Goal: Task Accomplishment & Management: Manage account settings

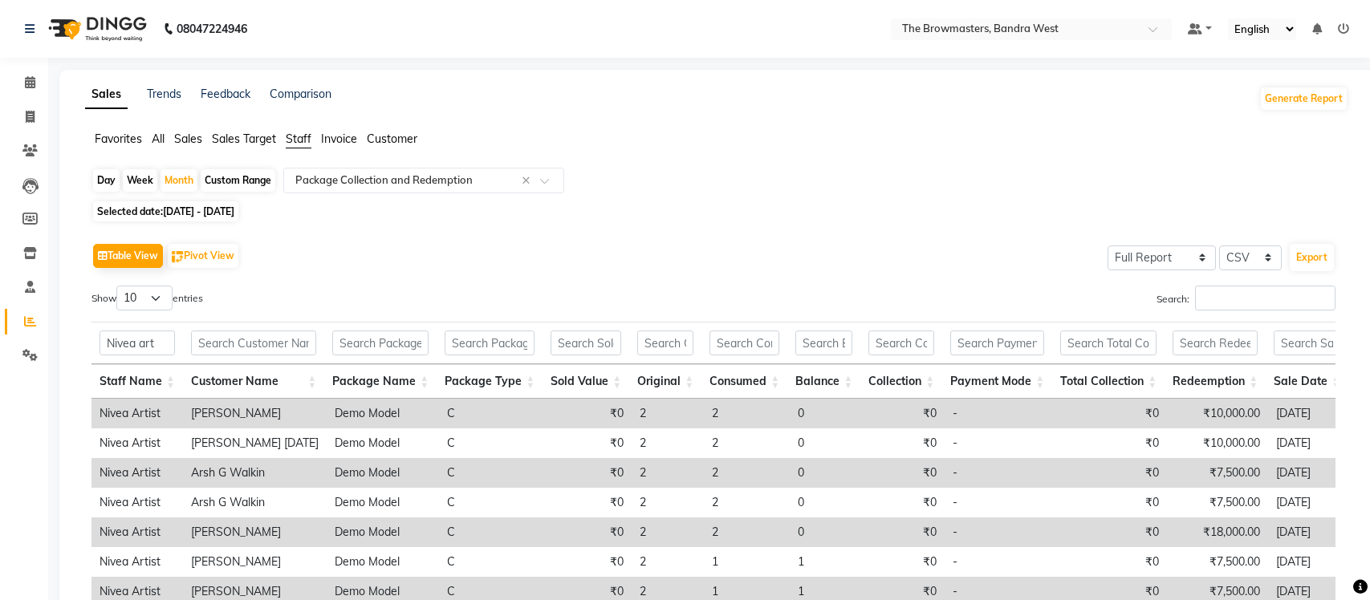
select select "full_report"
select select "csv"
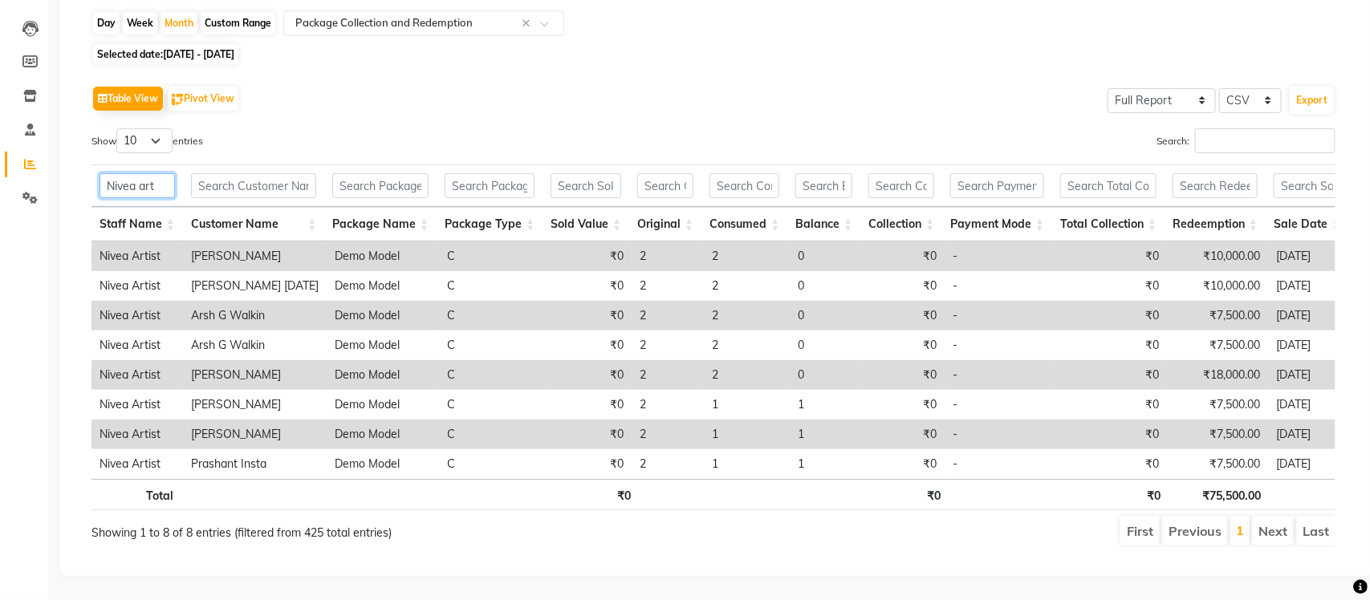
drag, startPoint x: 161, startPoint y: 175, endPoint x: 142, endPoint y: 181, distance: 20.1
click at [142, 181] on input "Nivea art" at bounding box center [136, 185] width 75 height 25
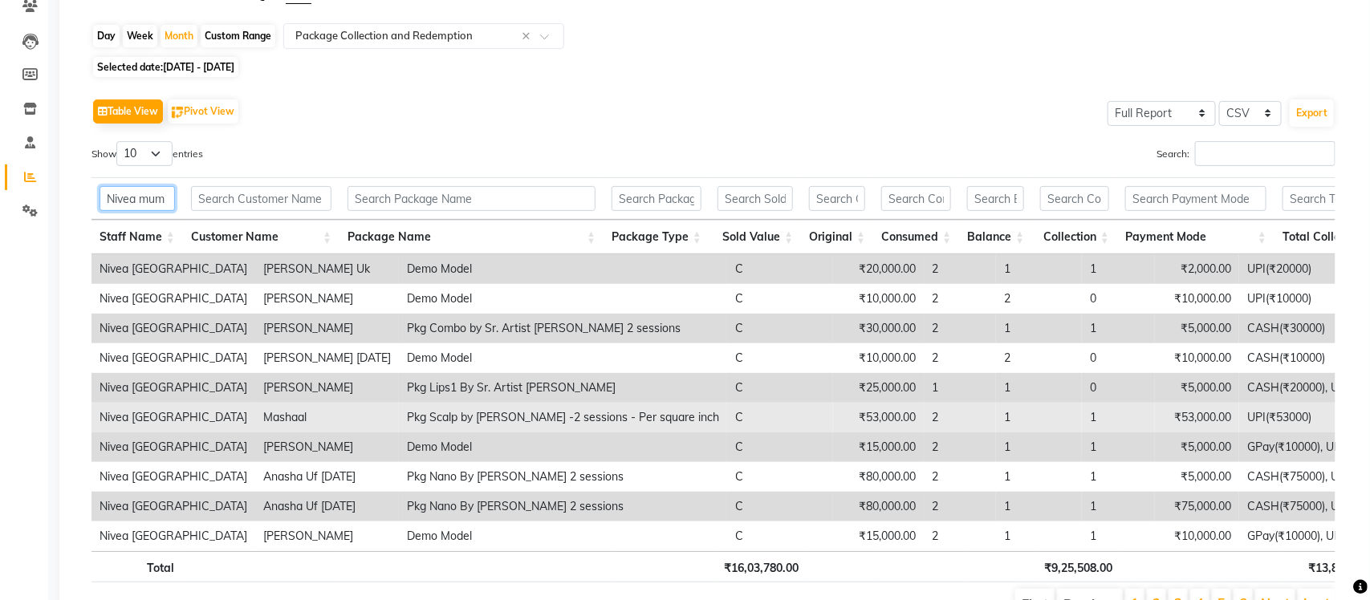
scroll to position [139, 0]
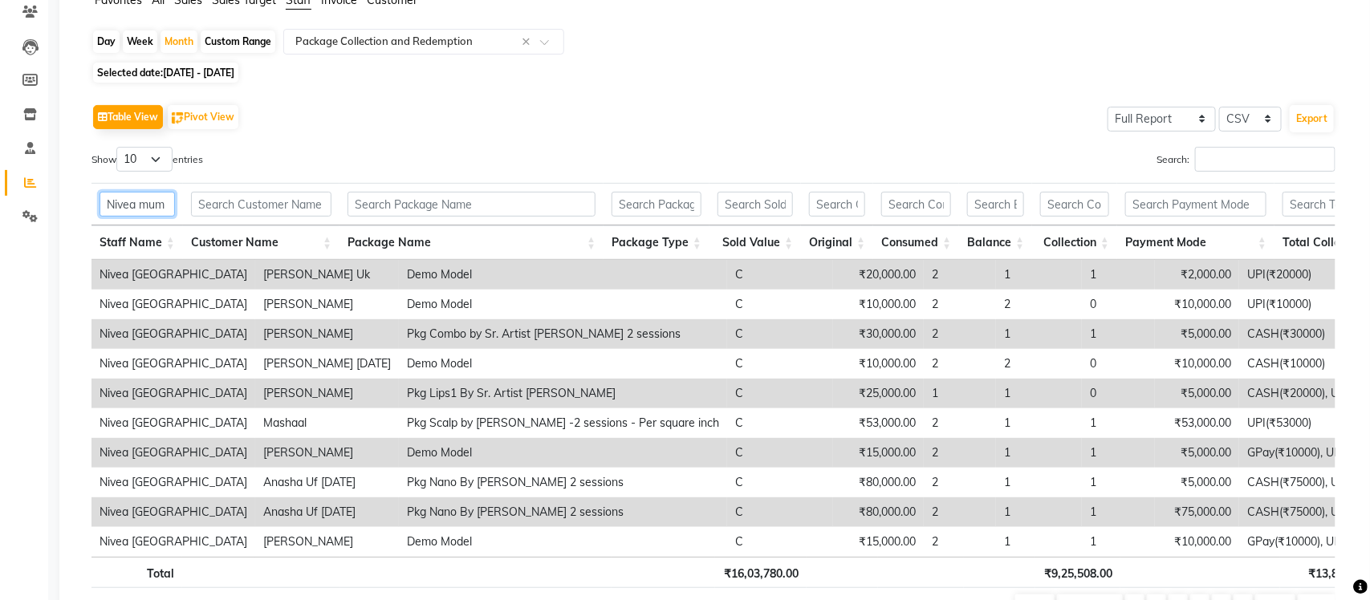
type input "Nivea mum"
click at [168, 158] on select "10 25 50 100" at bounding box center [144, 159] width 56 height 25
select select "100"
click at [119, 147] on select "10 25 50 100" at bounding box center [144, 159] width 56 height 25
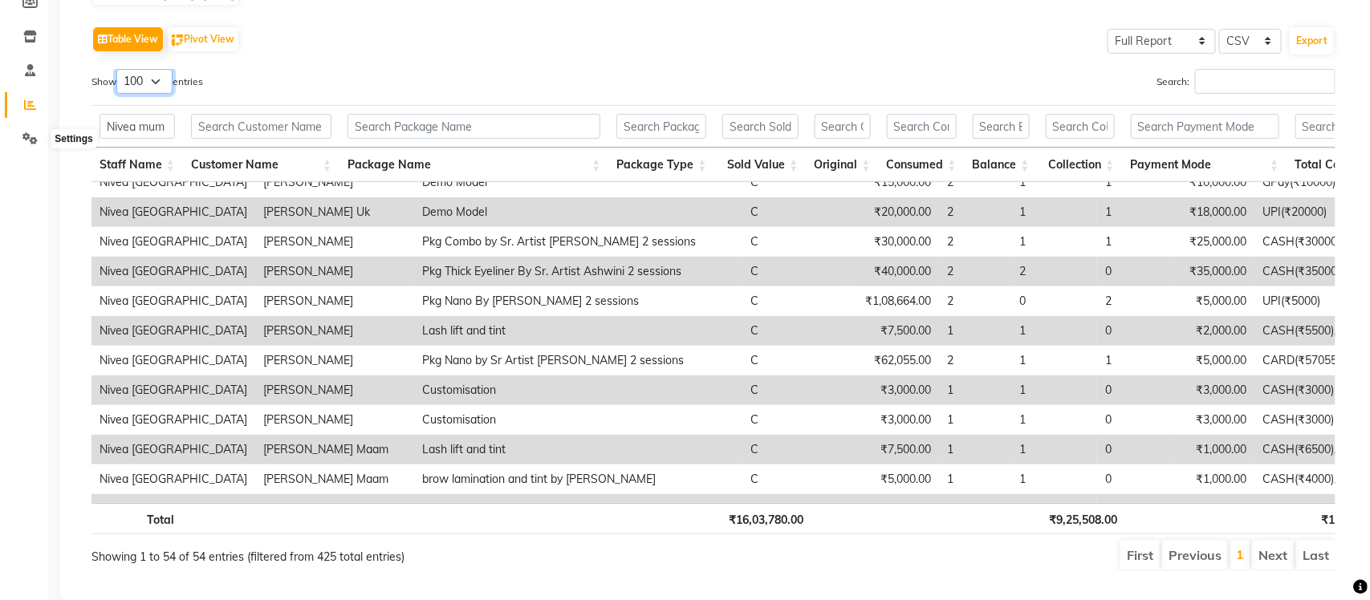
scroll to position [0, 0]
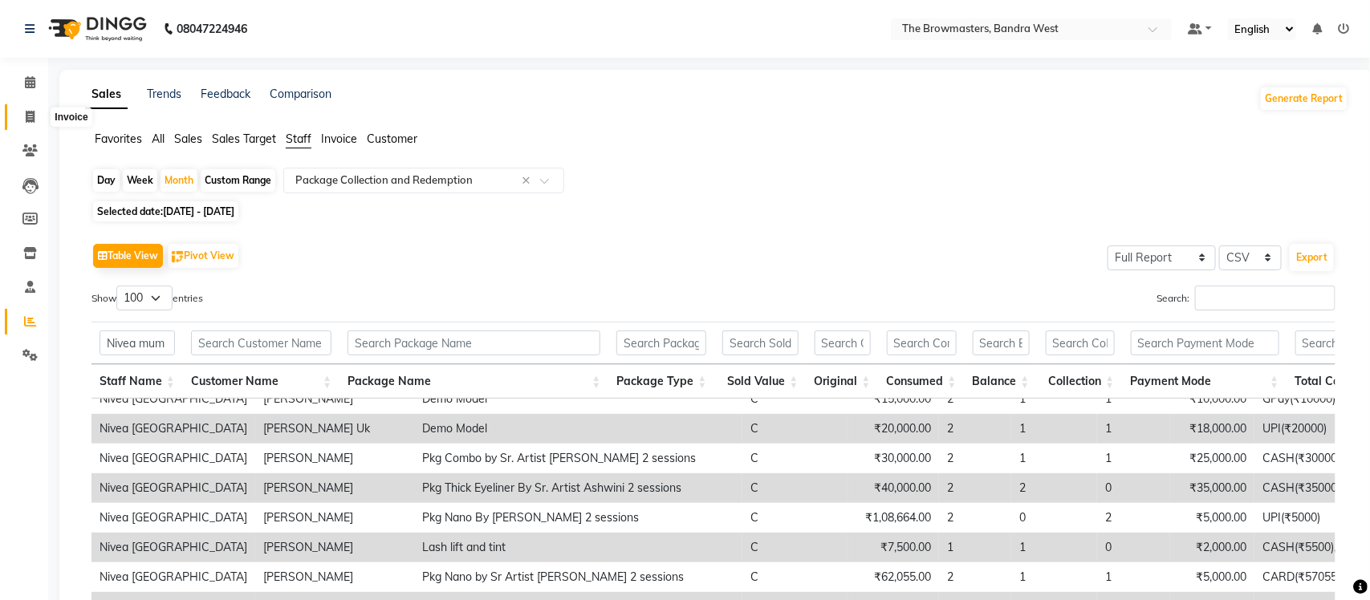
click at [34, 113] on icon at bounding box center [30, 117] width 9 height 12
select select "service"
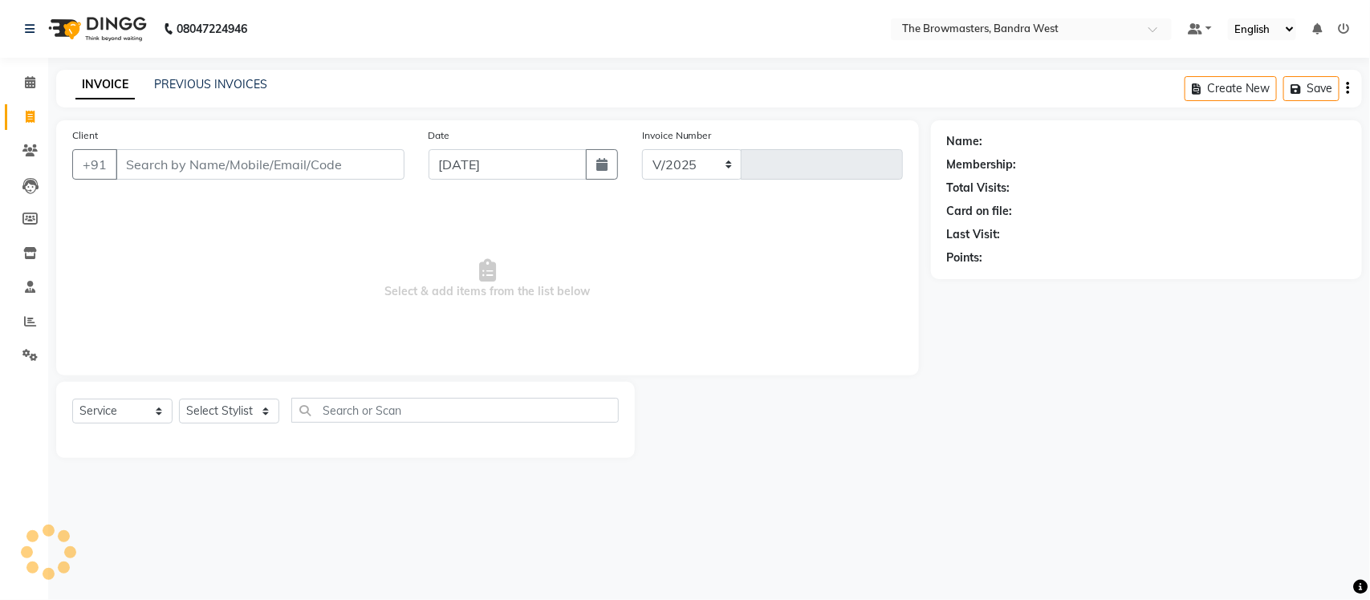
select select "6949"
type input "2314"
select select "package"
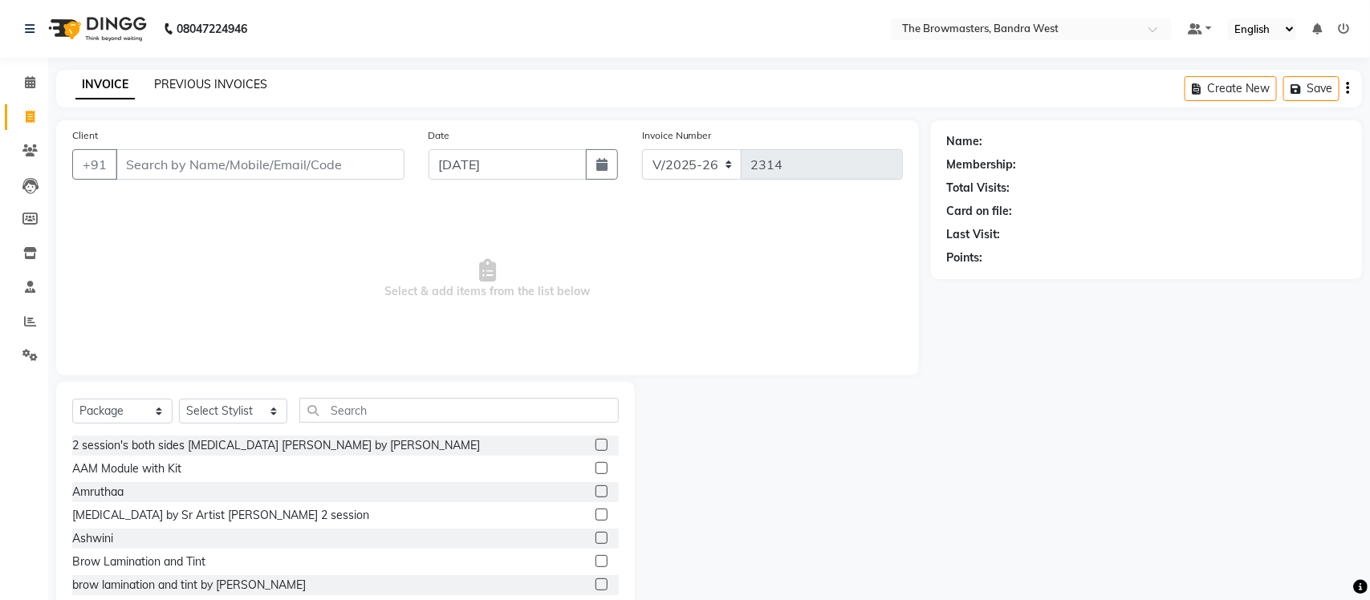
click at [202, 83] on link "PREVIOUS INVOICES" at bounding box center [210, 84] width 113 height 14
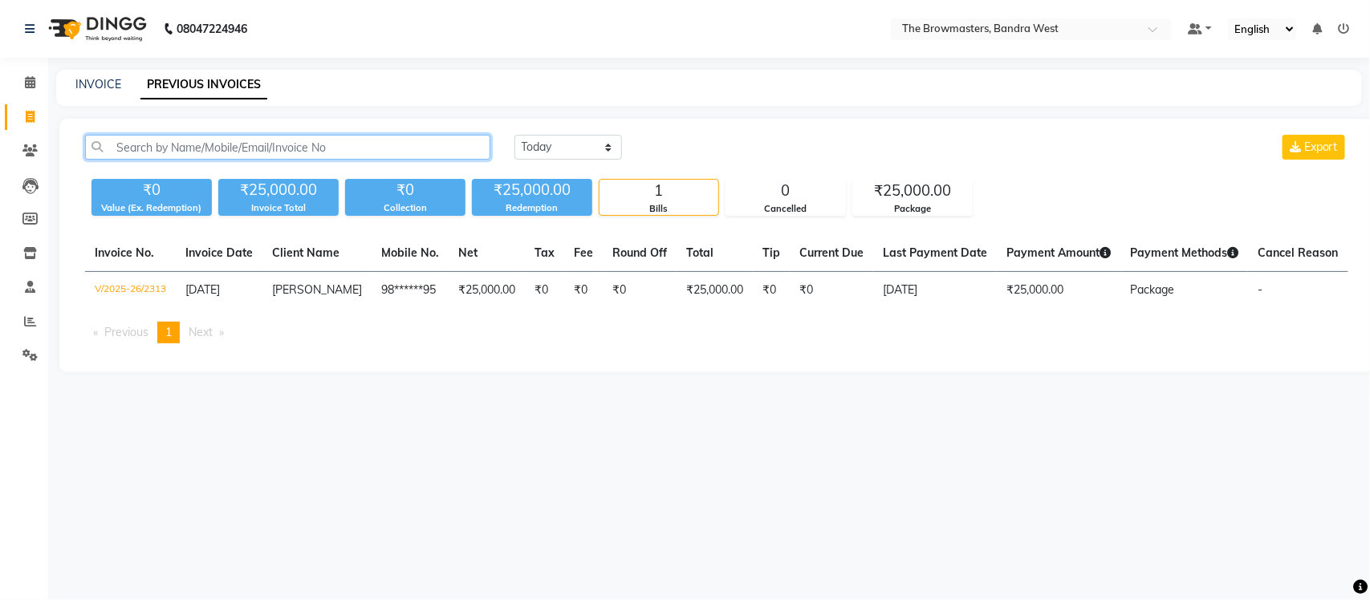
click at [243, 143] on input "text" at bounding box center [287, 147] width 405 height 25
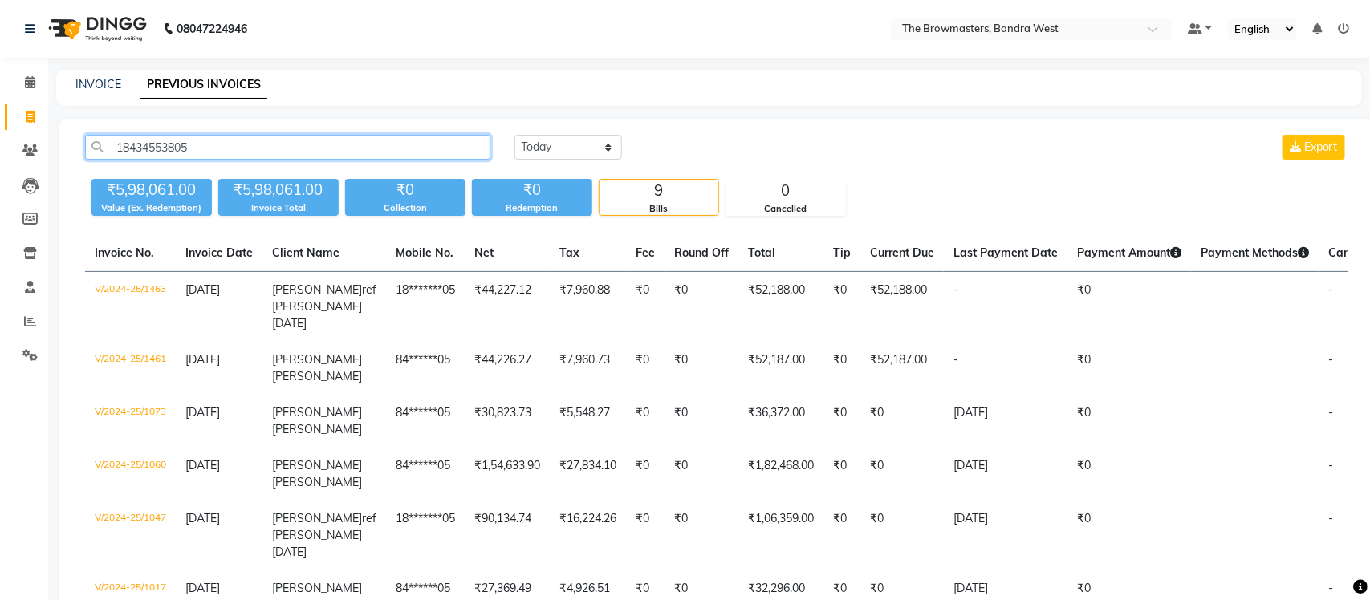
type input "18434553805"
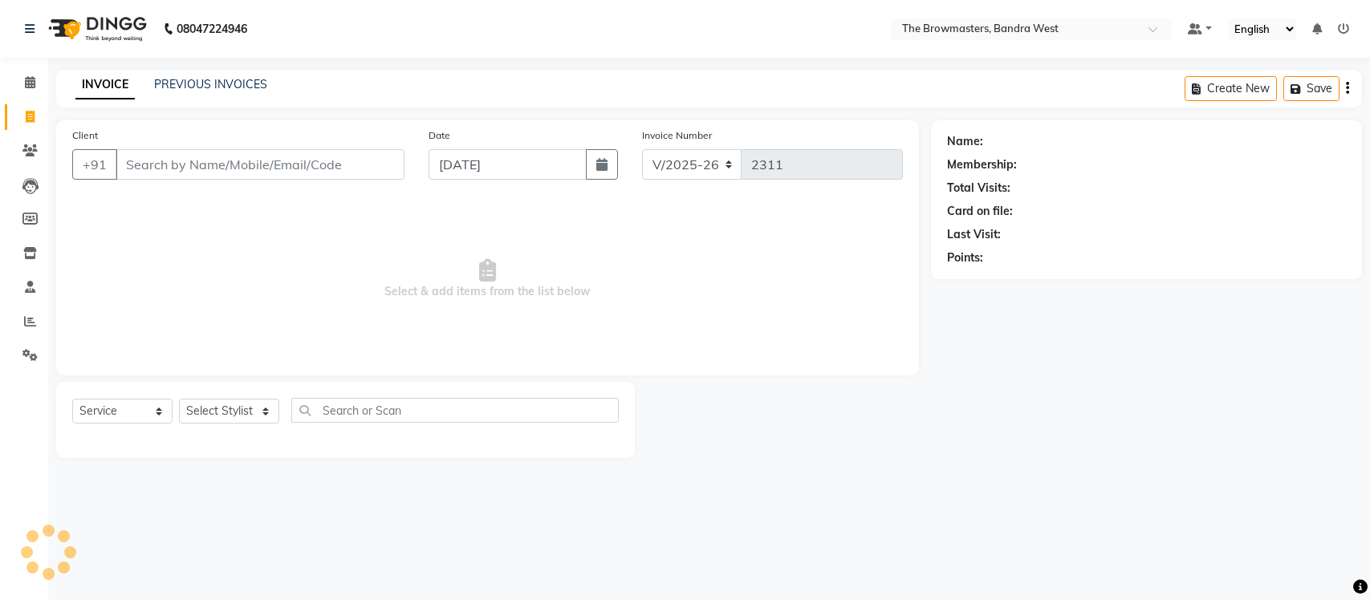
select select "6949"
select select "service"
click at [25, 79] on icon at bounding box center [30, 82] width 10 height 12
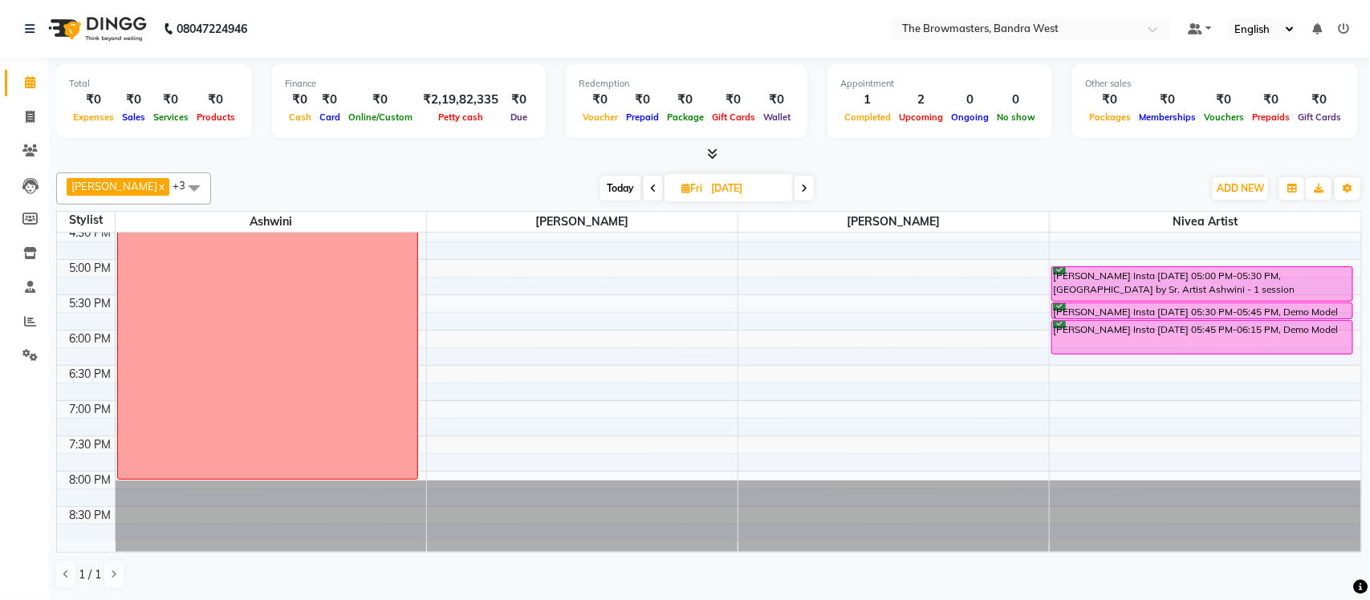
click at [606, 196] on span "Today" at bounding box center [620, 188] width 40 height 25
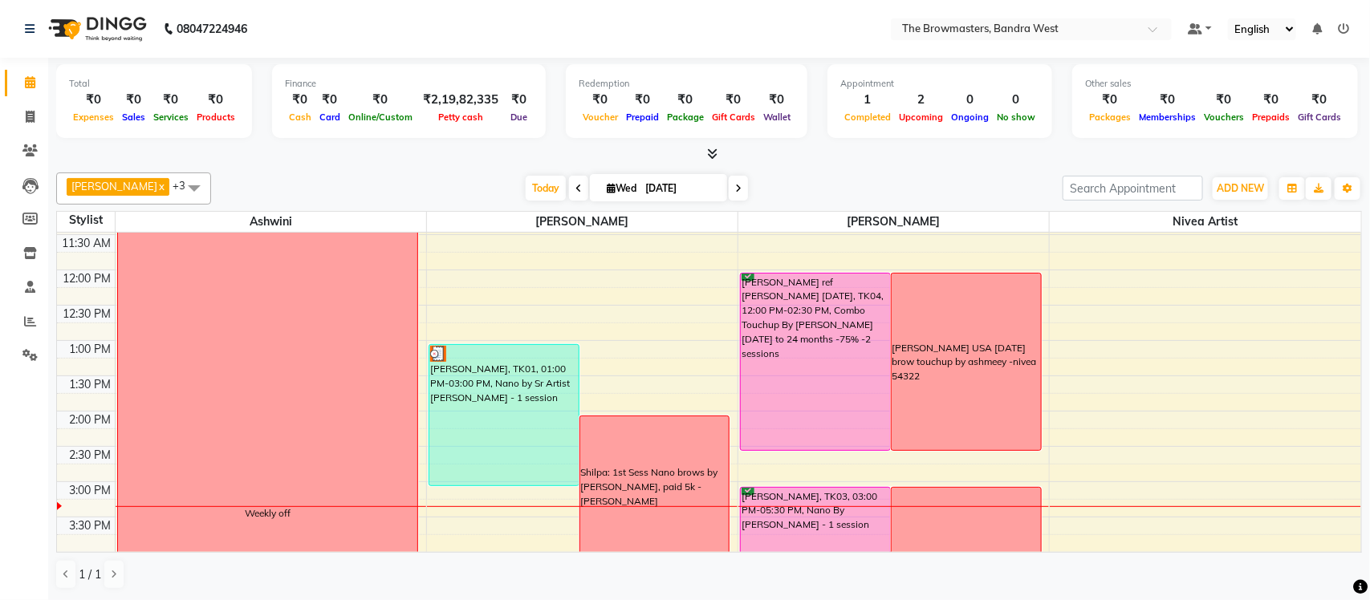
scroll to position [243, 0]
click at [735, 193] on icon at bounding box center [738, 189] width 6 height 10
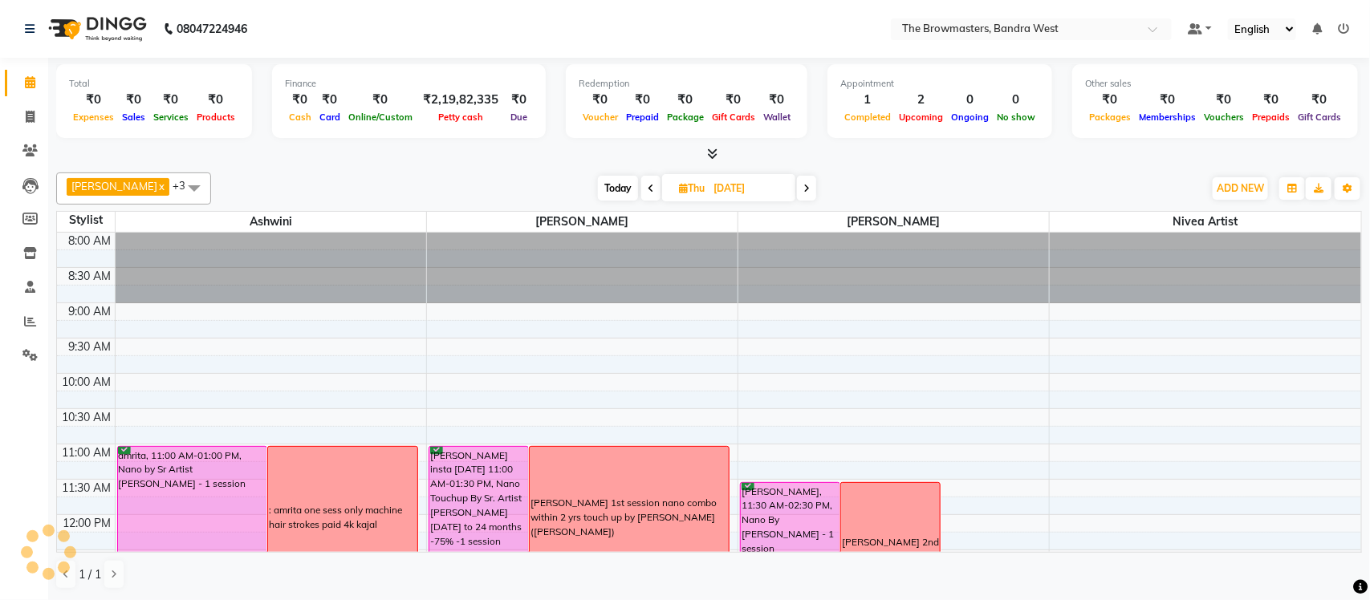
scroll to position [500, 0]
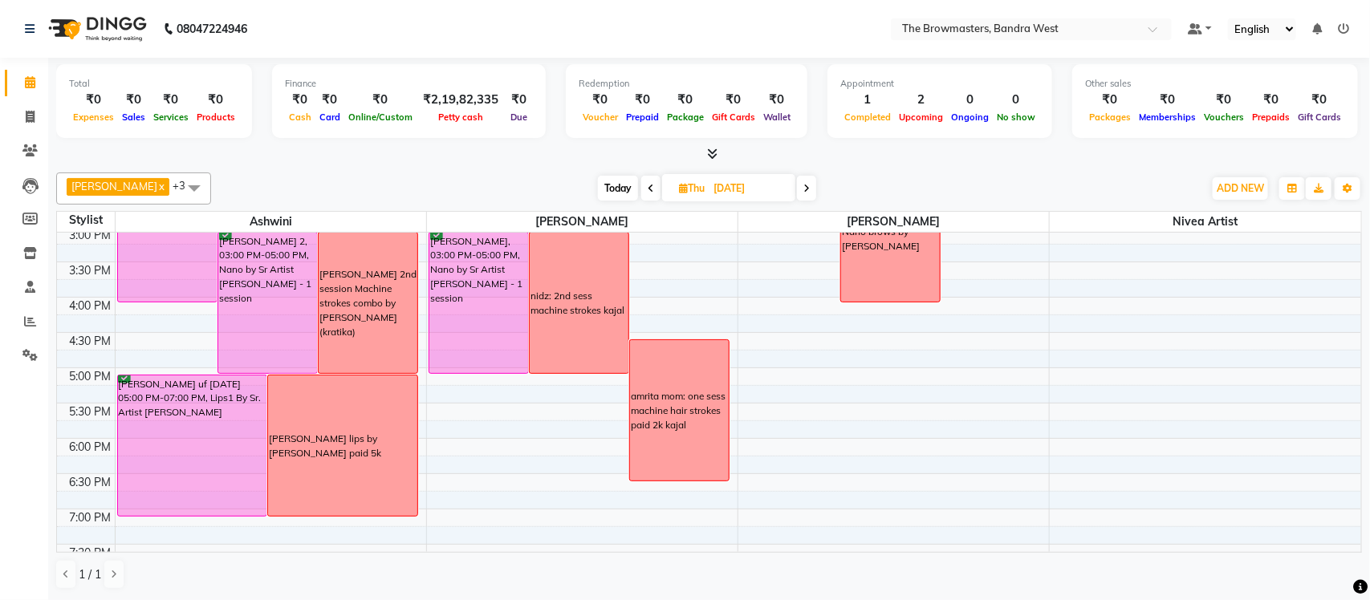
click at [807, 181] on span at bounding box center [806, 188] width 19 height 25
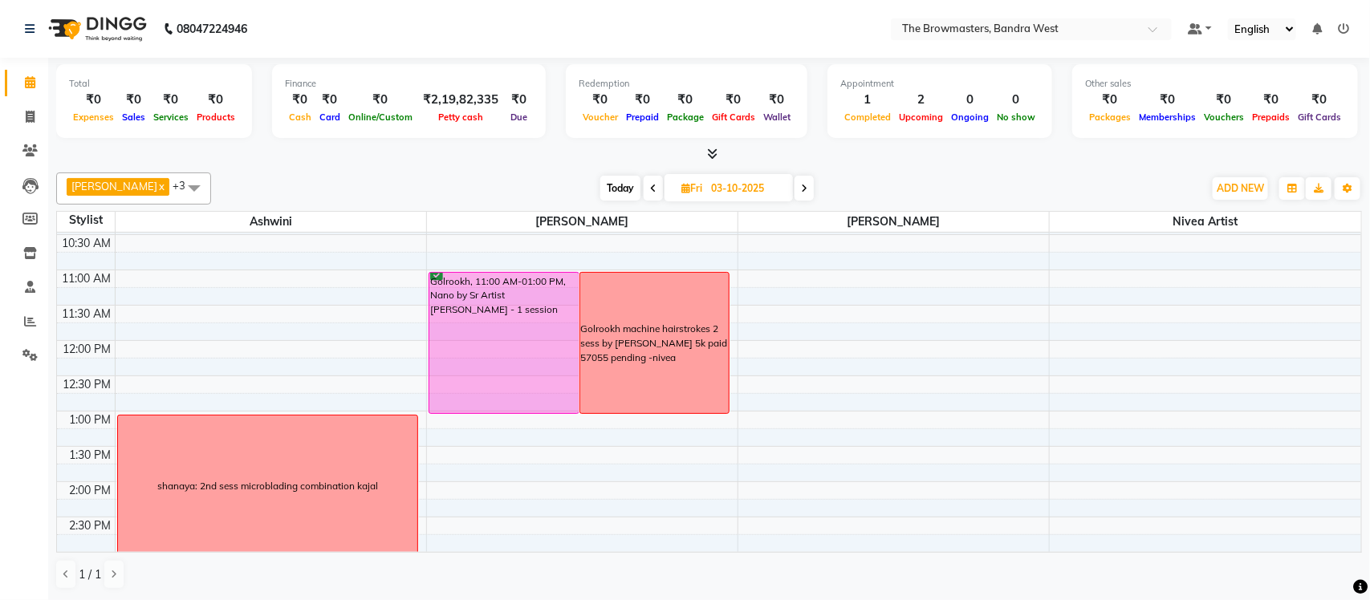
scroll to position [177, 0]
click at [633, 182] on span "Today" at bounding box center [620, 188] width 40 height 25
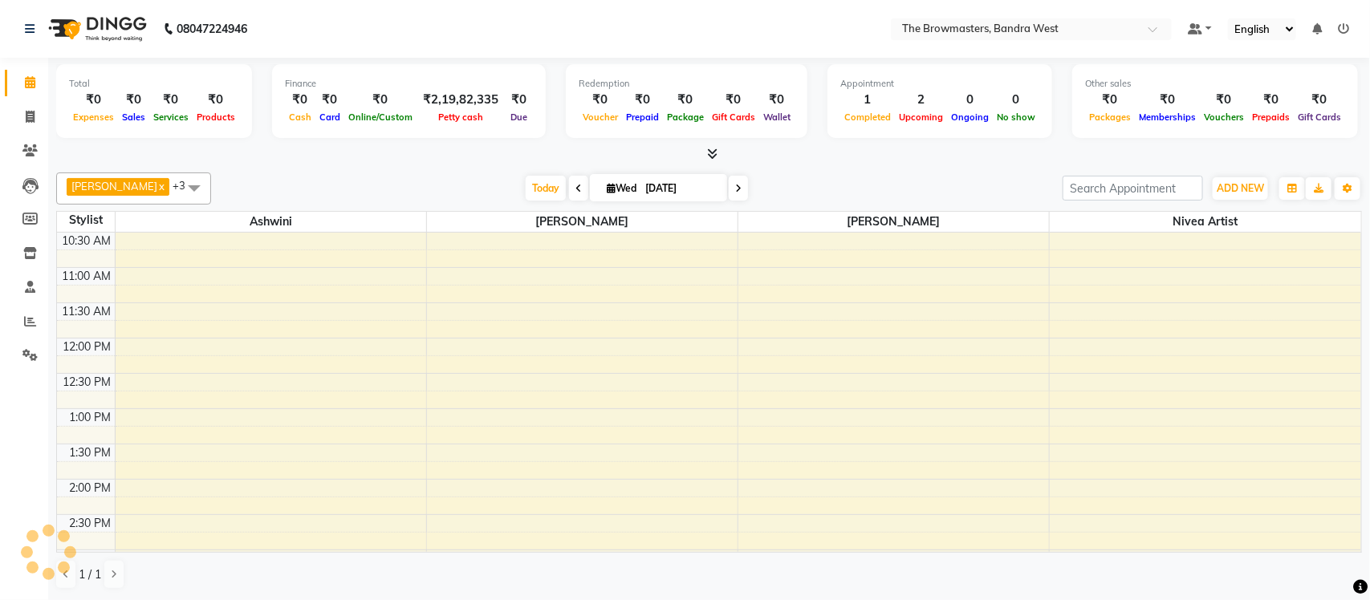
scroll to position [500, 0]
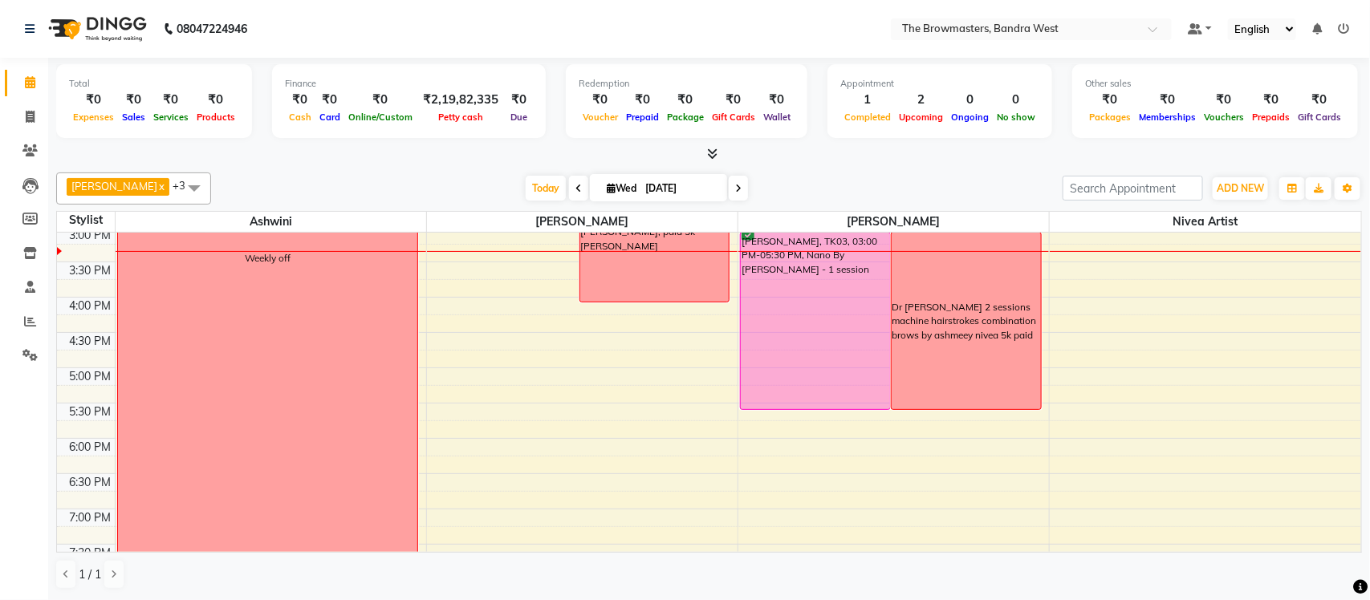
click at [737, 189] on icon at bounding box center [738, 189] width 6 height 10
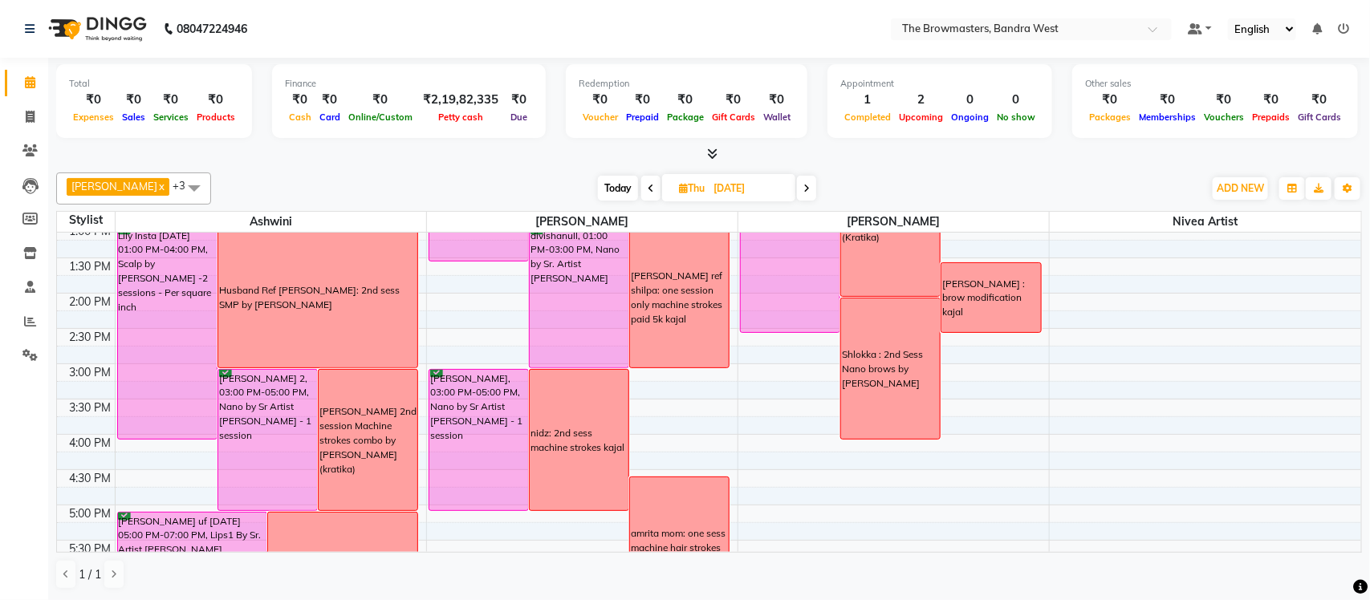
scroll to position [374, 0]
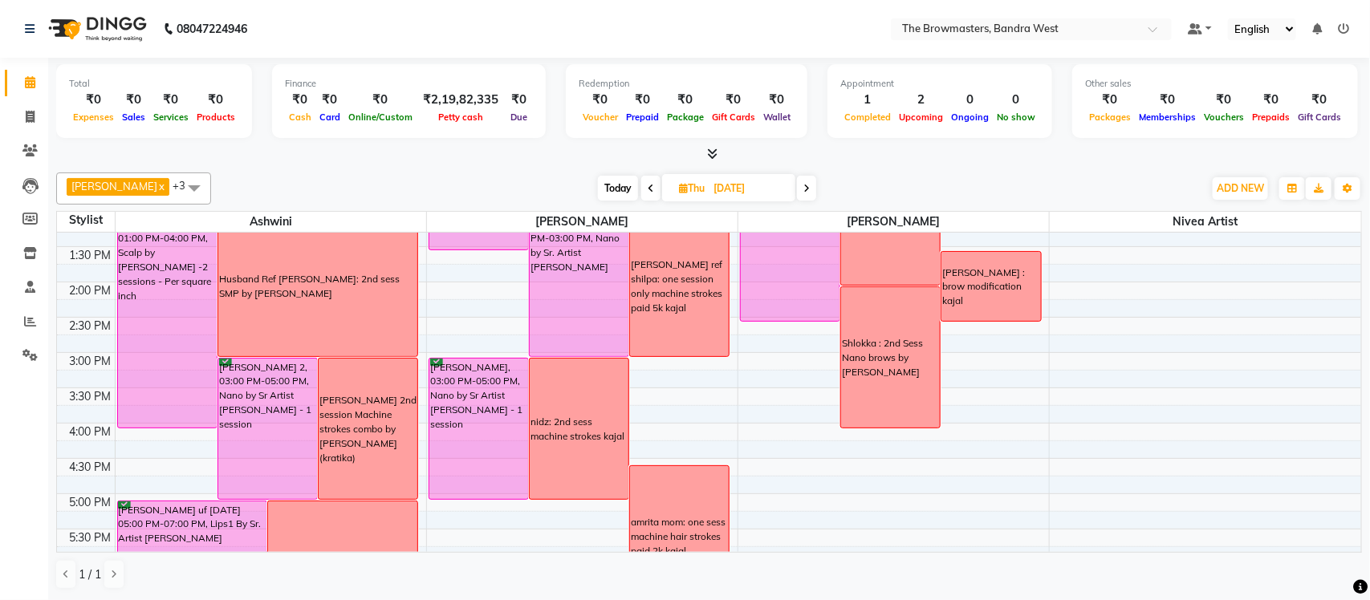
click at [809, 189] on icon at bounding box center [806, 189] width 6 height 10
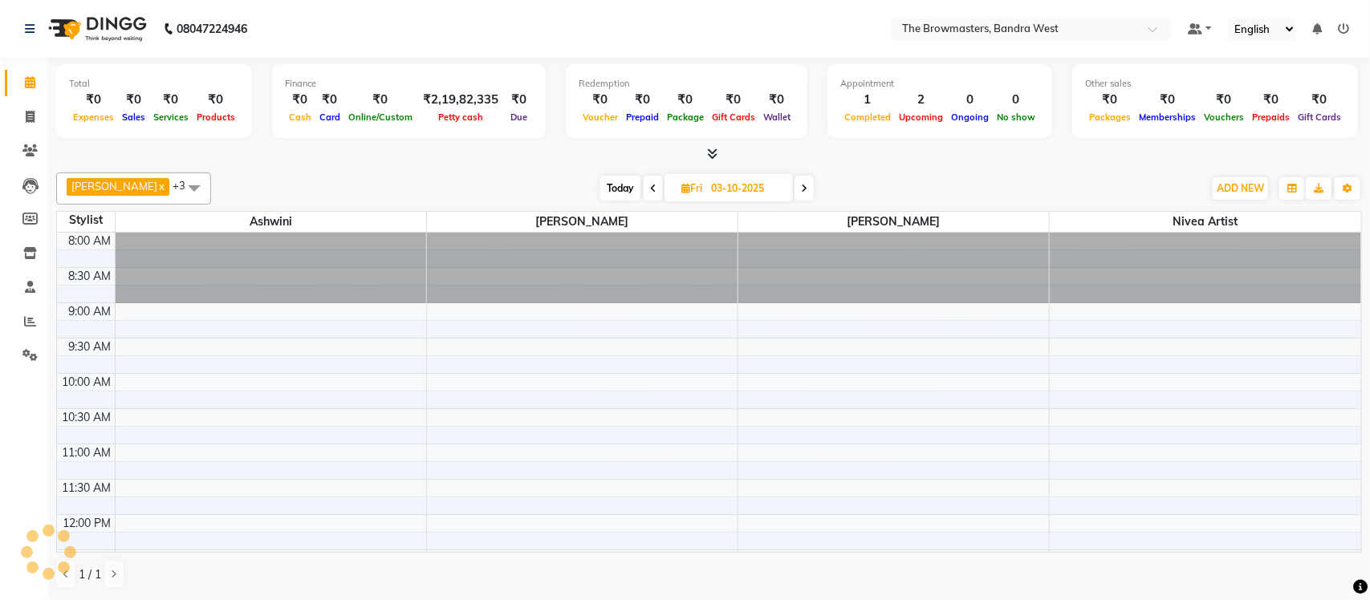
scroll to position [500, 0]
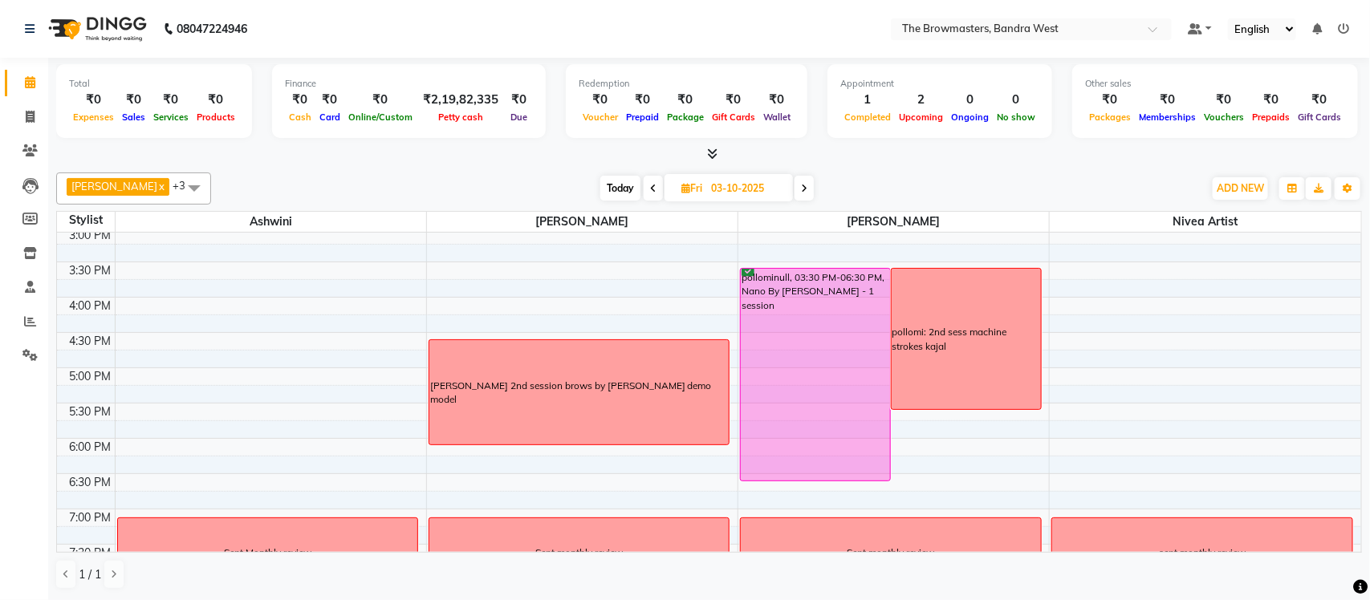
click at [814, 189] on span at bounding box center [803, 188] width 19 height 25
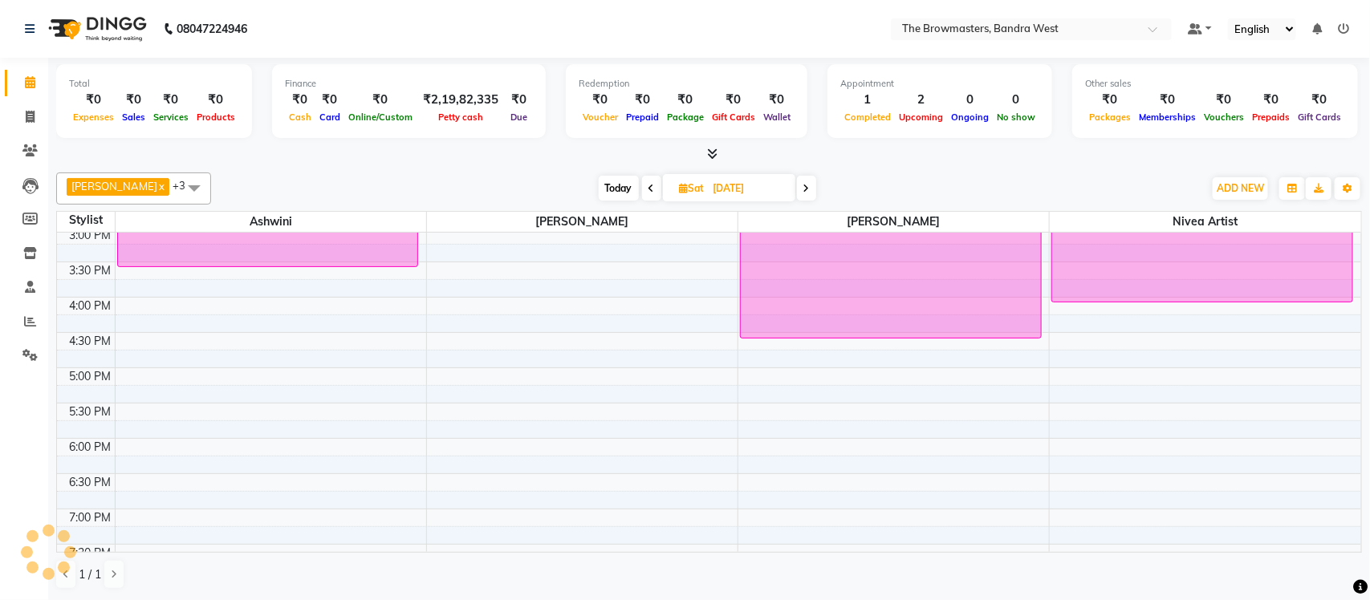
click at [816, 189] on span at bounding box center [806, 188] width 19 height 25
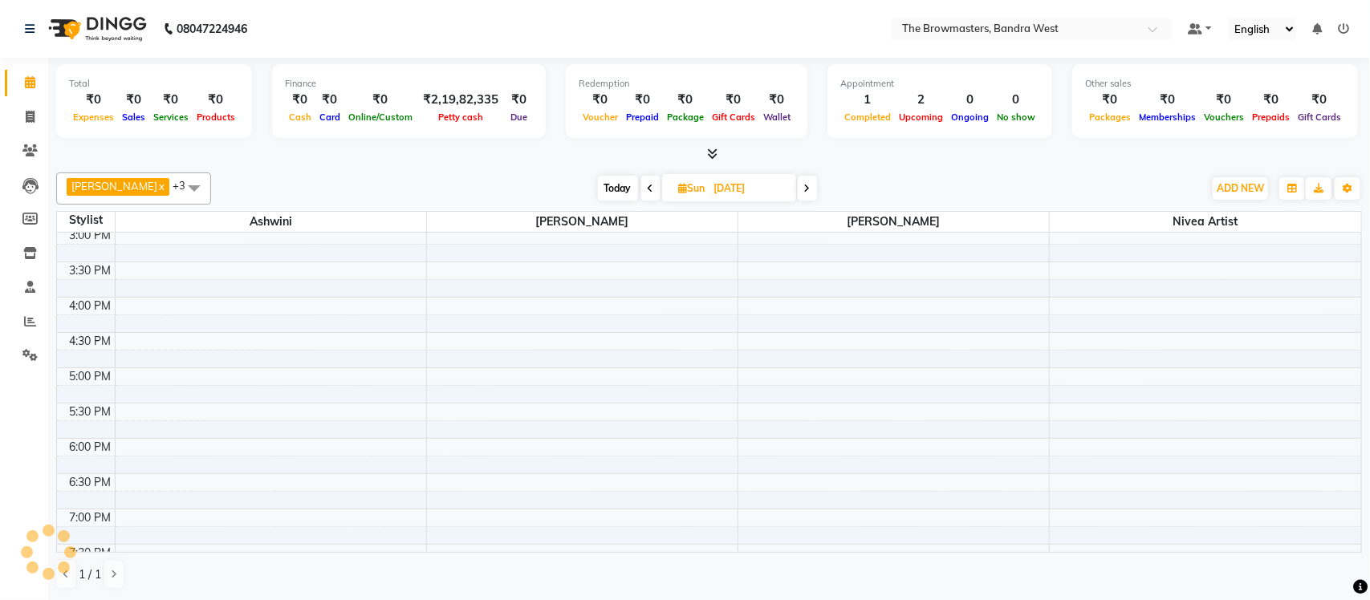
click at [652, 184] on icon at bounding box center [651, 189] width 6 height 10
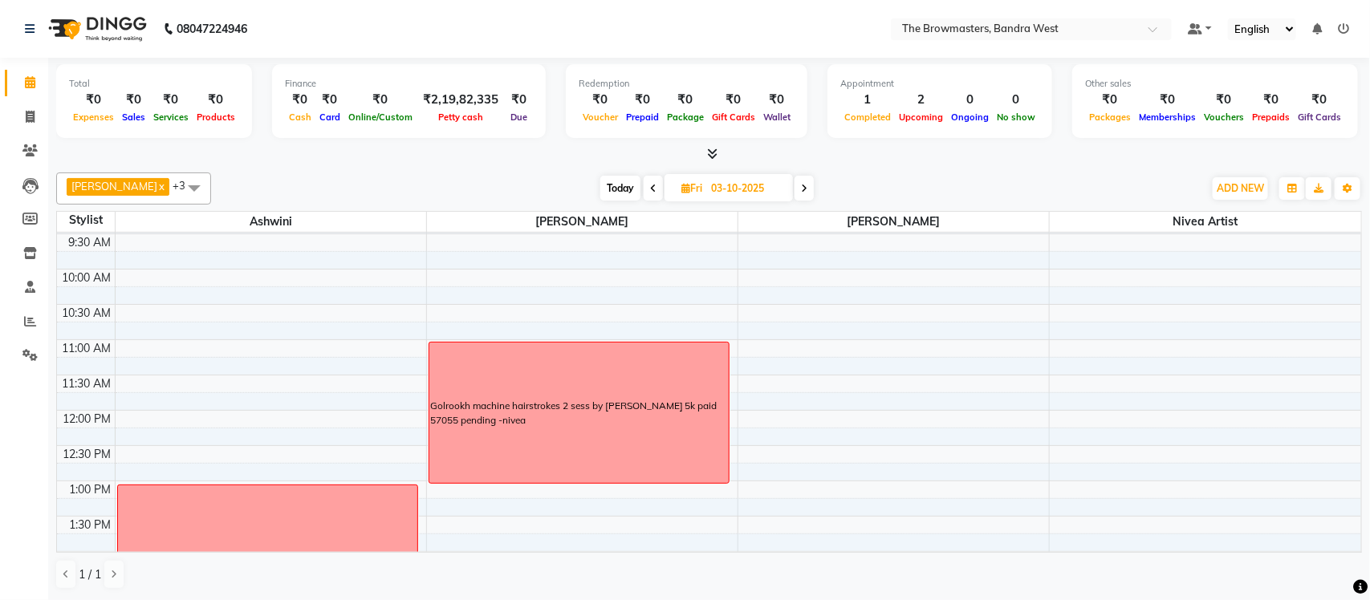
scroll to position [134, 0]
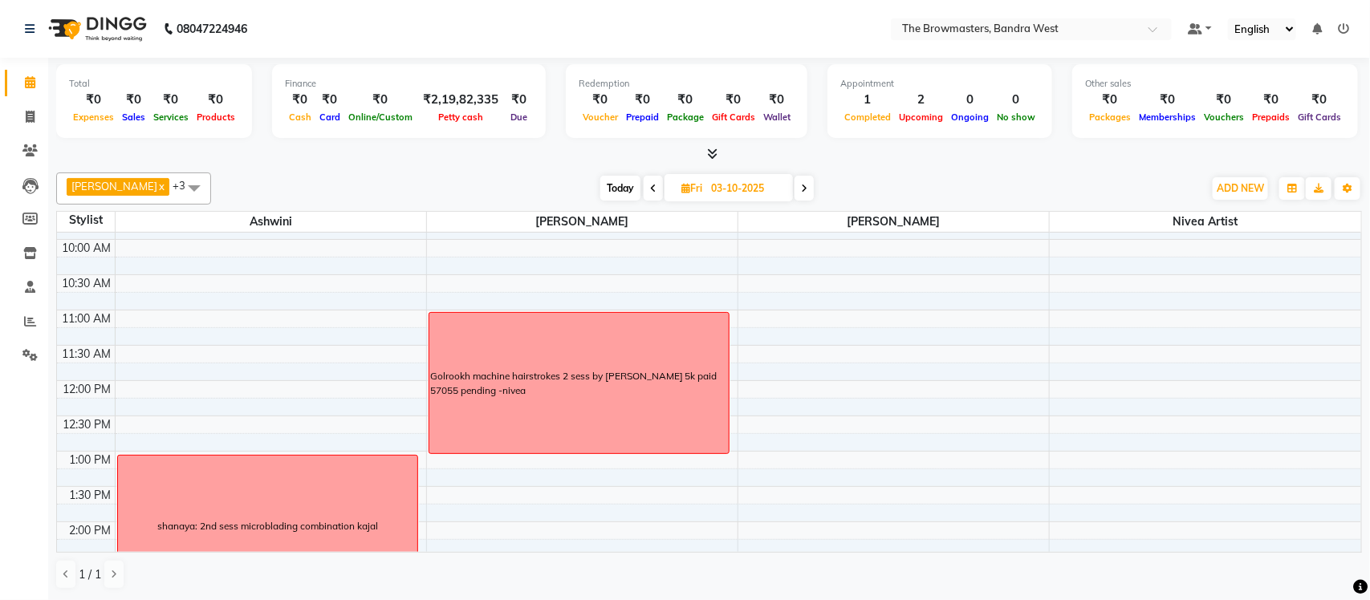
click at [656, 189] on icon at bounding box center [653, 189] width 6 height 10
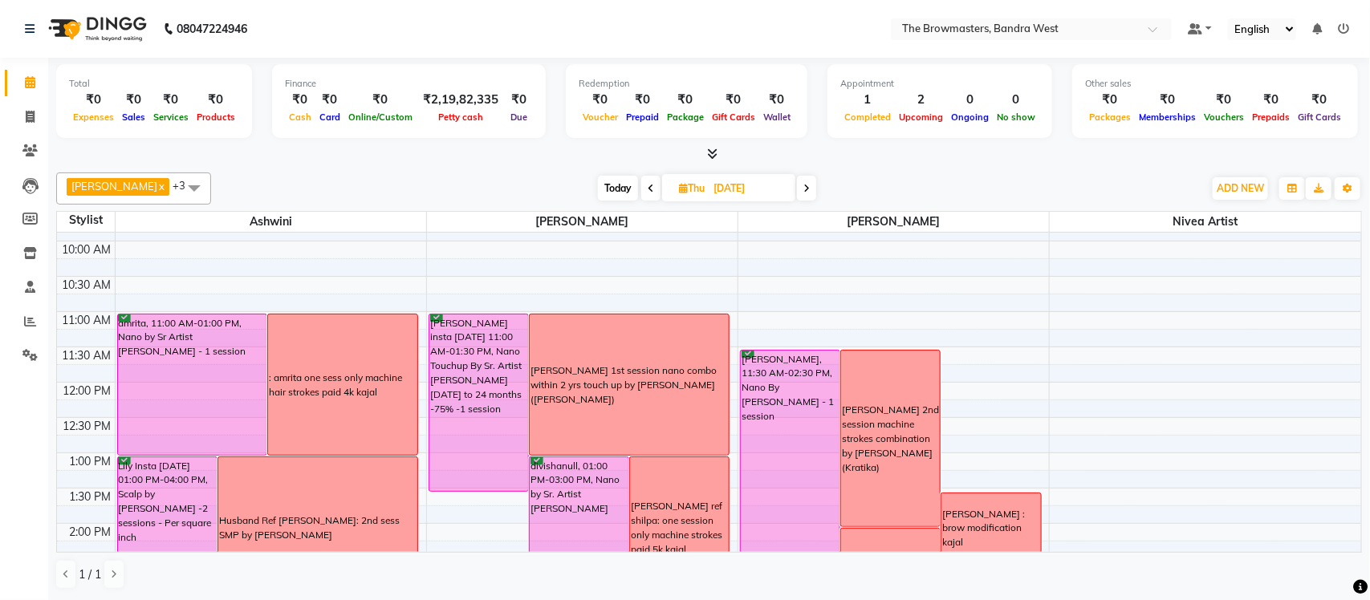
click at [814, 181] on span at bounding box center [806, 188] width 19 height 25
type input "03-10-2025"
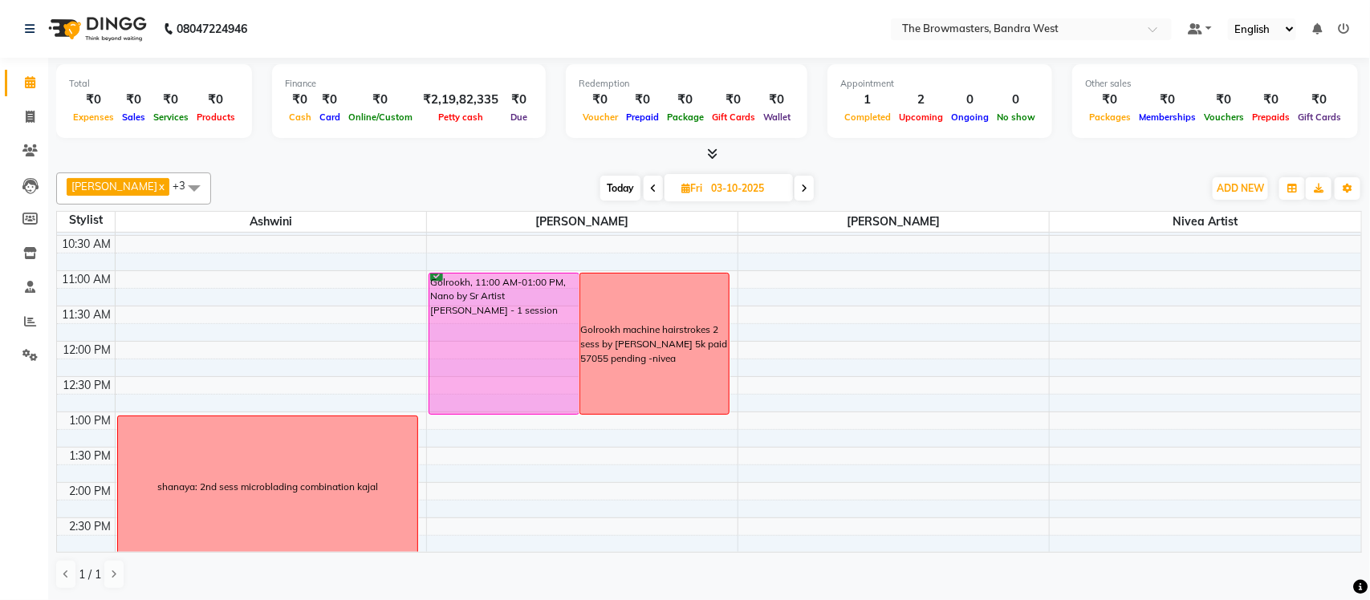
scroll to position [90, 0]
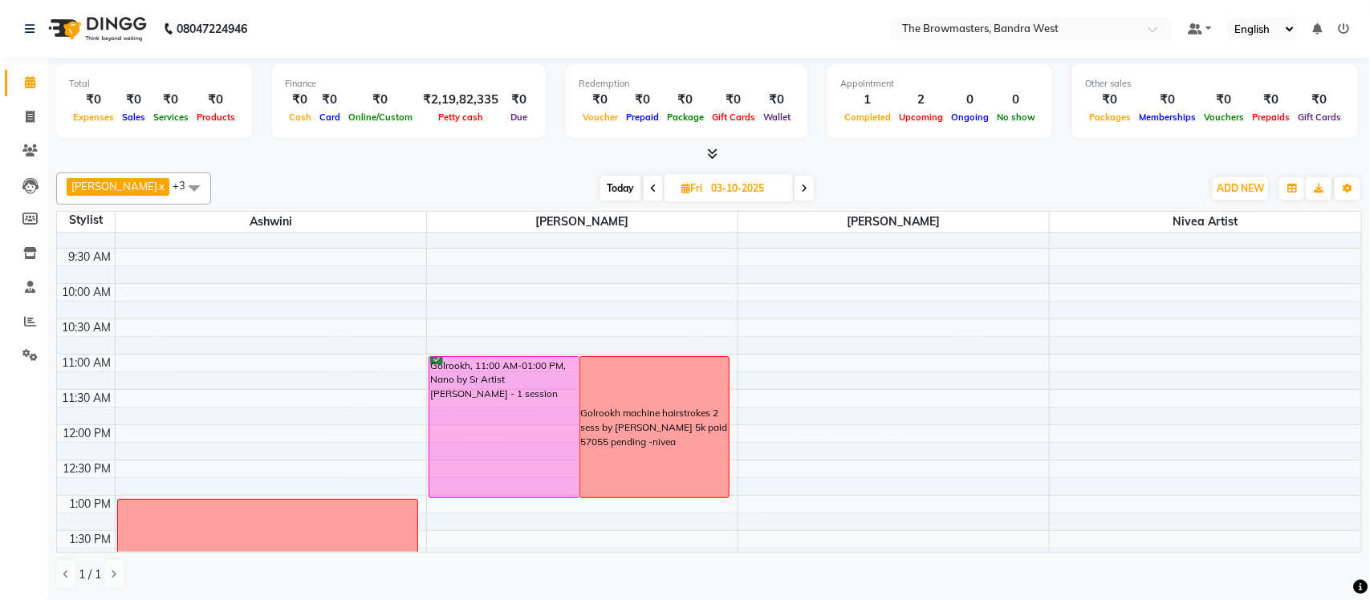
click at [939, 433] on div "8:00 AM 8:30 AM 9:00 AM 9:30 AM 10:00 AM 10:30 AM 11:00 AM 11:30 AM 12:00 PM 12…" at bounding box center [709, 601] width 1304 height 917
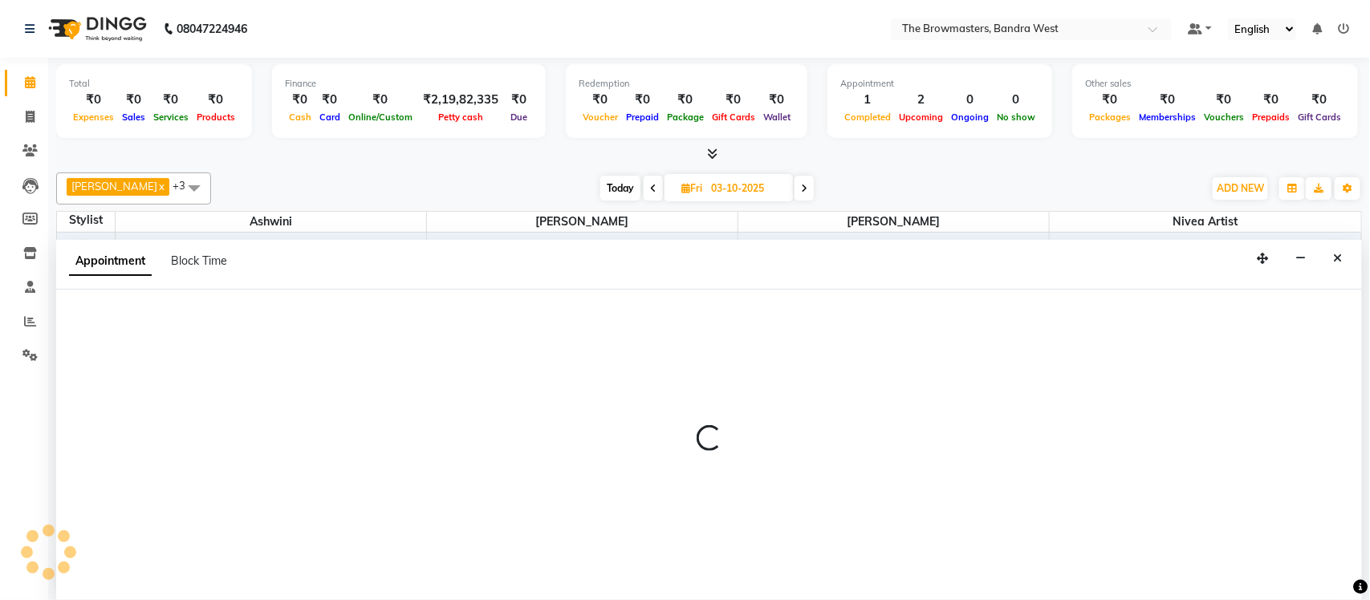
select select "64308"
select select "720"
select select "tentative"
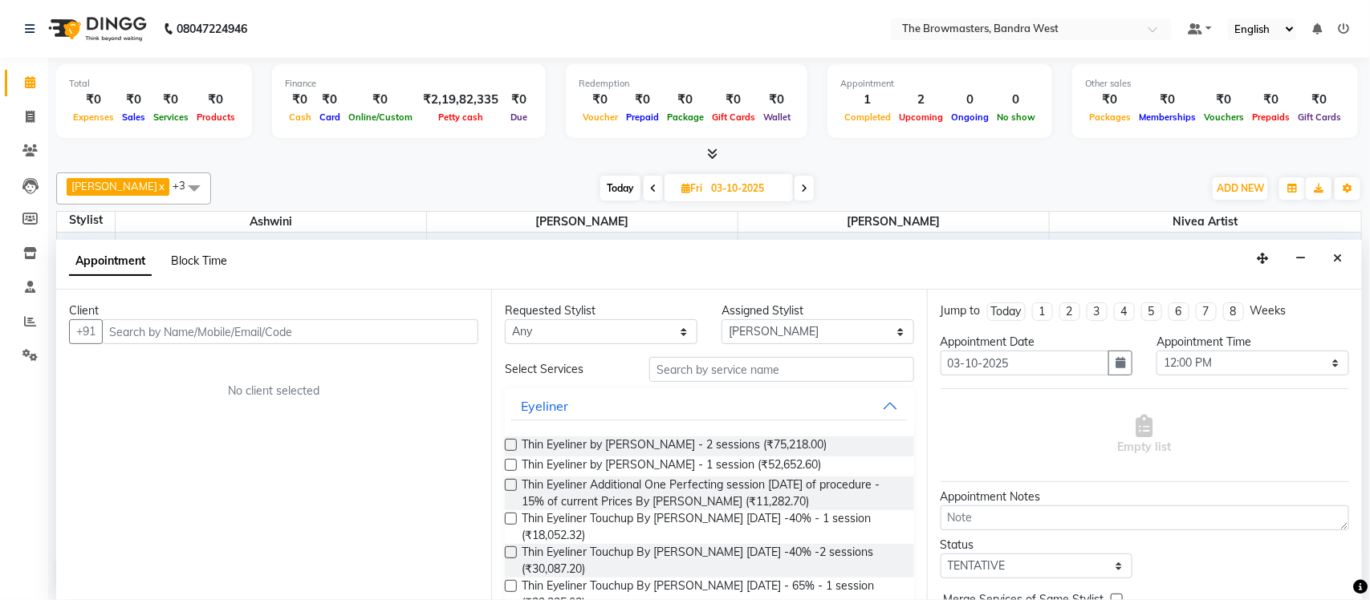
click at [185, 266] on span "Block Time" at bounding box center [199, 261] width 56 height 14
select select "64308"
select select "720"
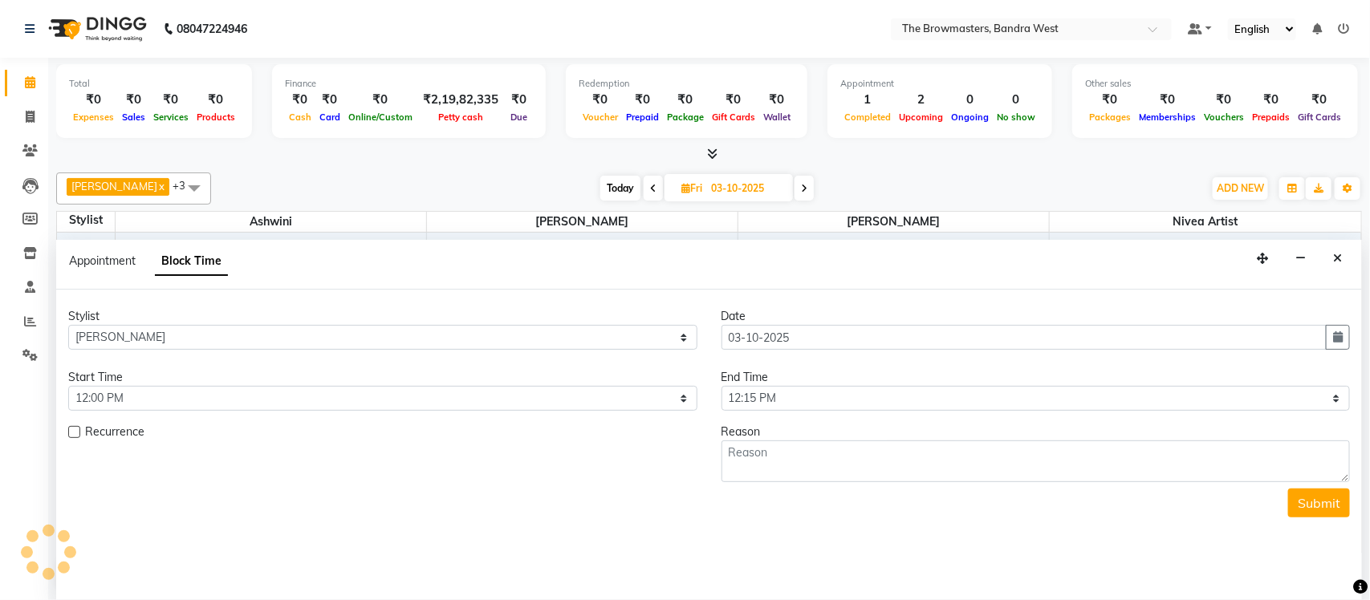
scroll to position [500, 0]
click at [776, 404] on select "Select 09:00 AM 09:15 AM 09:30 AM 09:45 AM 10:00 AM 10:15 AM 10:30 AM 10:45 AM …" at bounding box center [1035, 398] width 629 height 25
select select "840"
click at [721, 387] on select "Select 09:00 AM 09:15 AM 09:30 AM 09:45 AM 10:00 AM 10:15 AM 10:30 AM 10:45 AM …" at bounding box center [1035, 398] width 629 height 25
click at [761, 442] on textarea at bounding box center [1035, 462] width 629 height 42
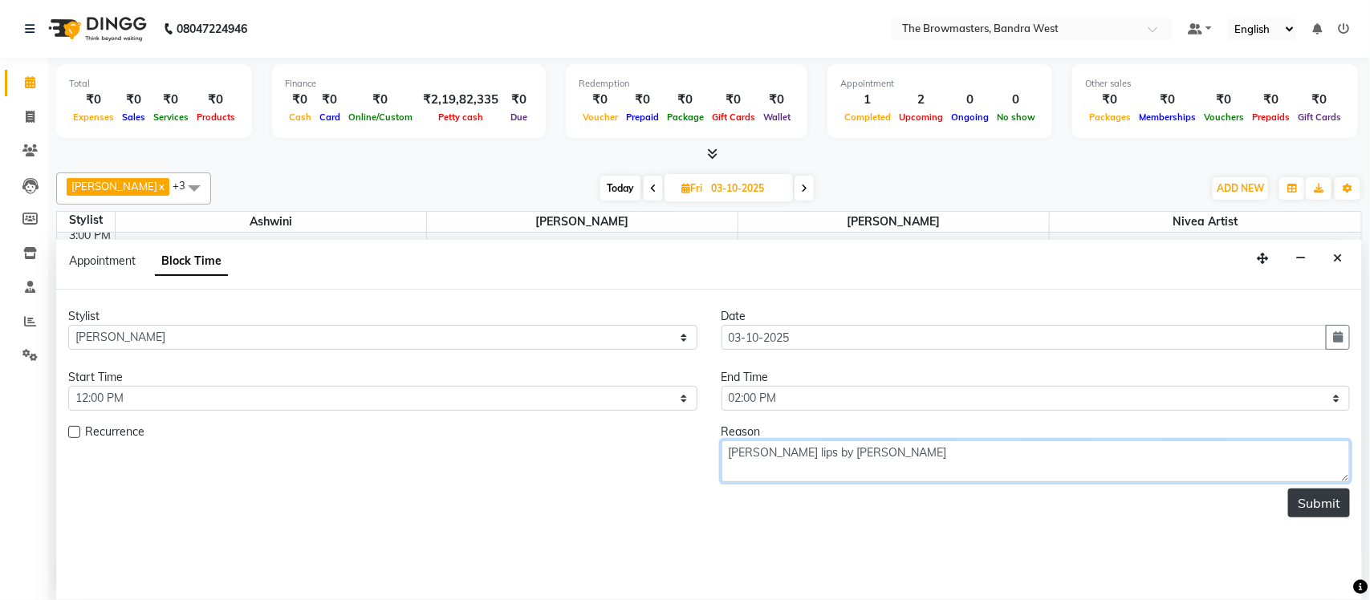
type textarea "rupal Patel lips by ashmeey"
click at [1318, 502] on button "Submit" at bounding box center [1319, 503] width 62 height 29
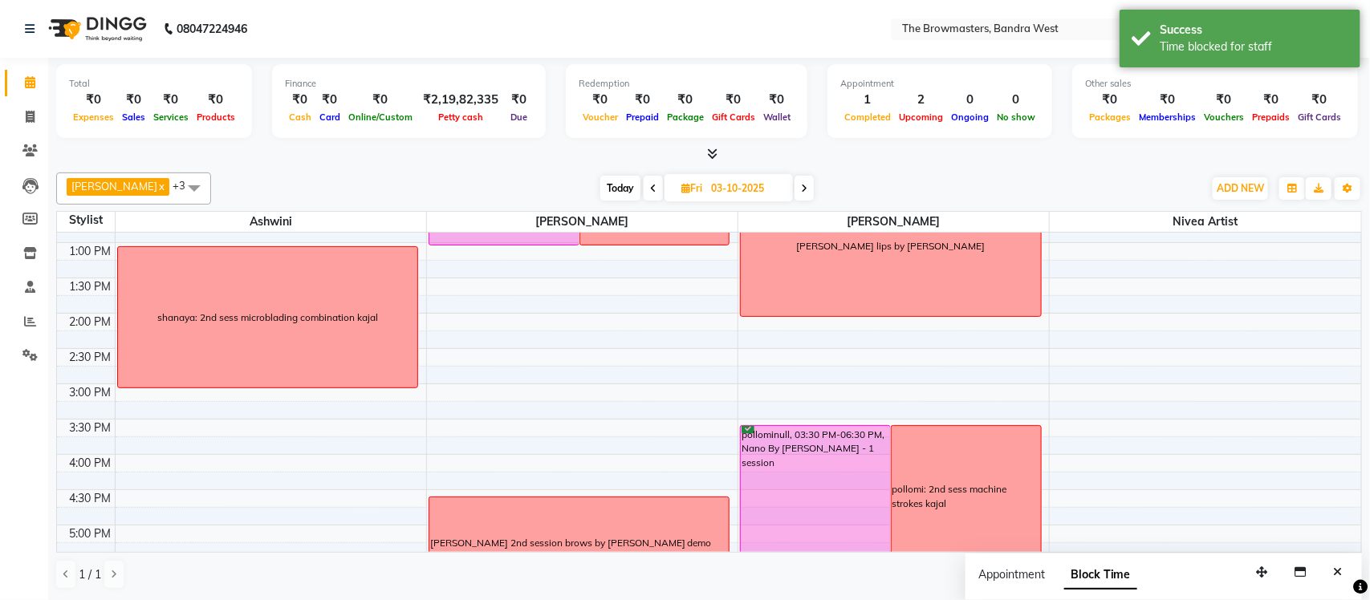
scroll to position [136, 0]
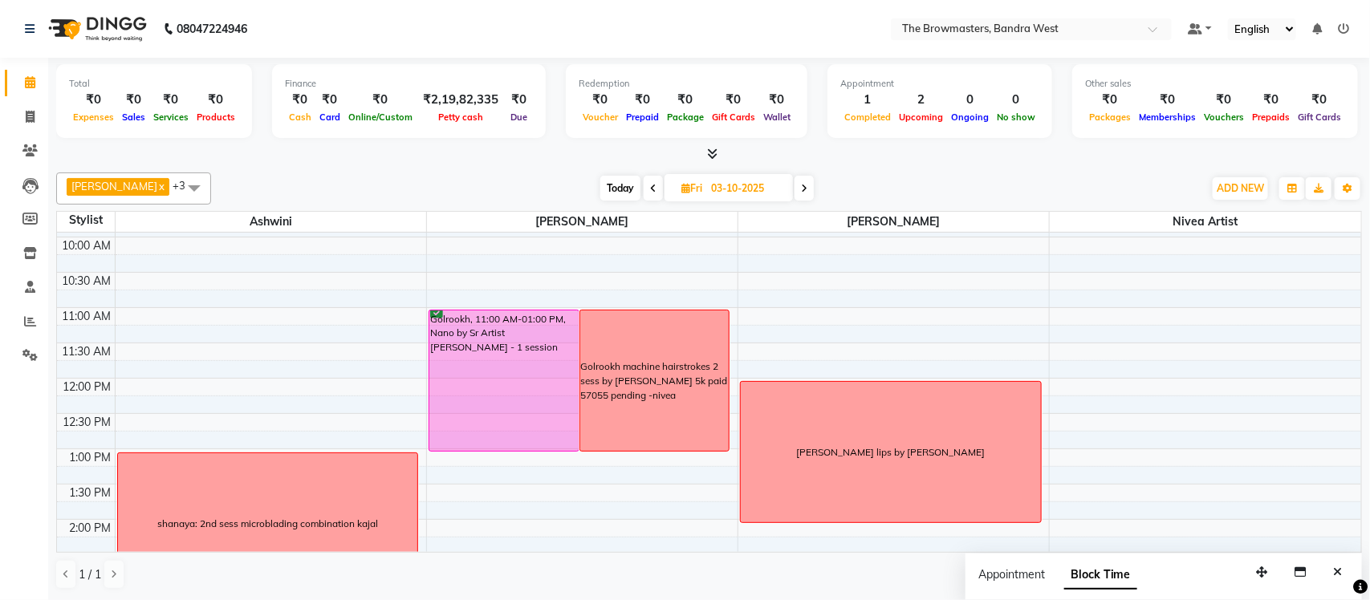
click at [631, 188] on span "Today" at bounding box center [620, 188] width 40 height 25
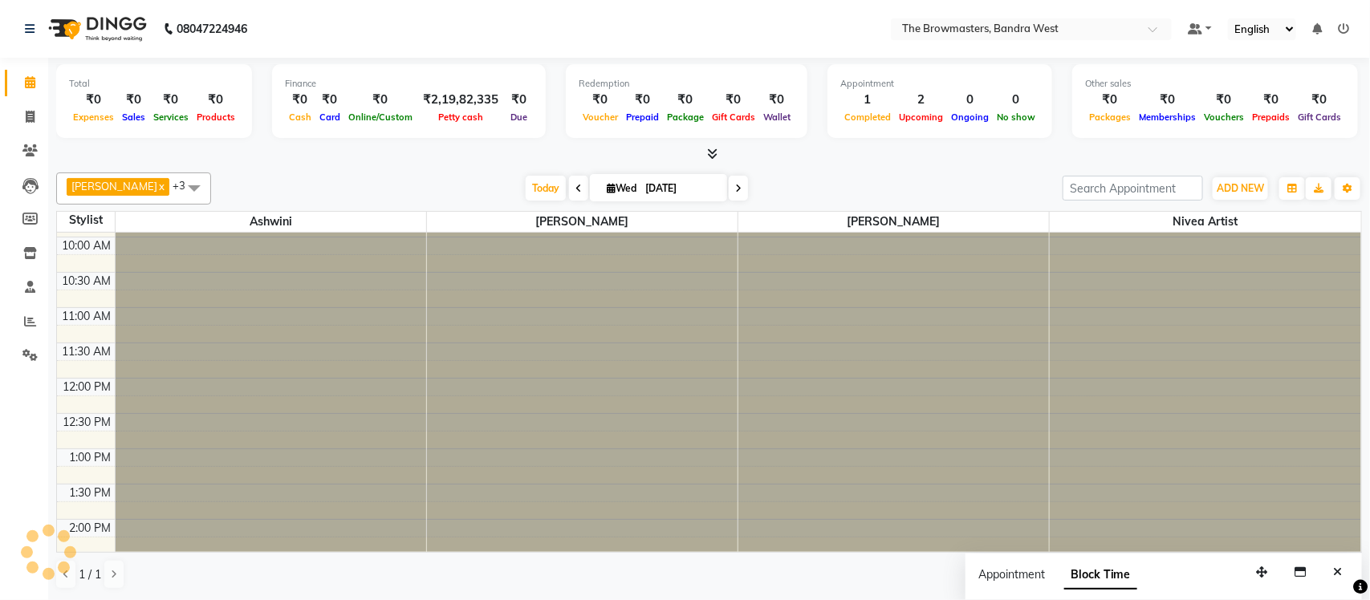
scroll to position [500, 0]
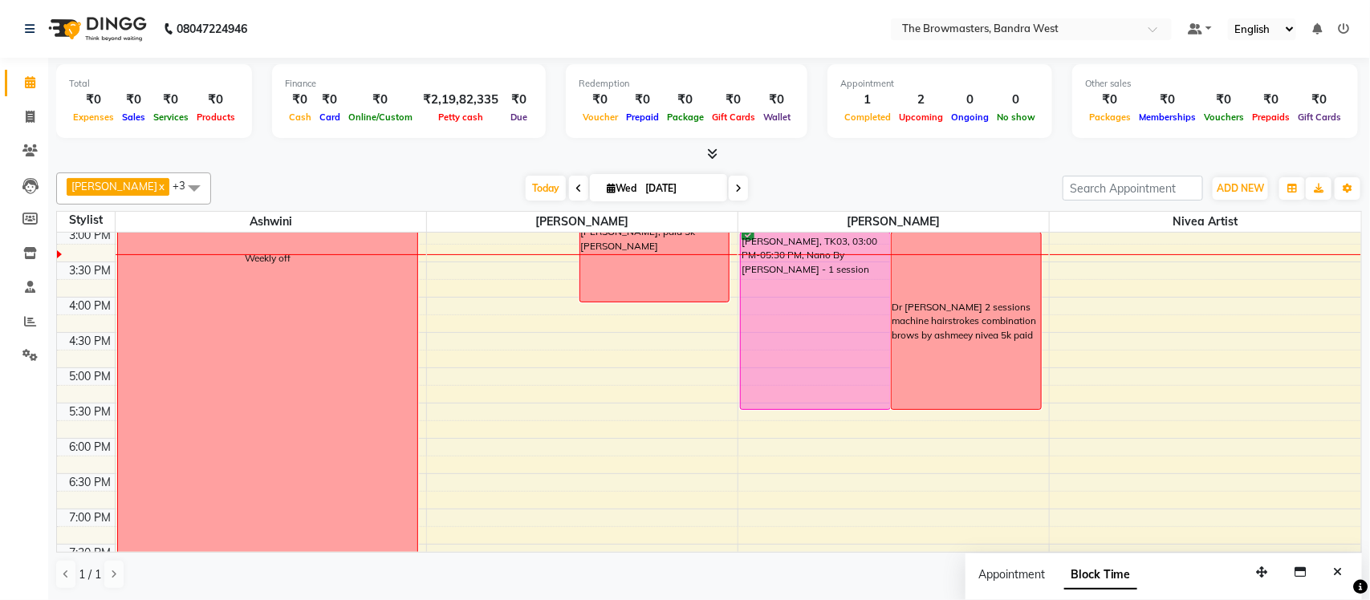
click at [737, 186] on icon at bounding box center [738, 189] width 6 height 10
type input "02-10-2025"
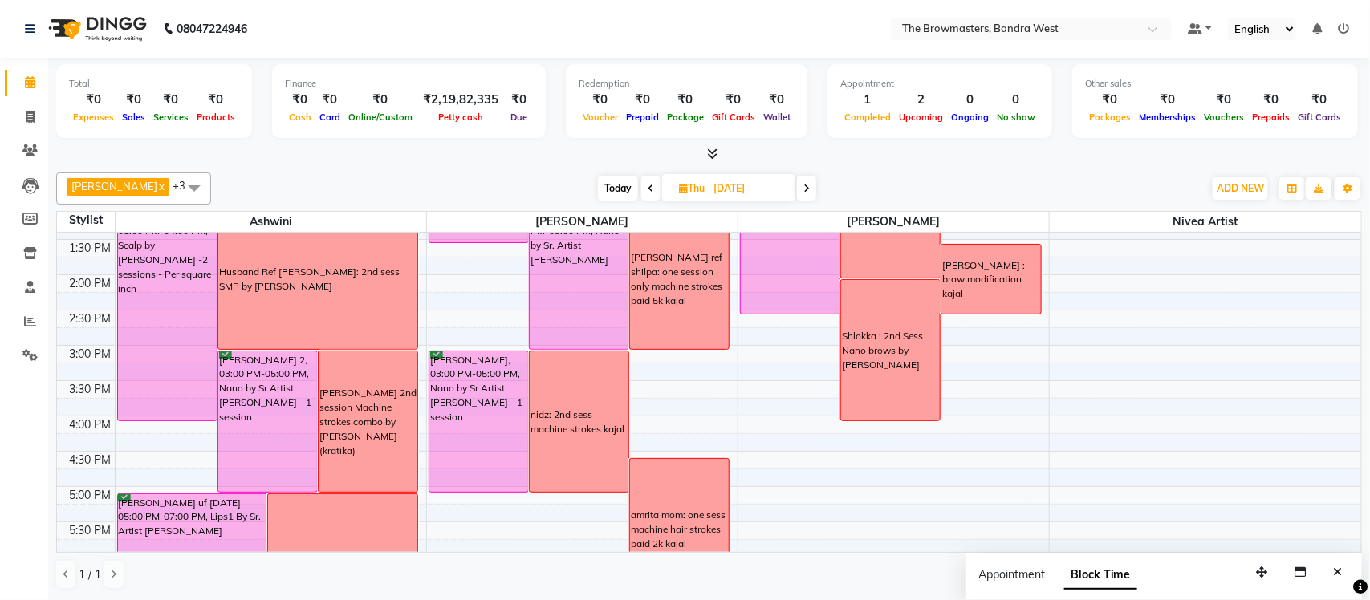
scroll to position [384, 0]
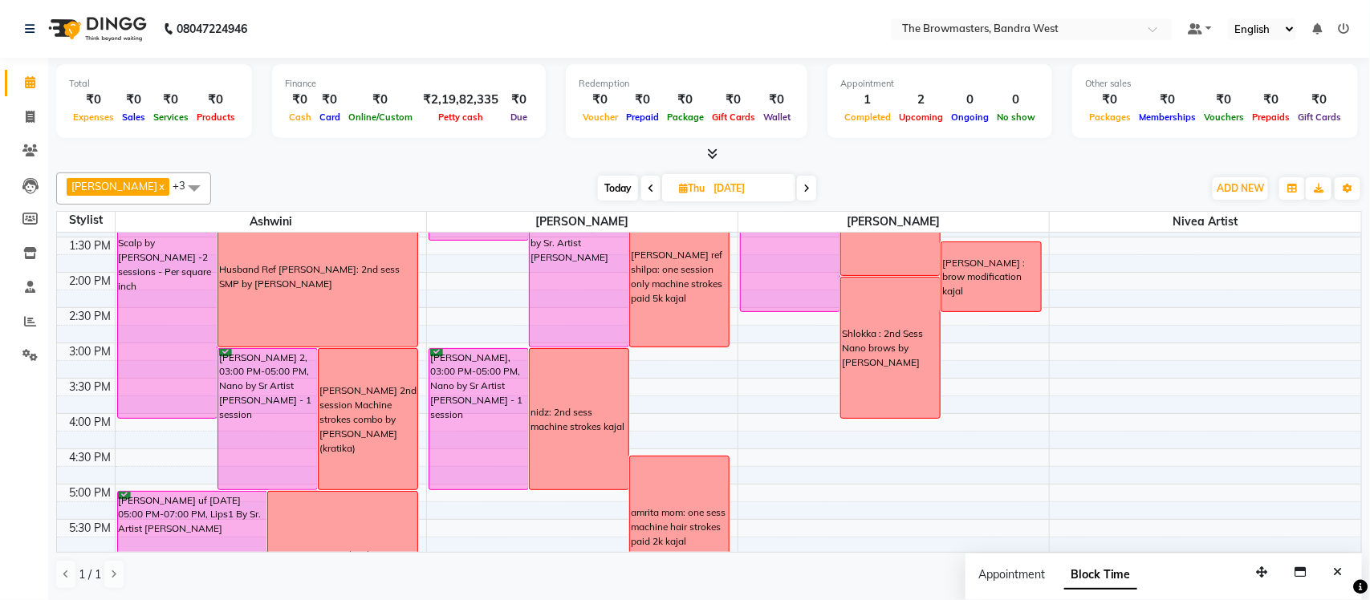
click at [900, 420] on div "8:00 AM 8:30 AM 9:00 AM 9:30 AM 10:00 AM 10:30 AM 11:00 AM 11:30 AM 12:00 PM 12…" at bounding box center [709, 307] width 1304 height 917
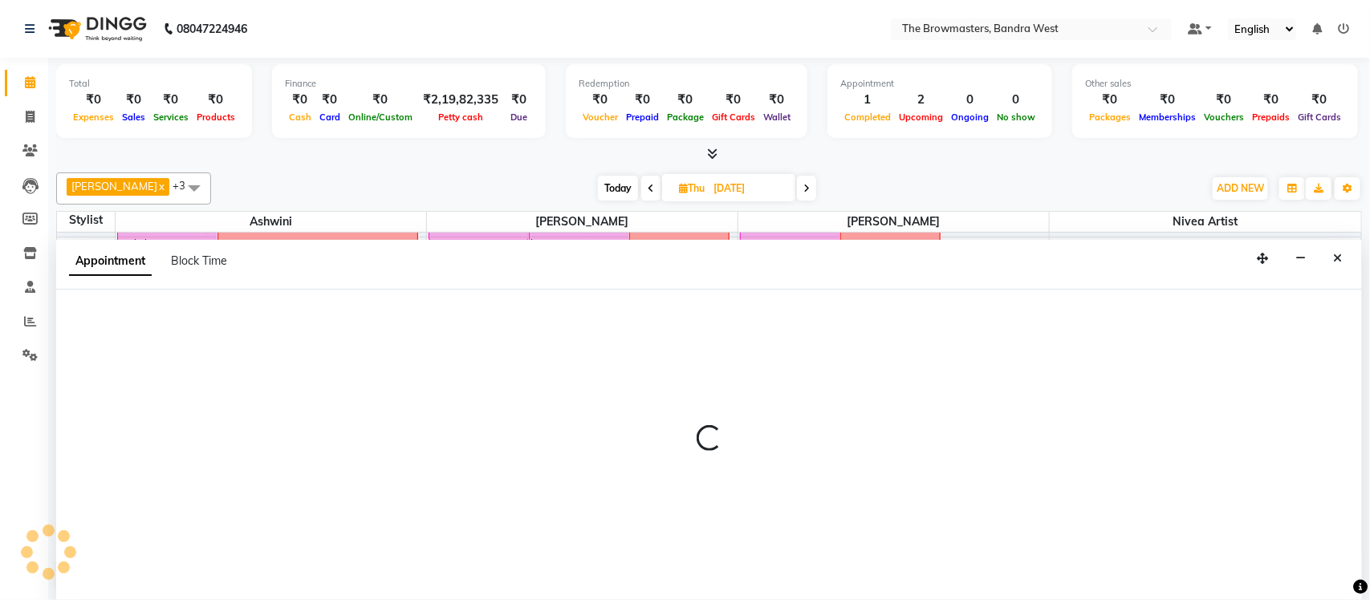
select select "64308"
select select "960"
select select "tentative"
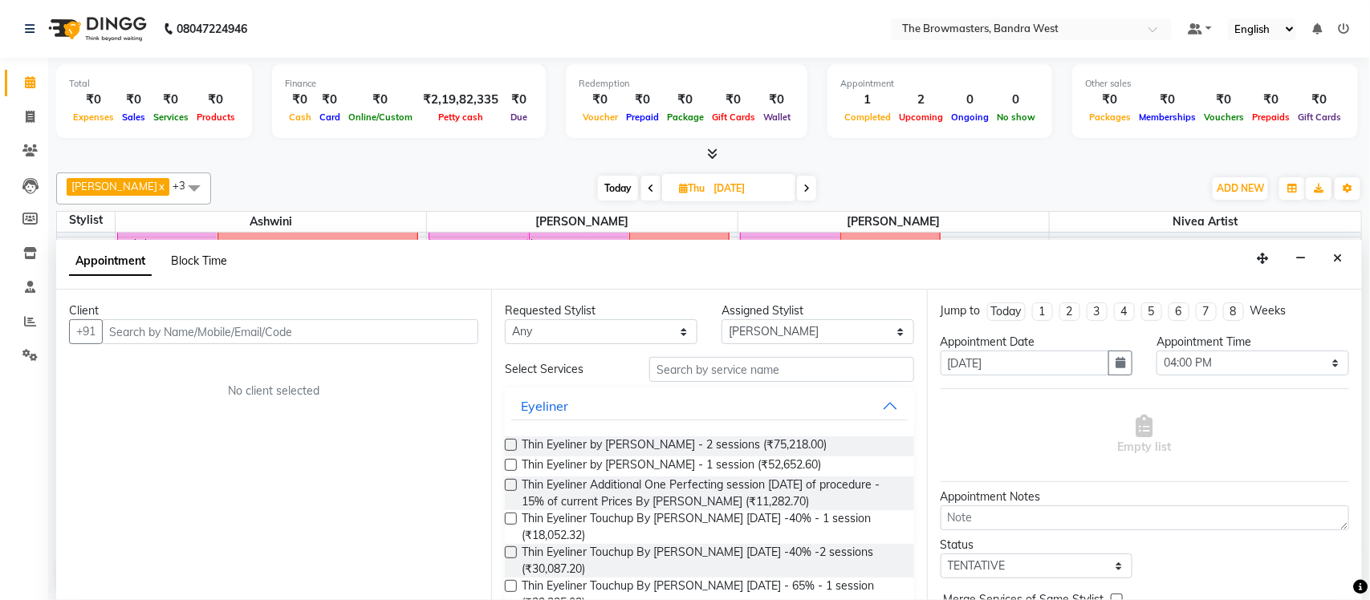
click at [216, 264] on span "Block Time" at bounding box center [199, 261] width 56 height 14
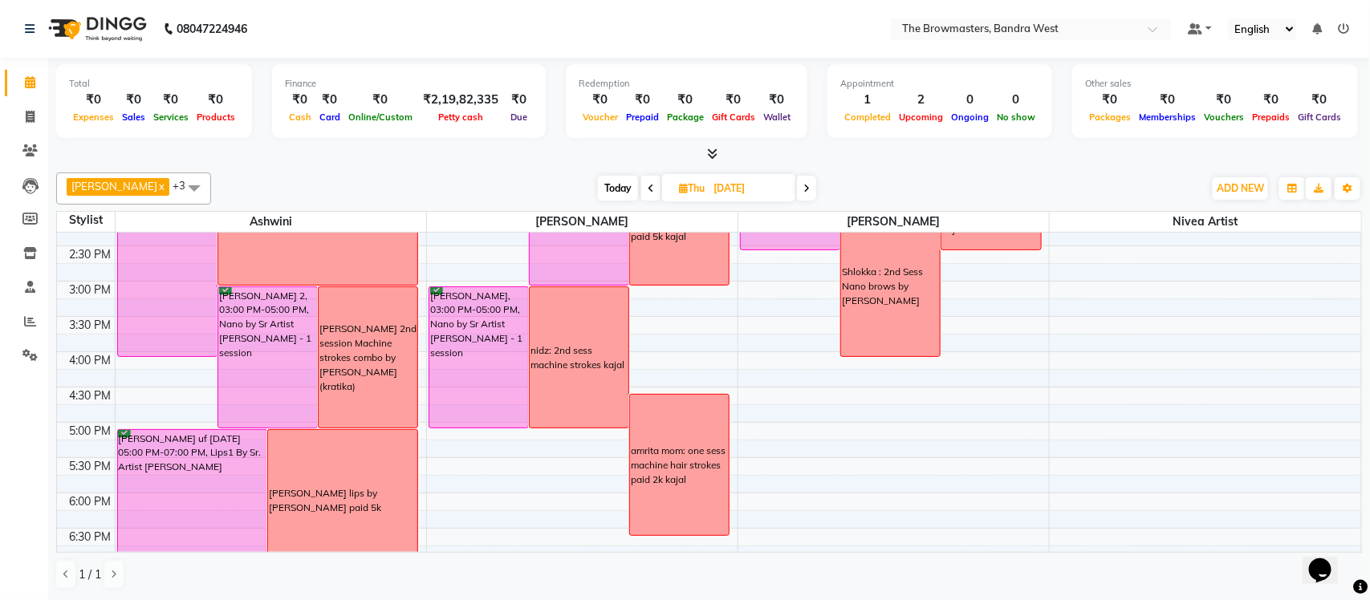
scroll to position [411, 0]
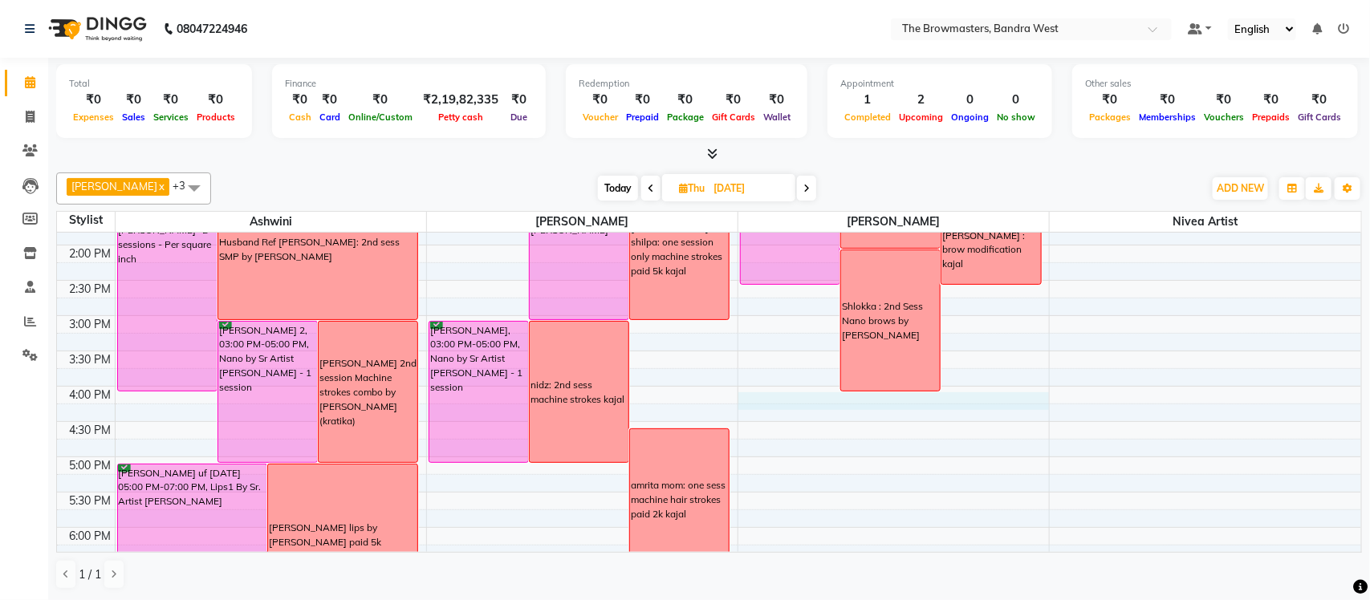
click at [949, 395] on div "8:00 AM 8:30 AM 9:00 AM 9:30 AM 10:00 AM 10:30 AM 11:00 AM 11:30 AM 12:00 PM 12…" at bounding box center [709, 280] width 1304 height 917
select select "64308"
select select "tentative"
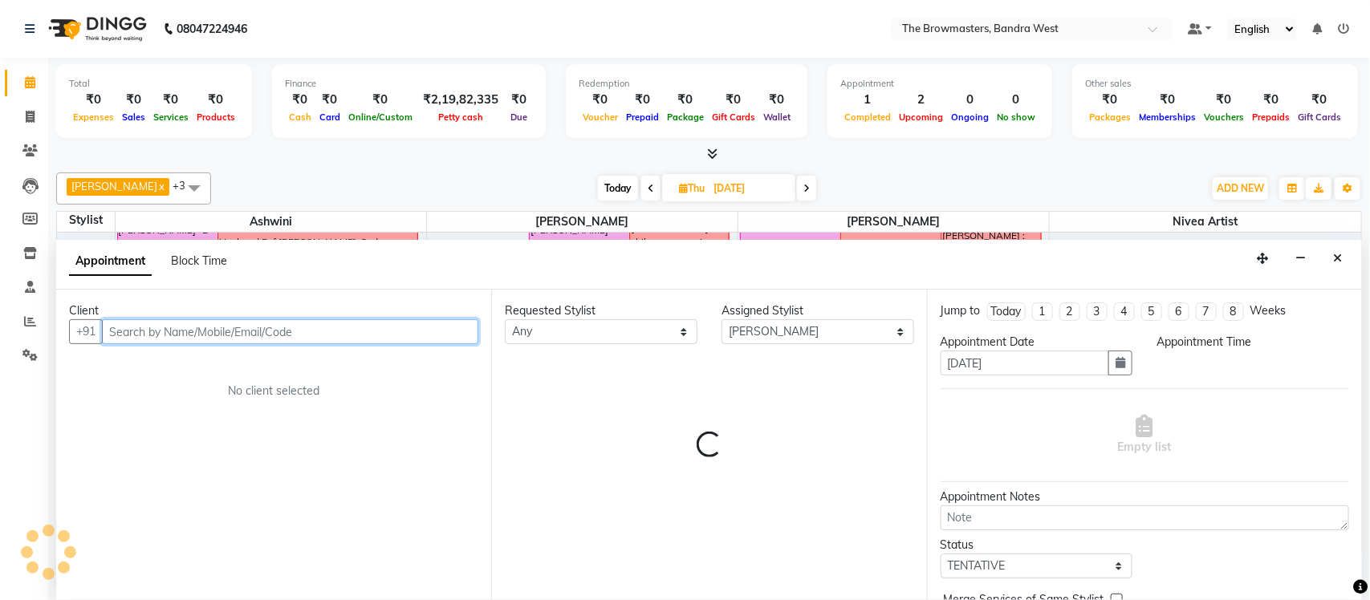
select select "960"
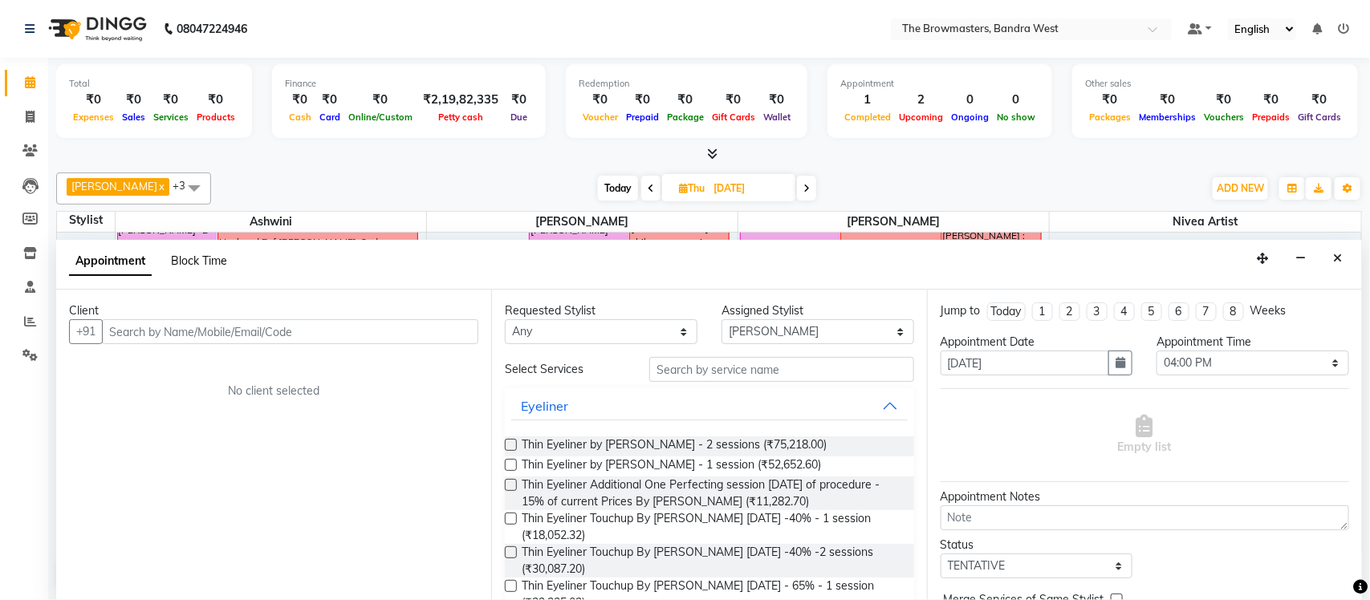
click at [201, 266] on span "Block Time" at bounding box center [199, 261] width 56 height 14
select select "64308"
select select "960"
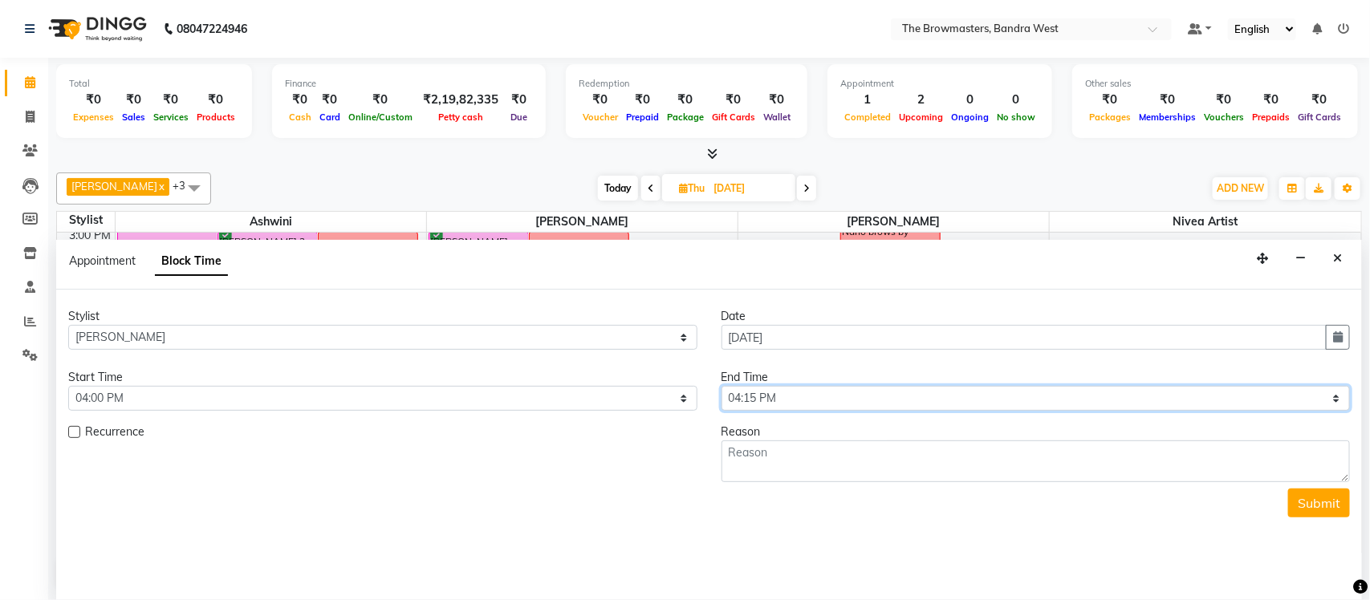
click at [806, 397] on select "Select 09:00 AM 09:15 AM 09:30 AM 09:45 AM 10:00 AM 10:15 AM 10:30 AM 10:45 AM …" at bounding box center [1035, 398] width 629 height 25
select select "1080"
click at [721, 387] on select "Select 09:00 AM 09:15 AM 09:30 AM 09:45 AM 10:00 AM 10:15 AM 10:30 AM 10:45 AM …" at bounding box center [1035, 398] width 629 height 25
click at [780, 460] on textarea at bounding box center [1035, 462] width 629 height 42
type textarea "lips by ashmeey"
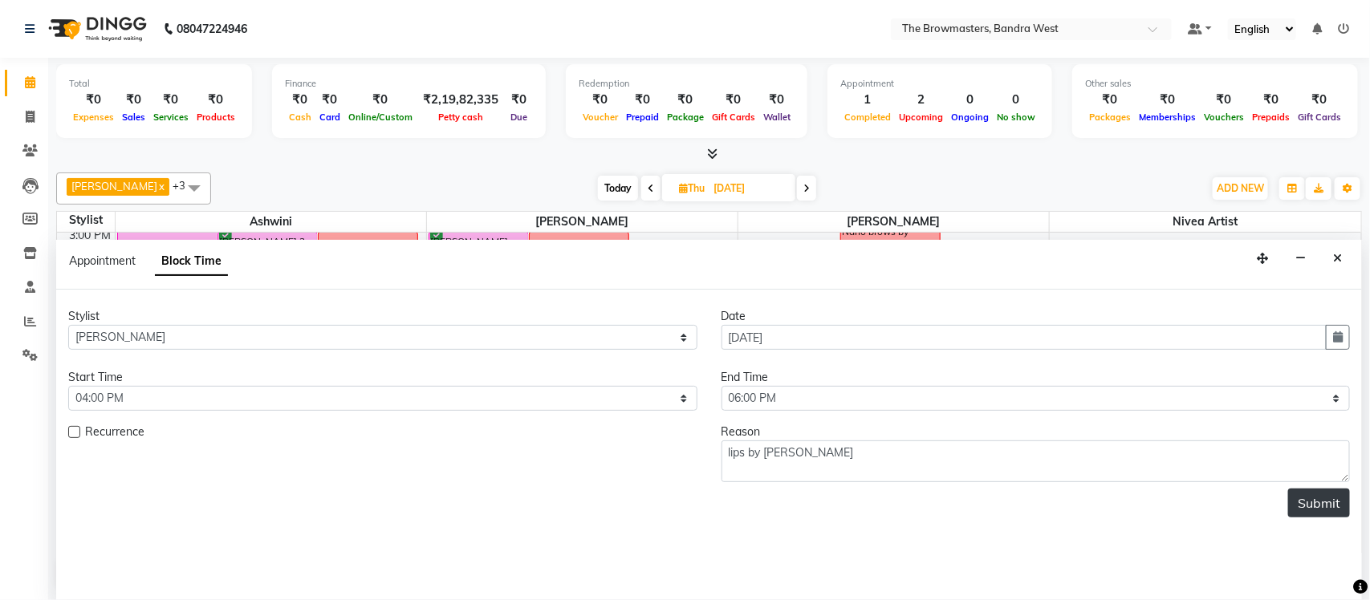
click at [1334, 498] on button "Submit" at bounding box center [1319, 503] width 62 height 29
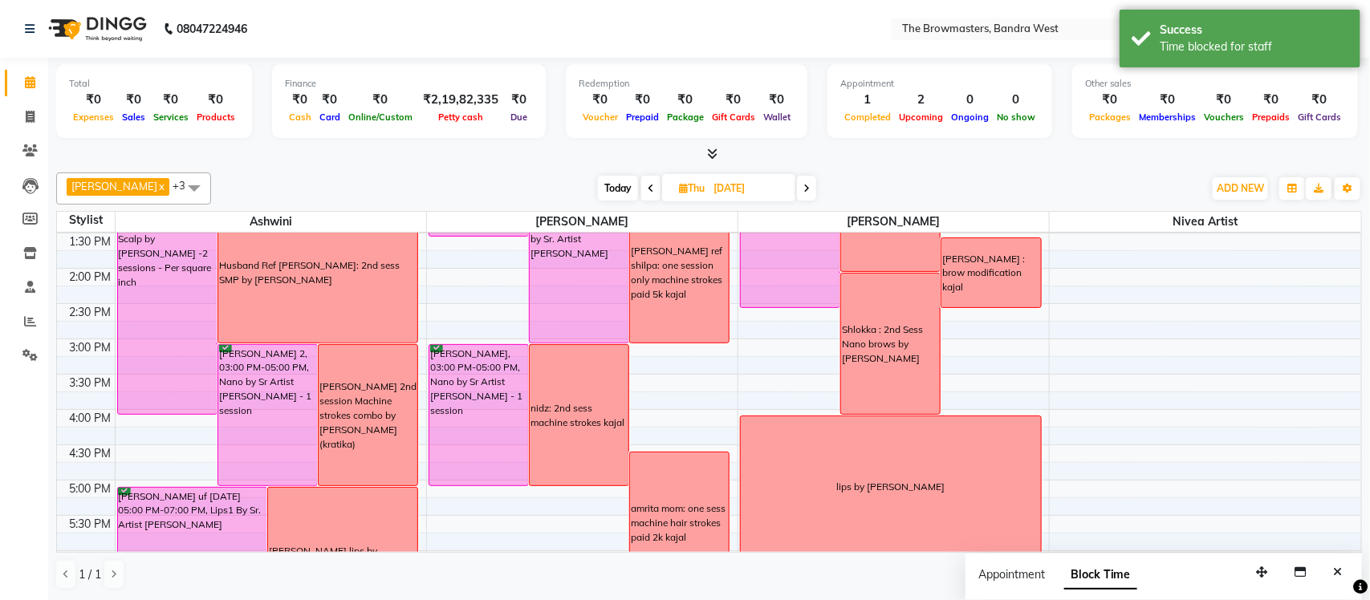
scroll to position [355, 0]
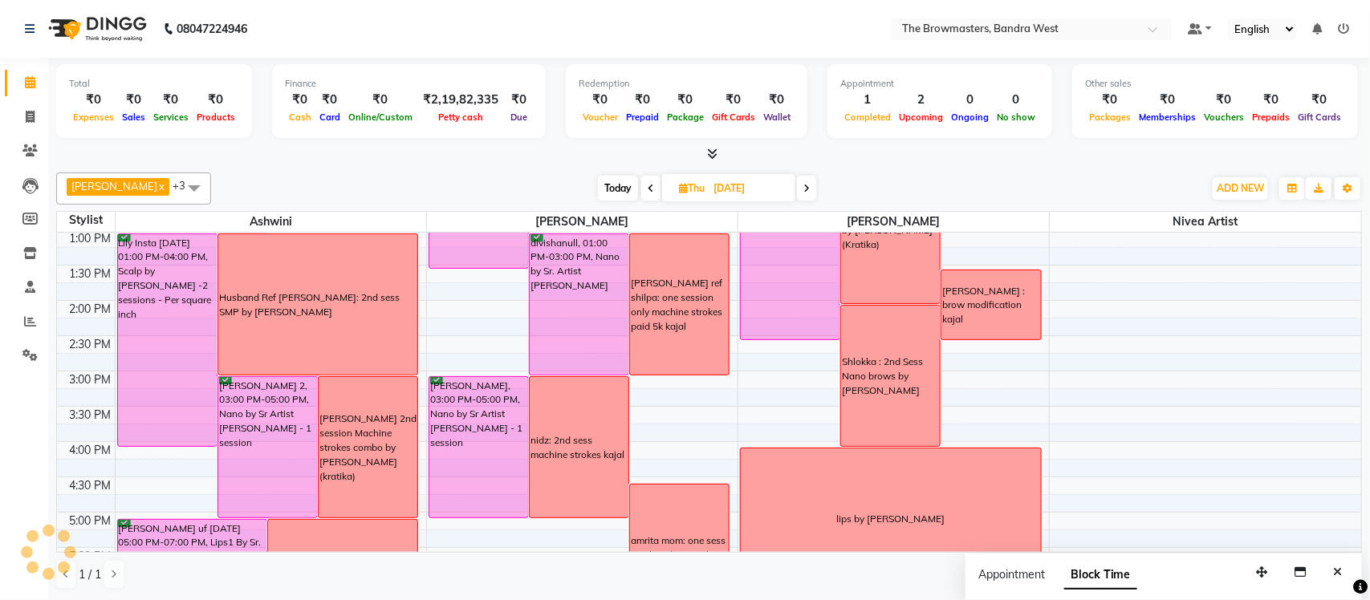
click at [753, 187] on input "02-10-2025" at bounding box center [748, 189] width 80 height 24
select select "10"
select select "2025"
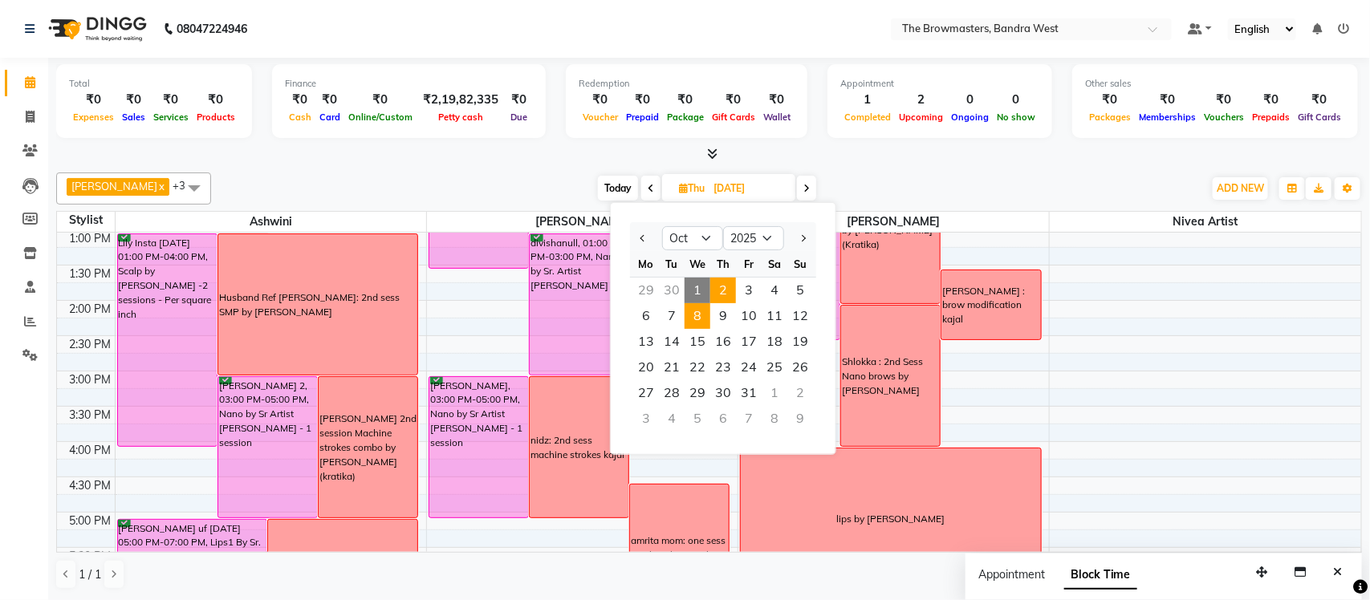
click at [700, 309] on span "8" at bounding box center [697, 316] width 26 height 26
type input "08-10-2025"
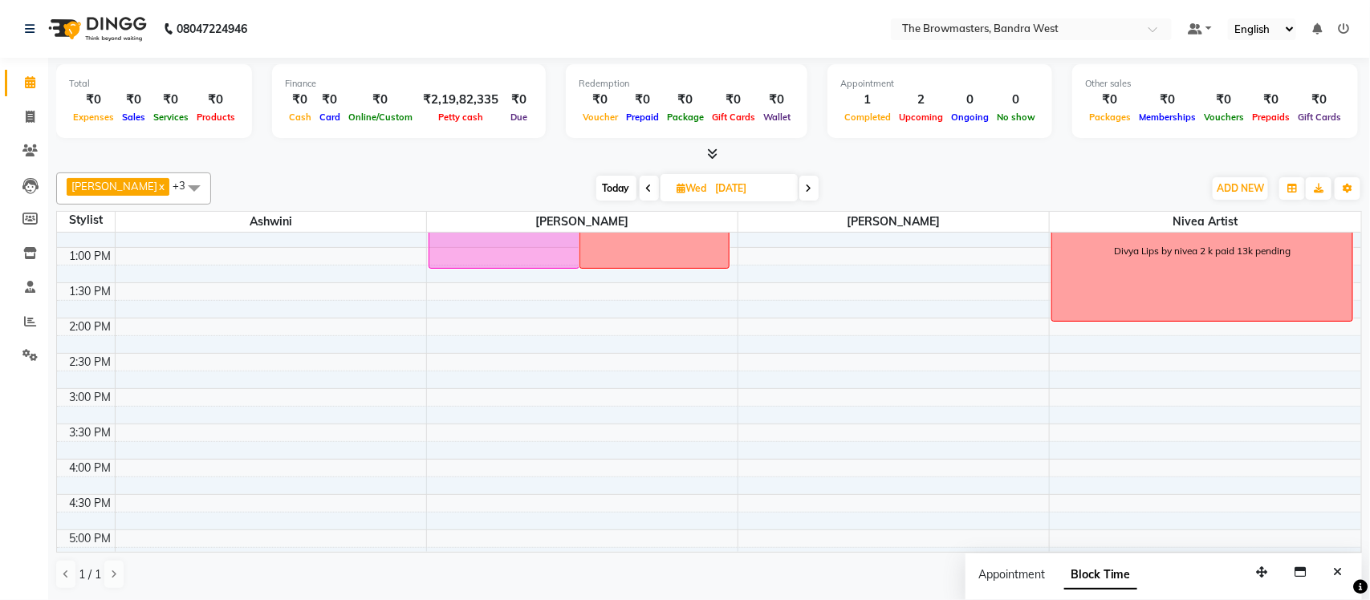
scroll to position [197, 0]
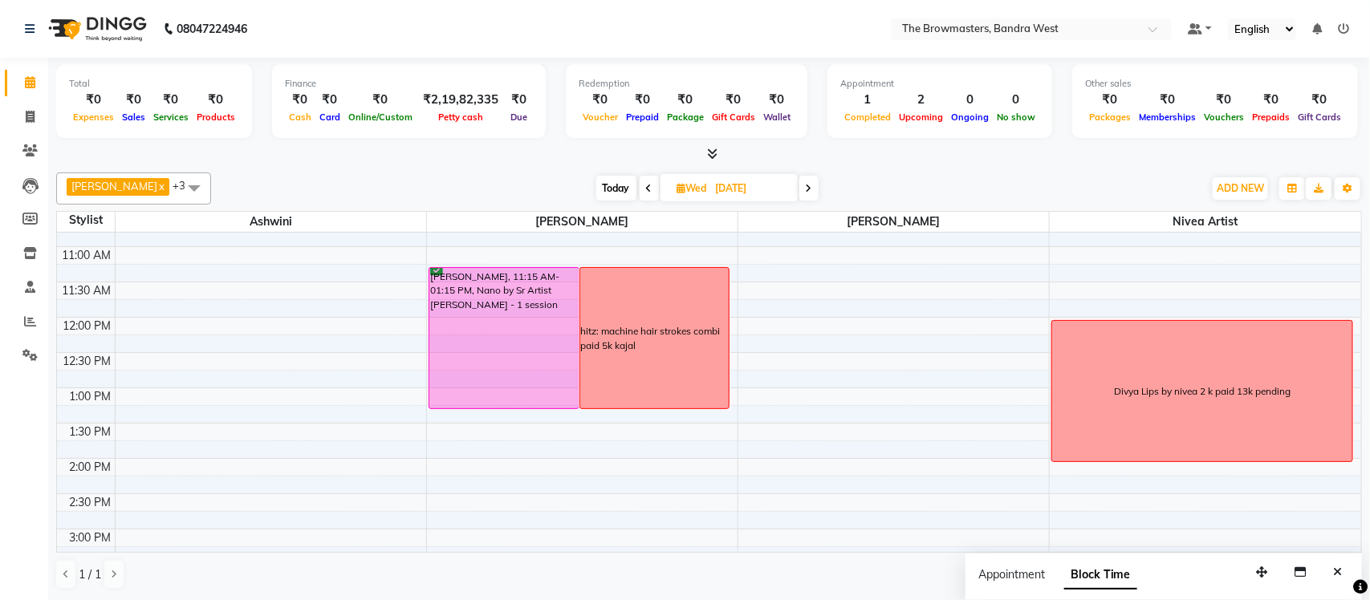
click at [784, 189] on input "08-10-2025" at bounding box center [751, 189] width 80 height 24
select select "10"
select select "2025"
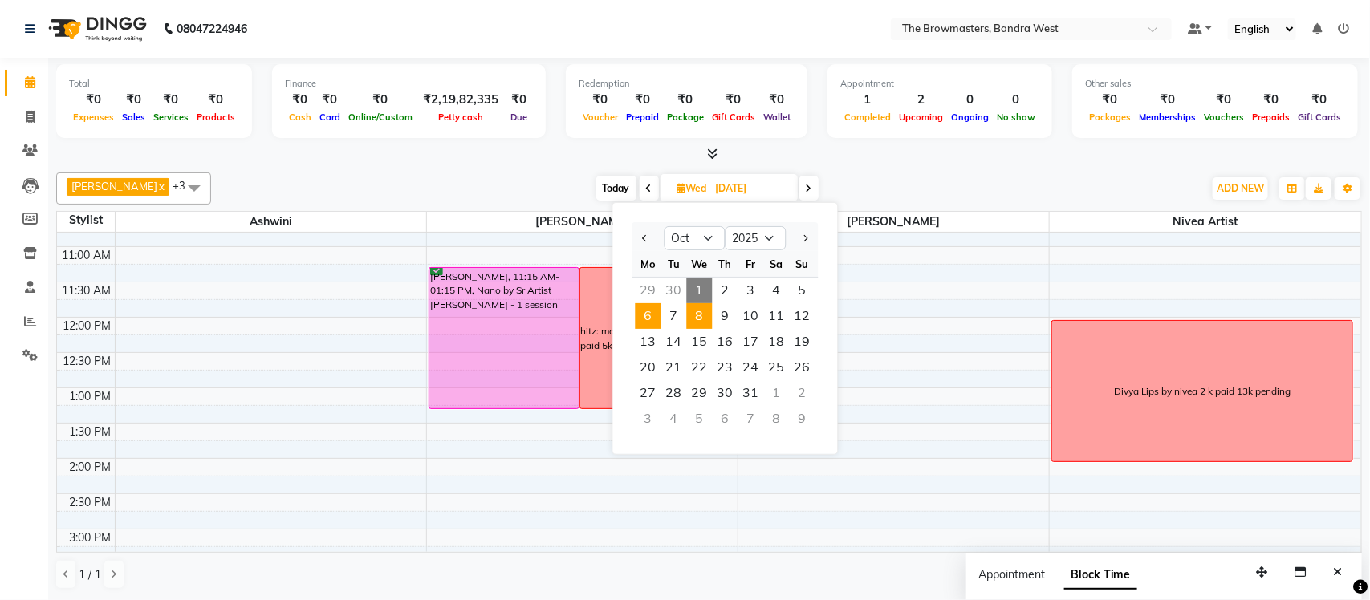
click at [653, 313] on span "6" at bounding box center [648, 316] width 26 height 26
type input "06-10-2025"
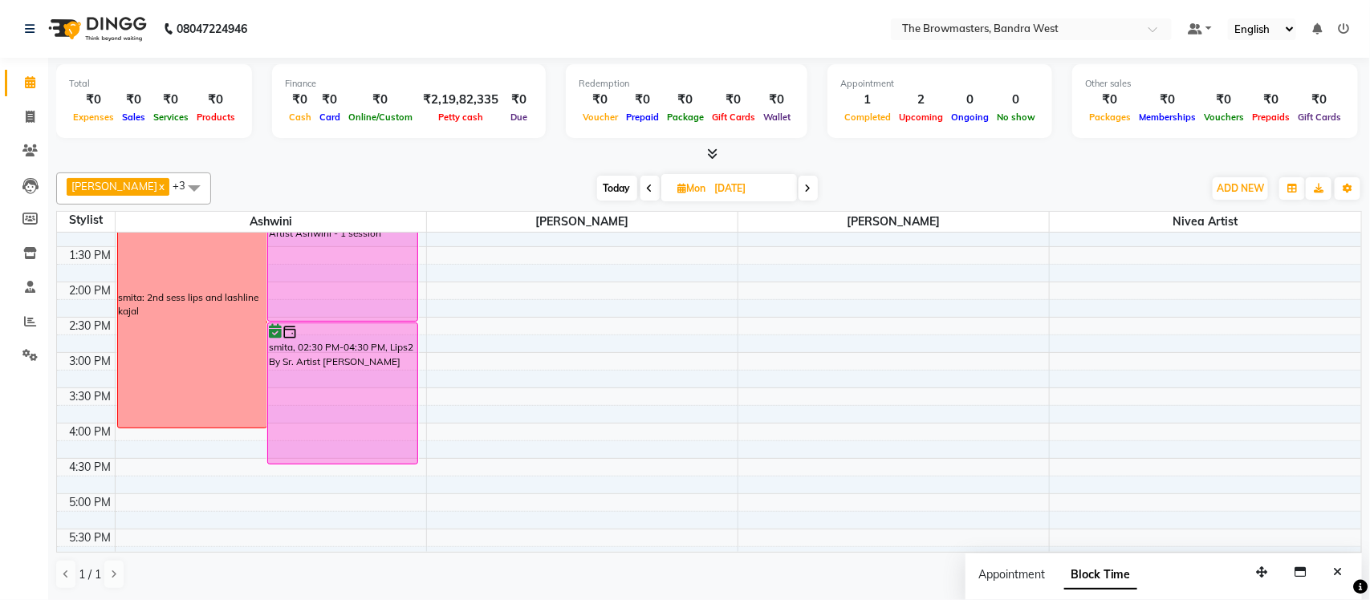
scroll to position [608, 0]
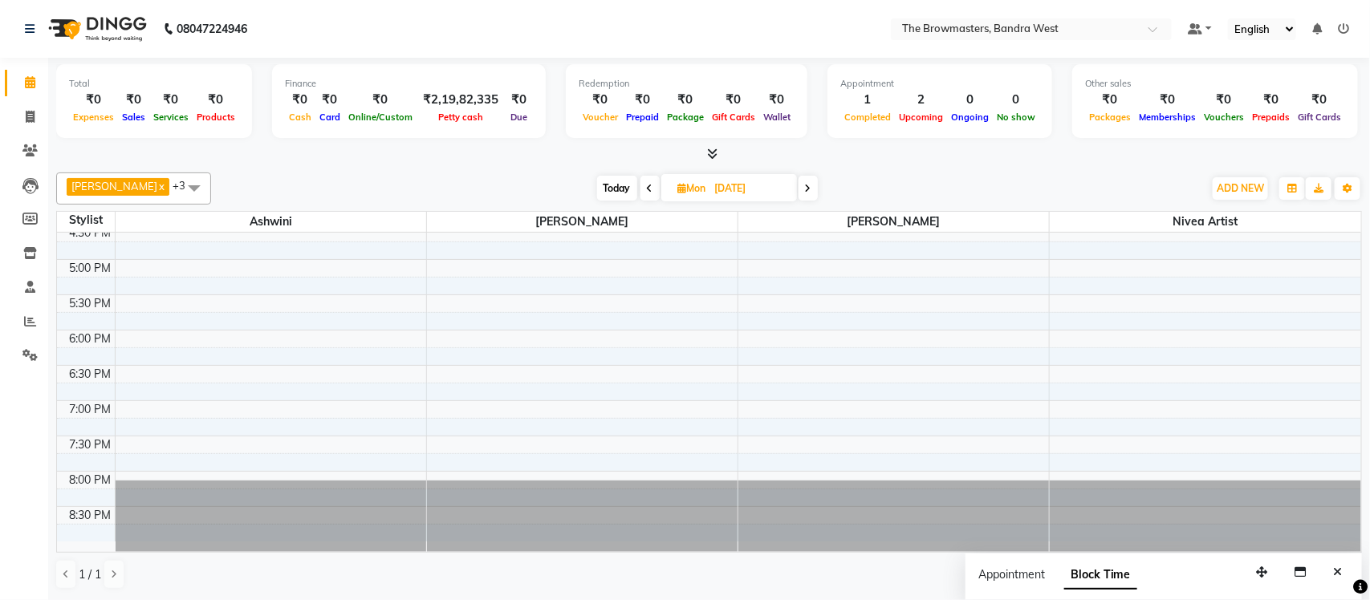
click at [777, 186] on input "06-10-2025" at bounding box center [750, 189] width 80 height 24
select select "10"
select select "2025"
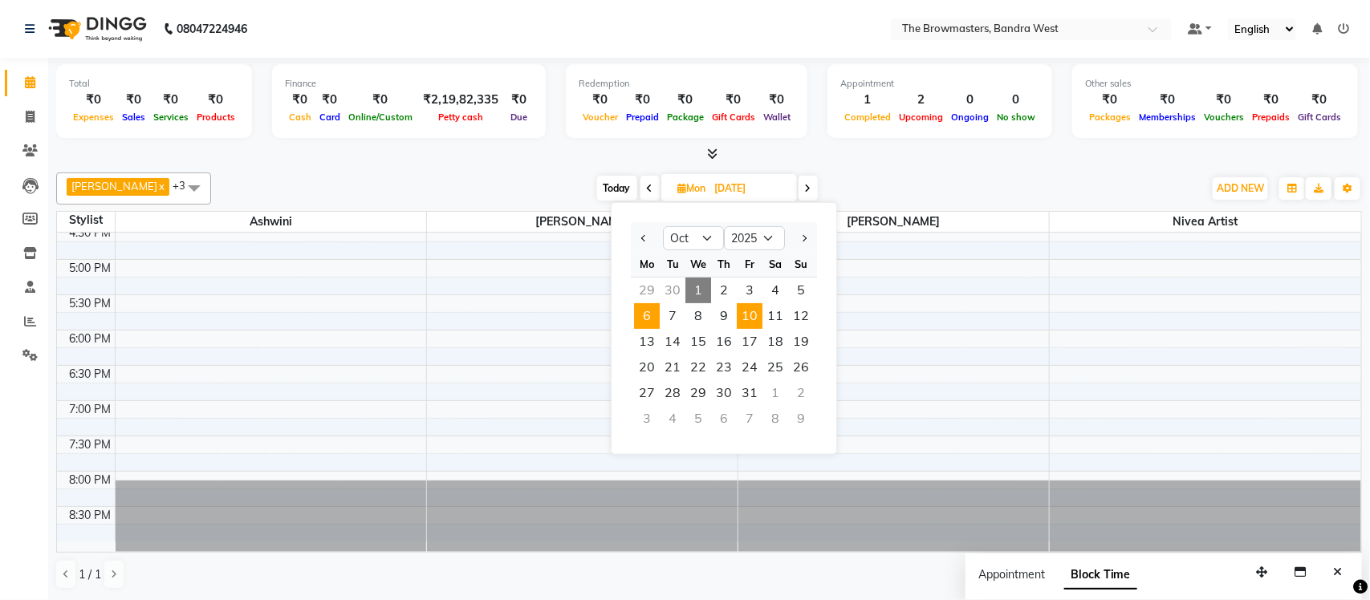
click at [744, 315] on span "10" at bounding box center [750, 316] width 26 height 26
type input "10-10-2025"
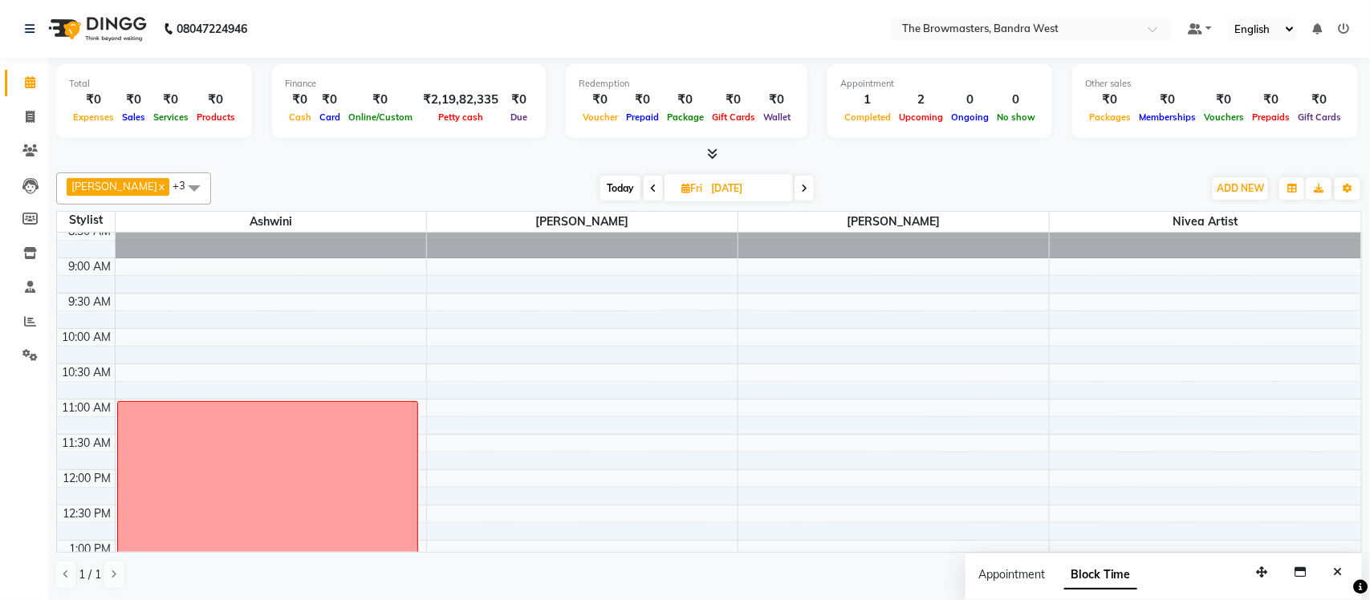
scroll to position [73, 0]
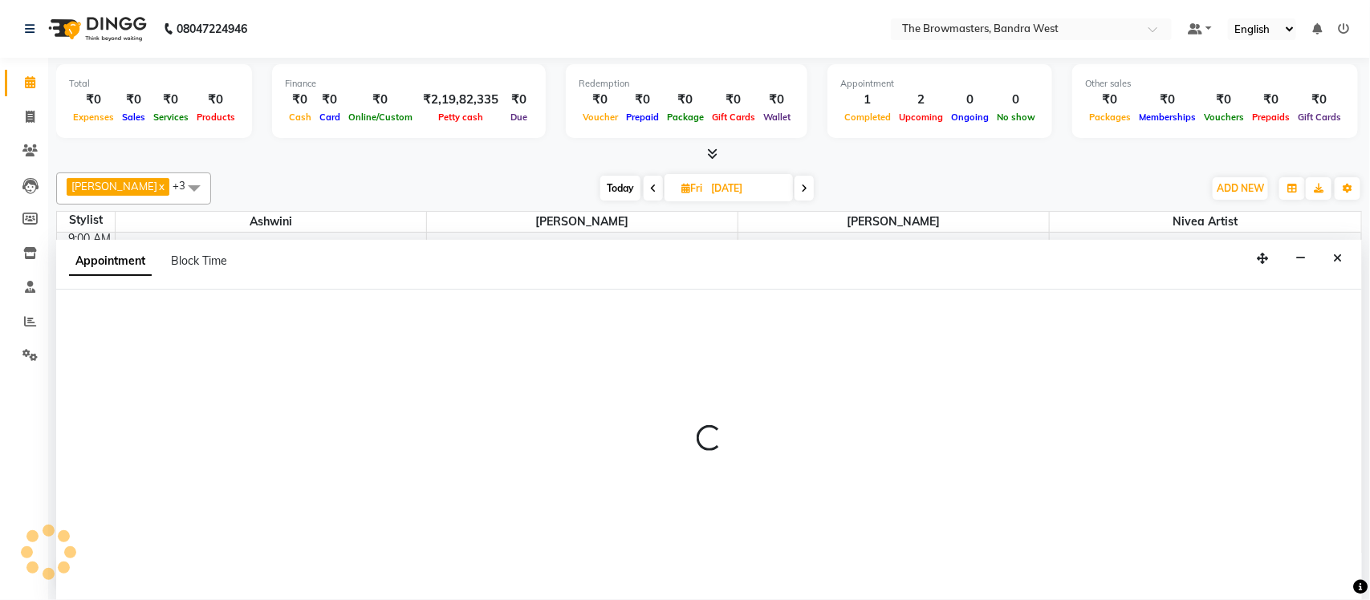
select select "88429"
select select "tentative"
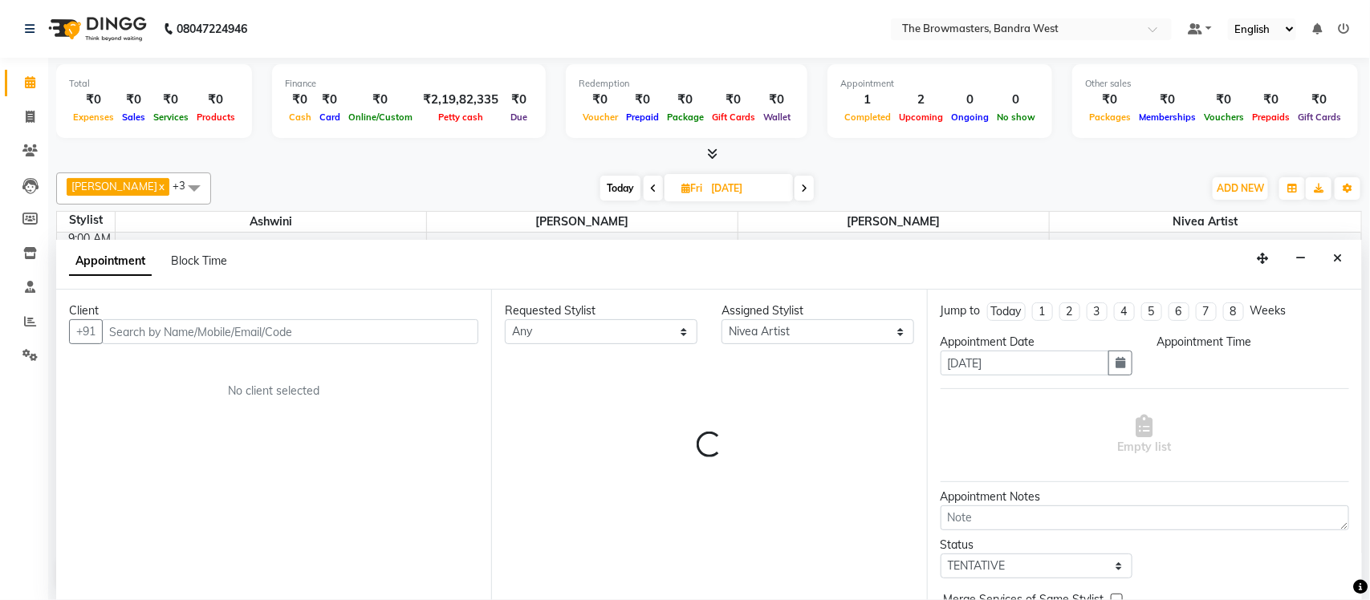
click at [177, 271] on div "Appointment Block Time" at bounding box center [157, 264] width 177 height 36
select select "720"
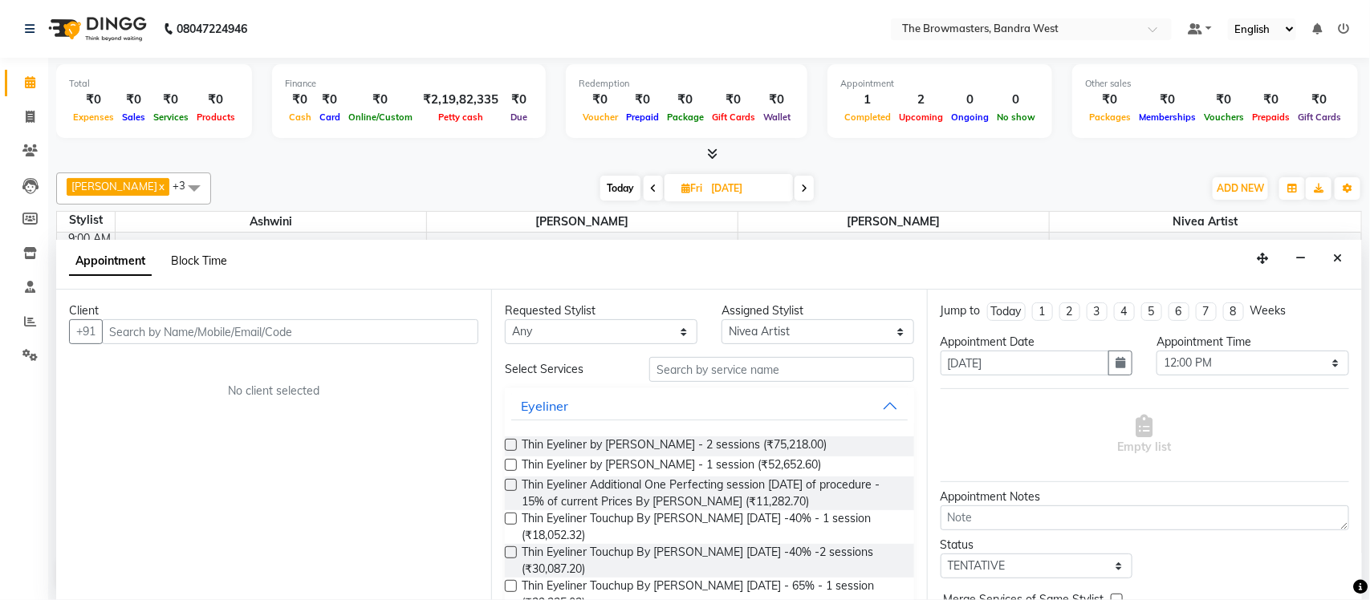
click at [186, 262] on span "Block Time" at bounding box center [199, 261] width 56 height 14
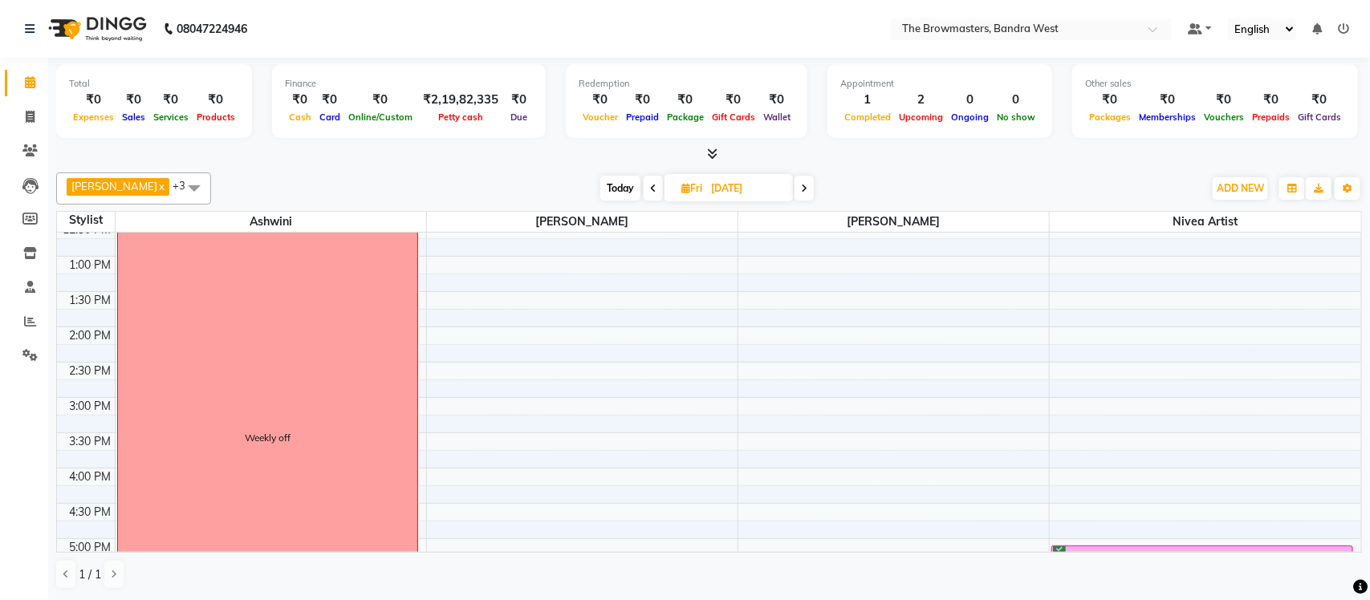
scroll to position [331, 0]
click at [619, 186] on span "Today" at bounding box center [620, 188] width 40 height 25
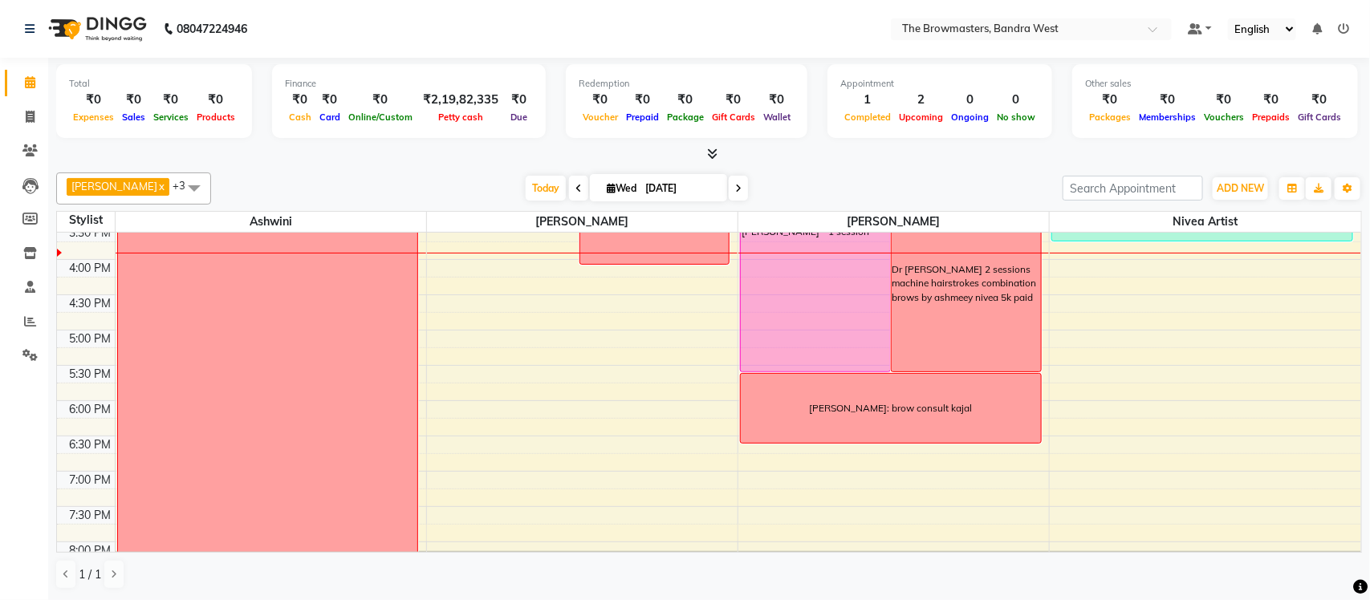
scroll to position [534, 0]
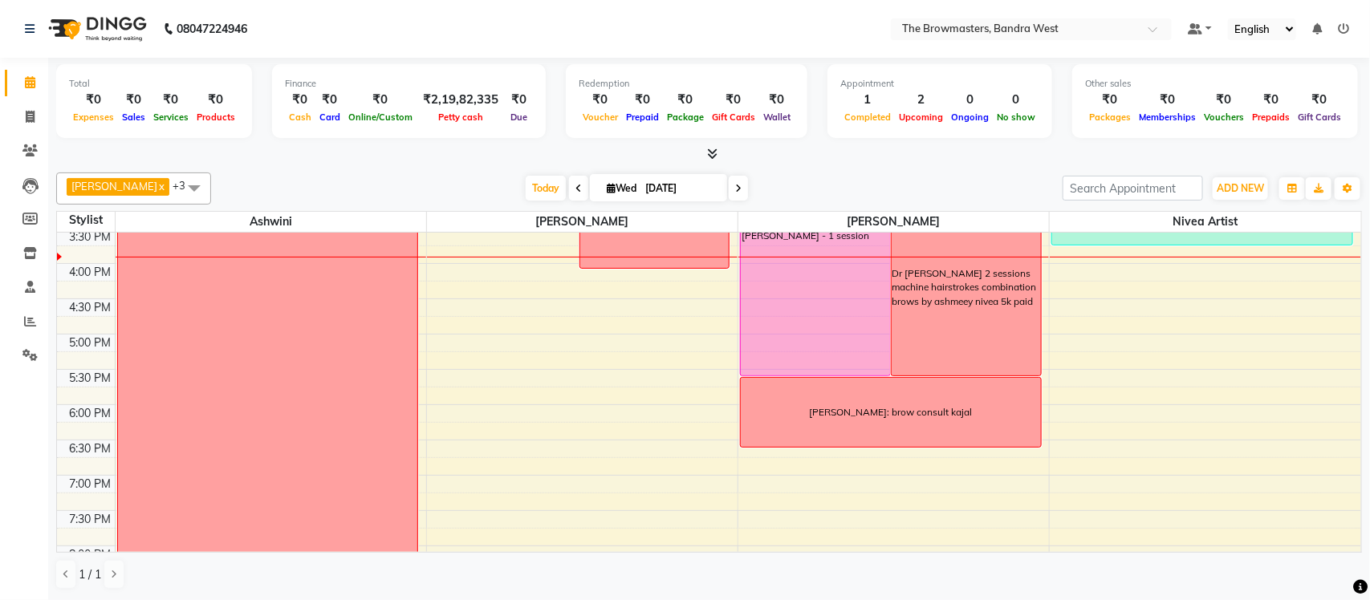
drag, startPoint x: 896, startPoint y: 408, endPoint x: 907, endPoint y: 484, distance: 76.9
click at [907, 484] on div "8:00 AM 8:30 AM 9:00 AM 9:30 AM 10:00 AM 10:30 AM 11:00 AM 11:30 AM 12:00 PM 12…" at bounding box center [709, 157] width 1304 height 917
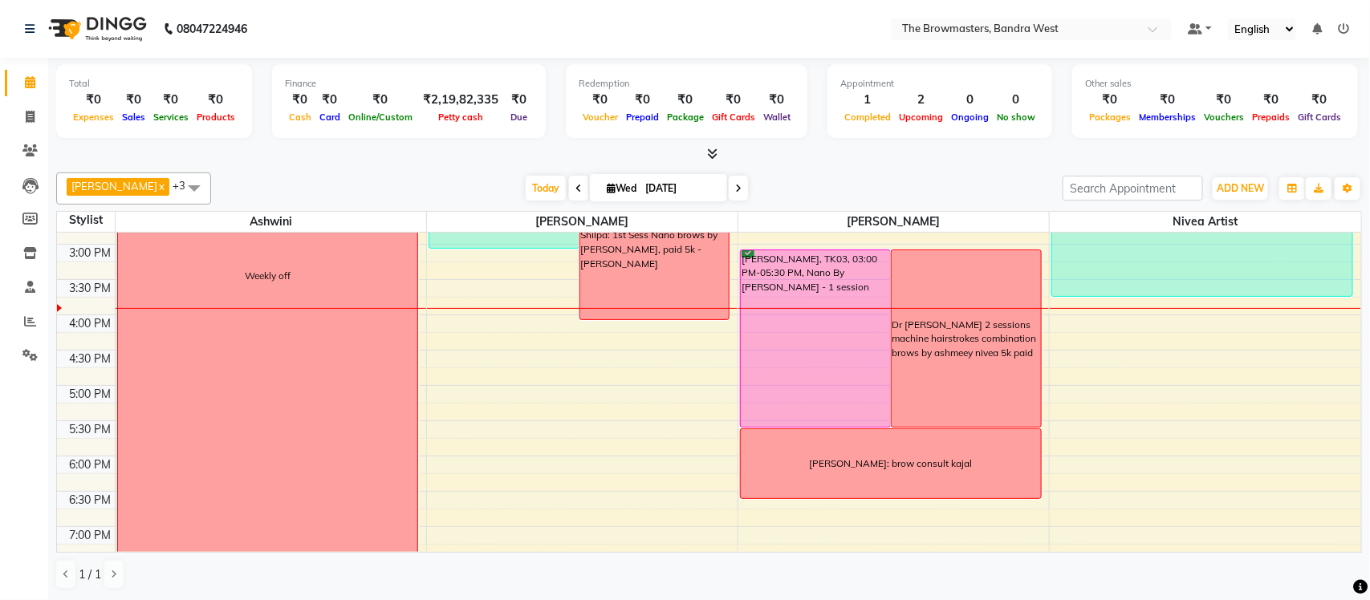
scroll to position [502, 0]
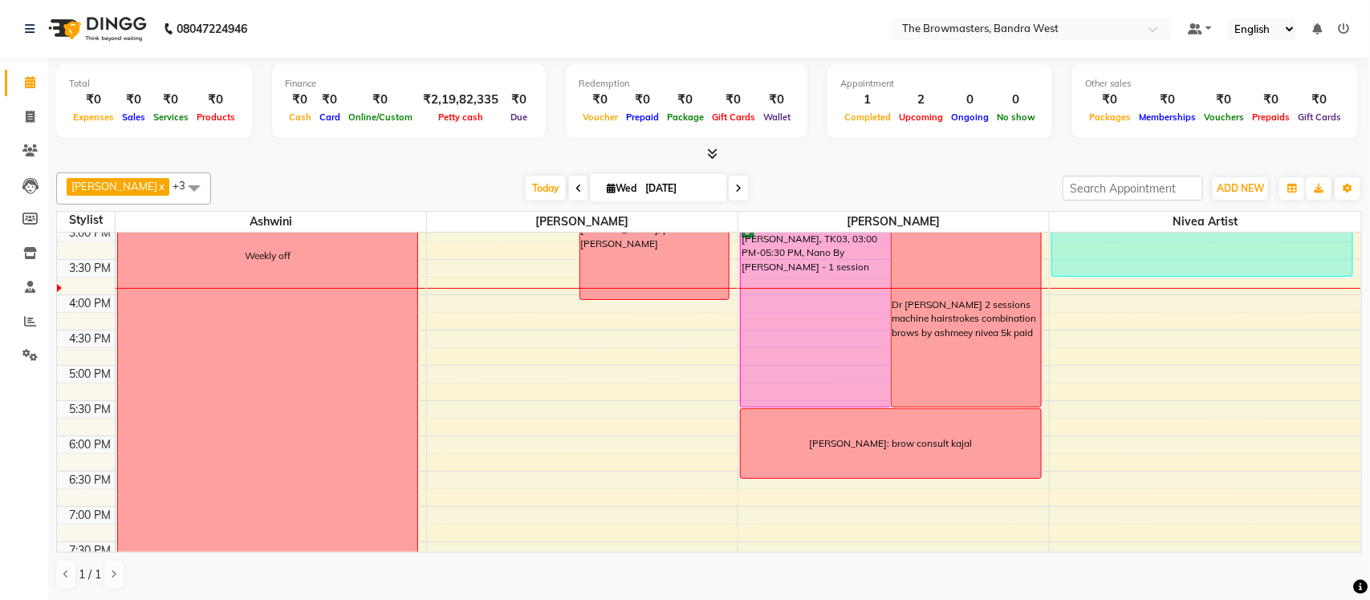
click at [904, 453] on div "ratan patel: brow consult kajal" at bounding box center [891, 443] width 300 height 69
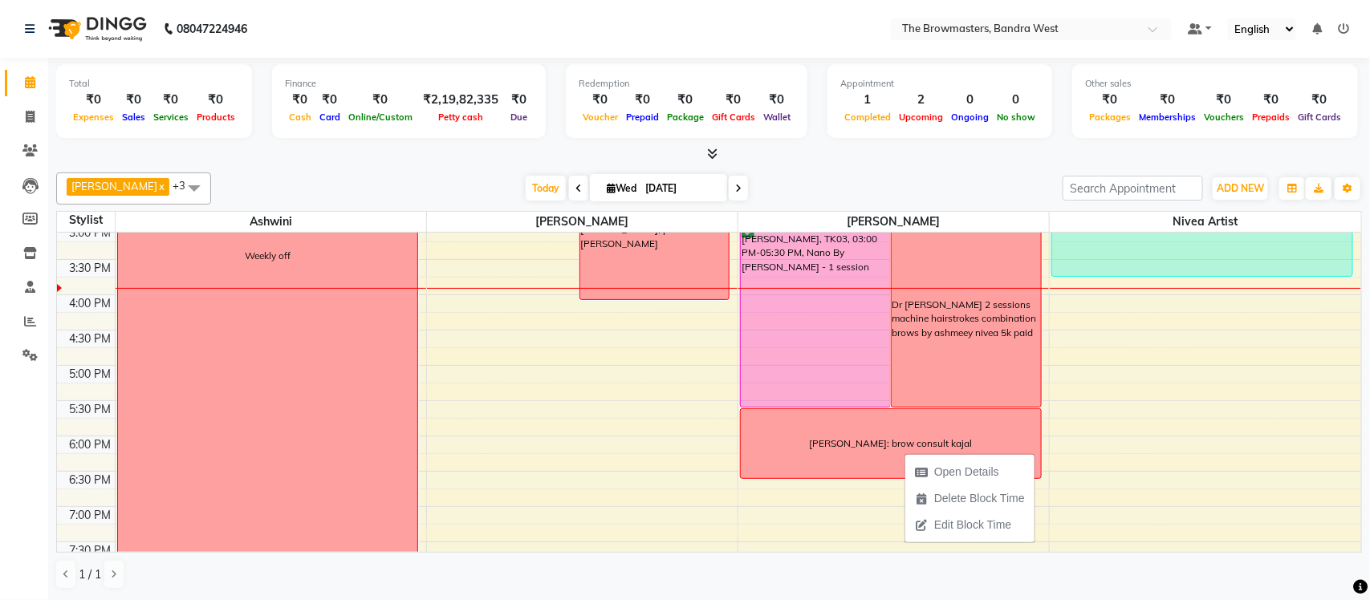
click at [904, 453] on div "Open Details Delete Block Time Edit Block Time" at bounding box center [969, 498] width 131 height 91
click at [896, 451] on div "ratan patel: brow consult kajal" at bounding box center [890, 443] width 163 height 14
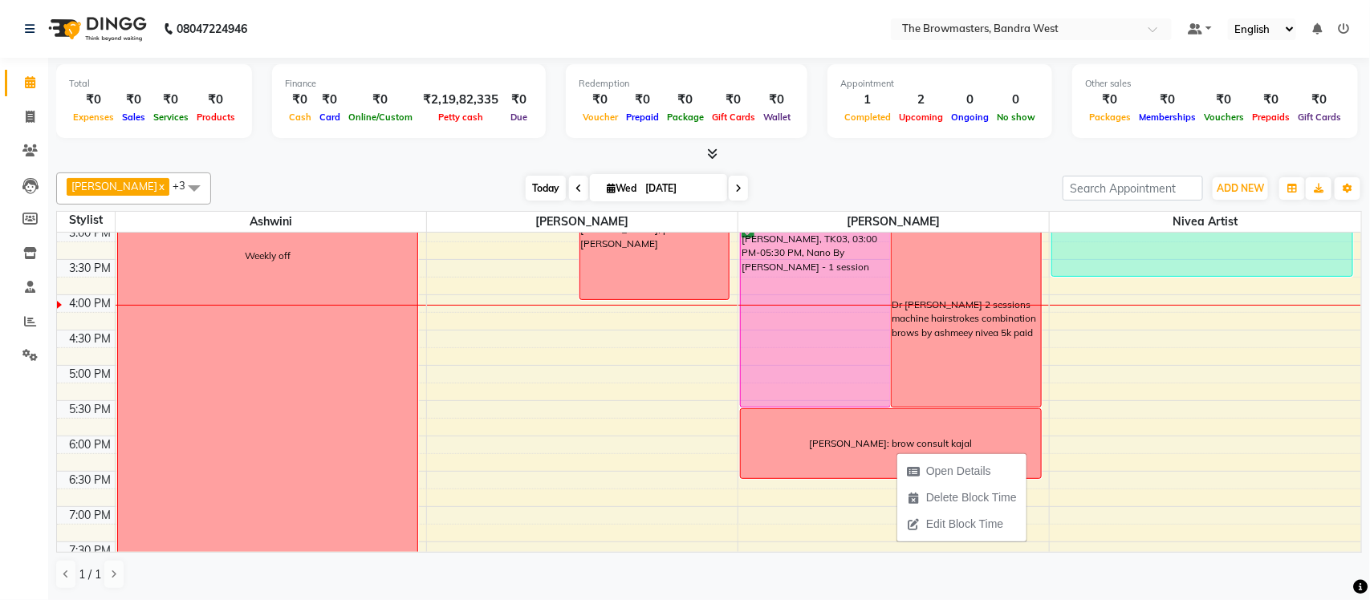
click at [554, 190] on span "Today" at bounding box center [546, 188] width 40 height 25
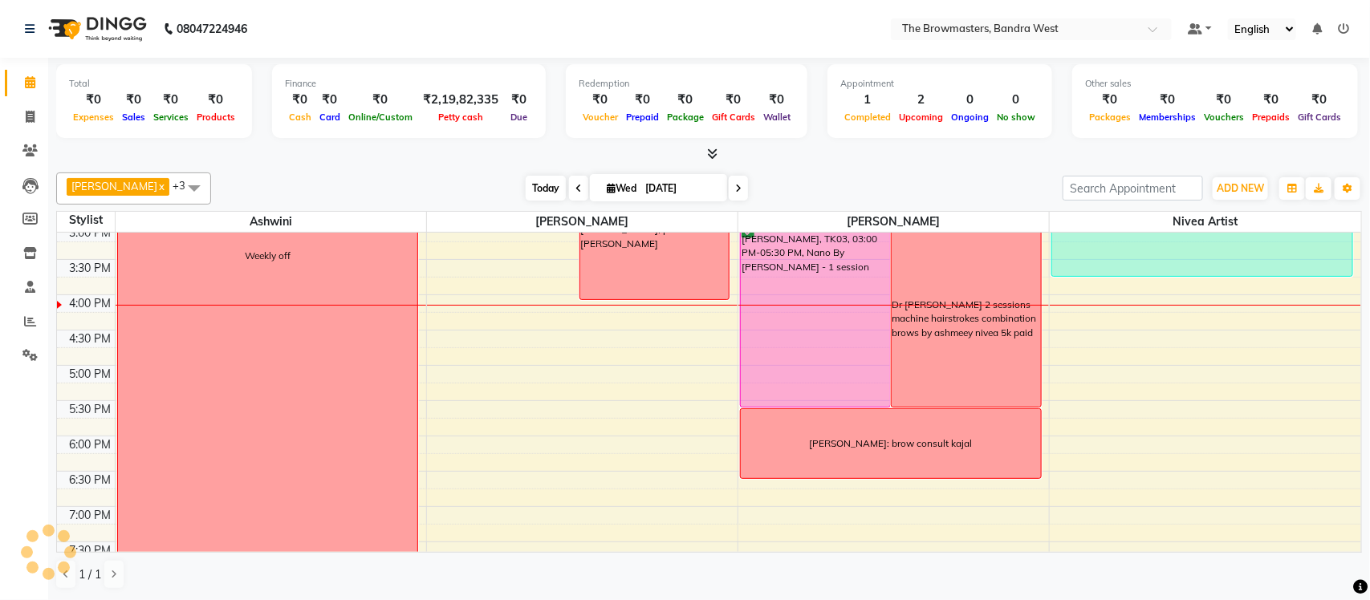
scroll to position [571, 0]
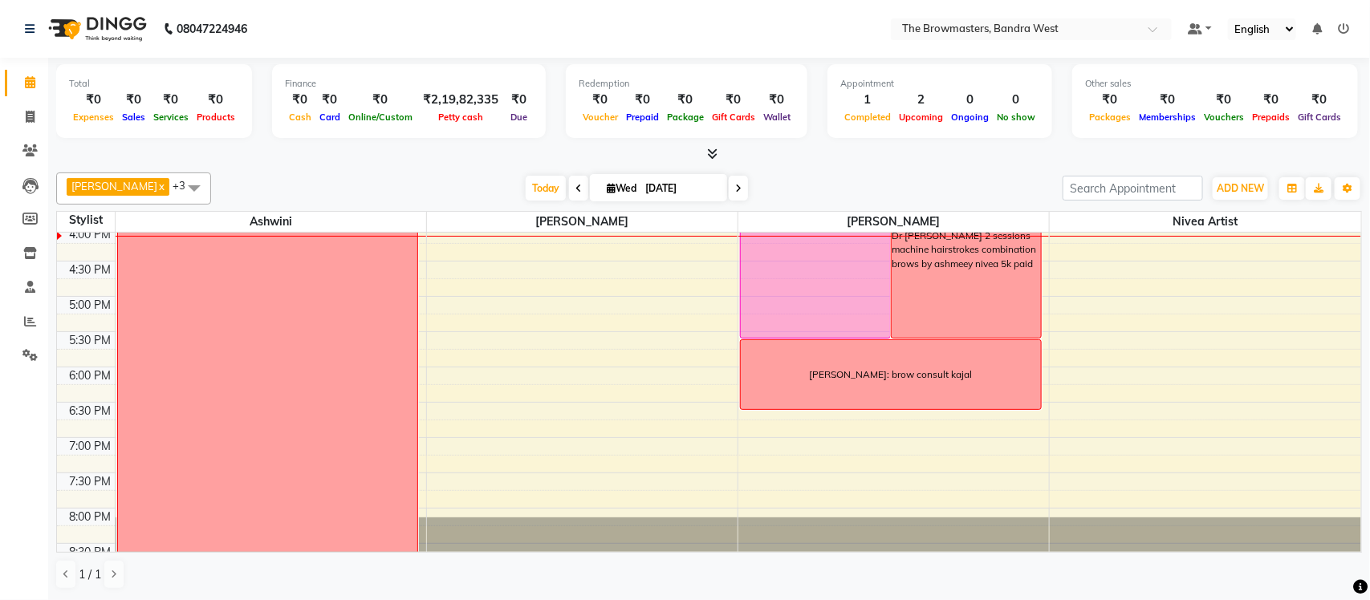
click at [746, 189] on div "Today Wed 01-10-2025" at bounding box center [636, 189] width 225 height 24
click at [741, 187] on span at bounding box center [738, 188] width 19 height 25
type input "[DATE]"
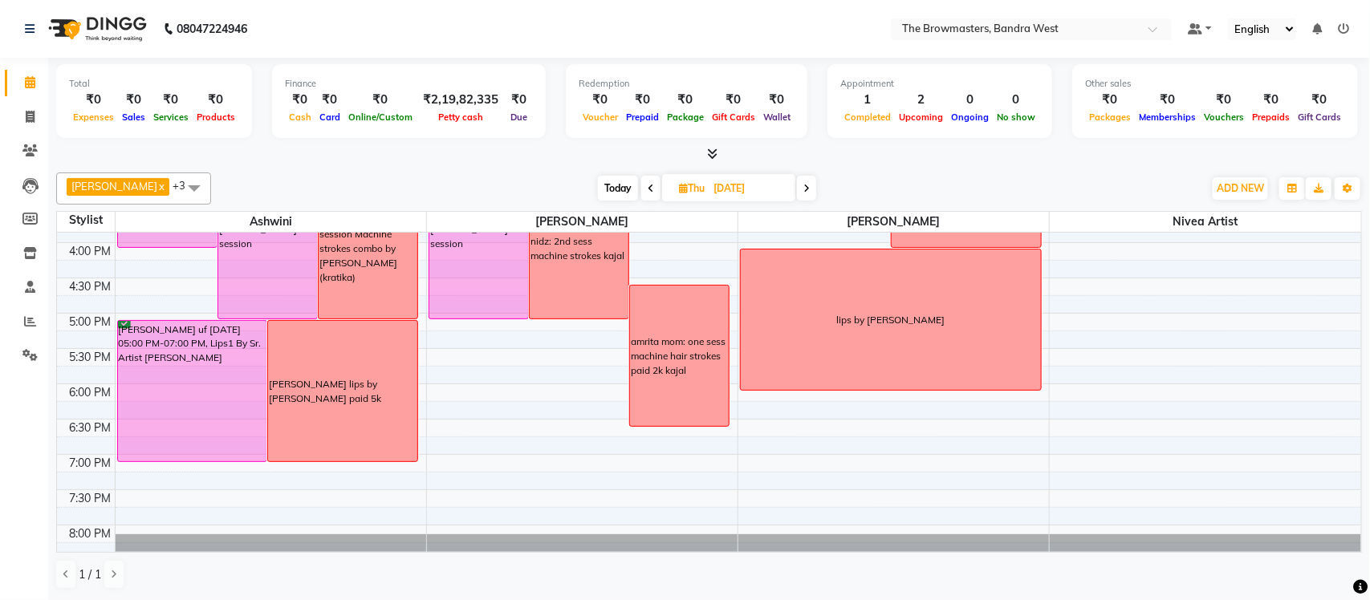
scroll to position [551, 0]
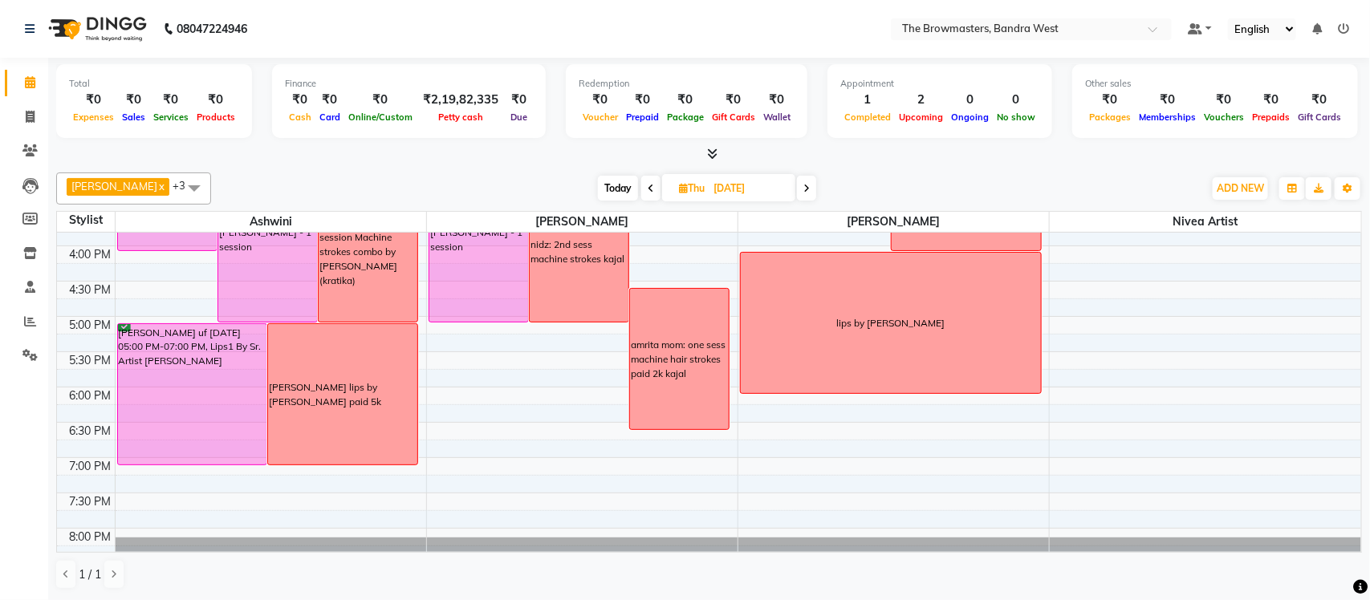
click at [900, 316] on div "lips by ashmeey" at bounding box center [890, 323] width 108 height 14
click at [964, 387] on span "Edit Block Time" at bounding box center [968, 388] width 77 height 17
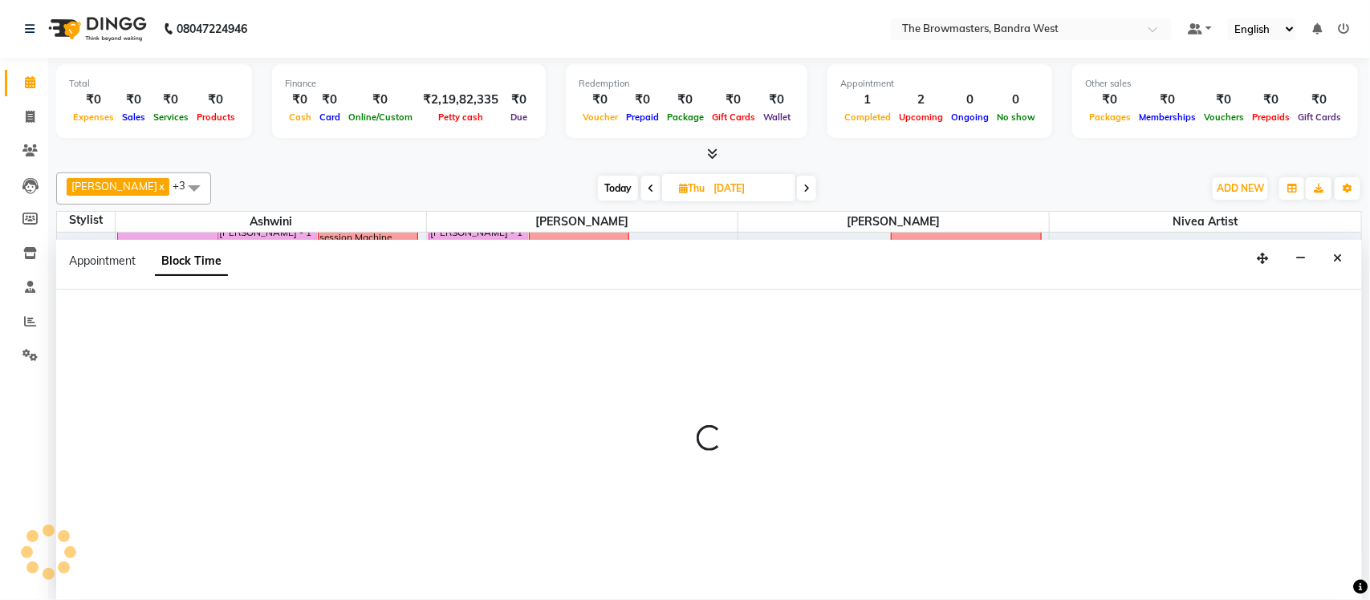
select select "64308"
select select "960"
select select "1080"
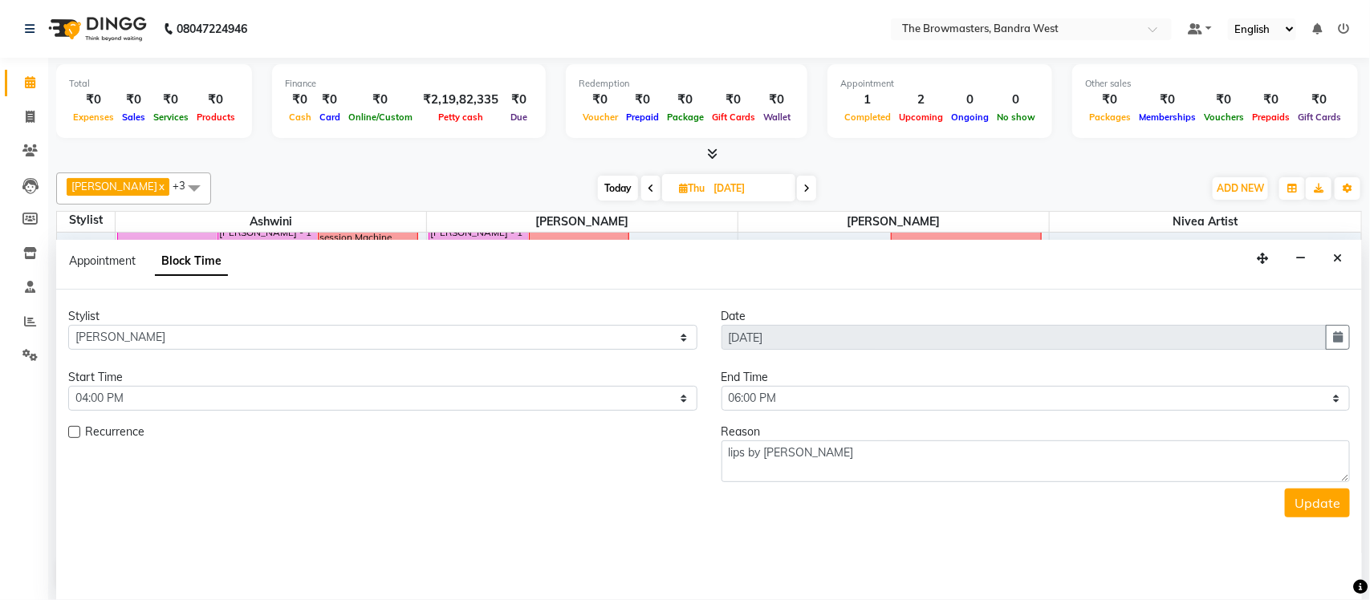
scroll to position [571, 0]
click at [144, 385] on div "Start Time" at bounding box center [382, 377] width 629 height 17
click at [151, 396] on select "Select 09:00 AM 09:15 AM 09:30 AM 09:45 AM 10:00 AM 10:15 AM 10:30 AM 10:45 AM …" at bounding box center [382, 398] width 629 height 25
select select "975"
click at [68, 387] on select "Select 09:00 AM 09:15 AM 09:30 AM 09:45 AM 10:00 AM 10:15 AM 10:30 AM 10:45 AM …" at bounding box center [382, 398] width 629 height 25
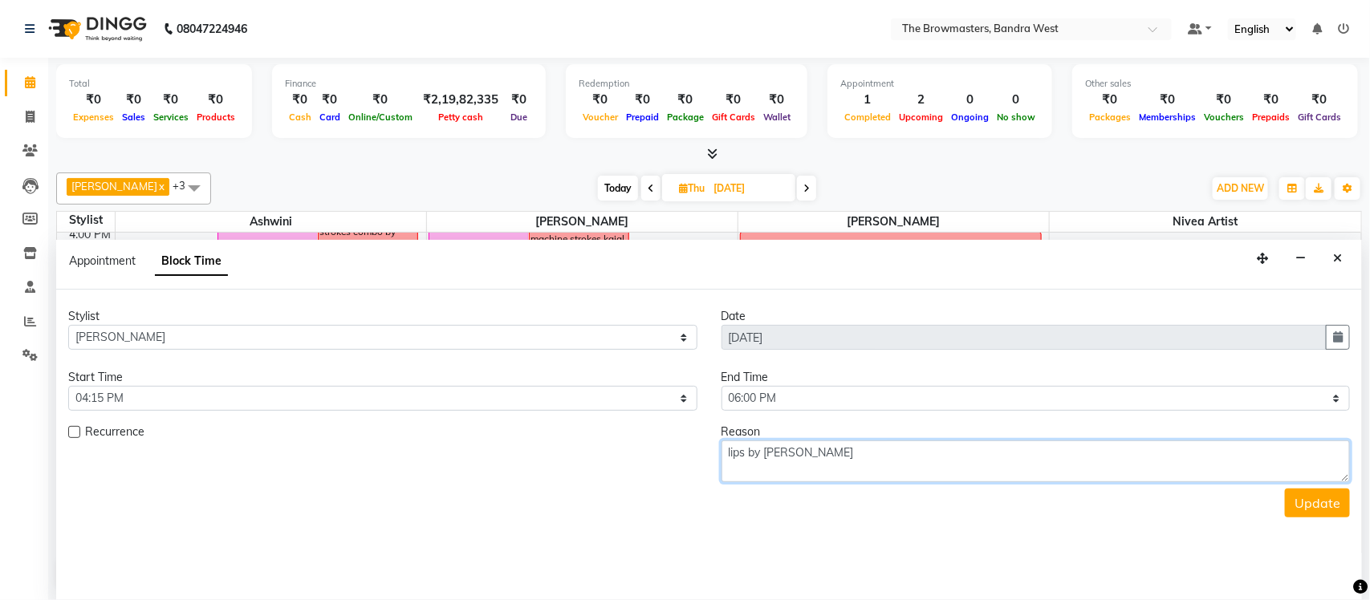
click at [723, 451] on textarea "lips by ashmeey" at bounding box center [1035, 462] width 629 height 42
click at [918, 451] on textarea "Rupal Patel lips by ashmeey" at bounding box center [1035, 462] width 629 height 42
type textarea "[PERSON_NAME] lips by [PERSON_NAME] 1 session"
click at [1309, 504] on button "Update" at bounding box center [1317, 503] width 65 height 29
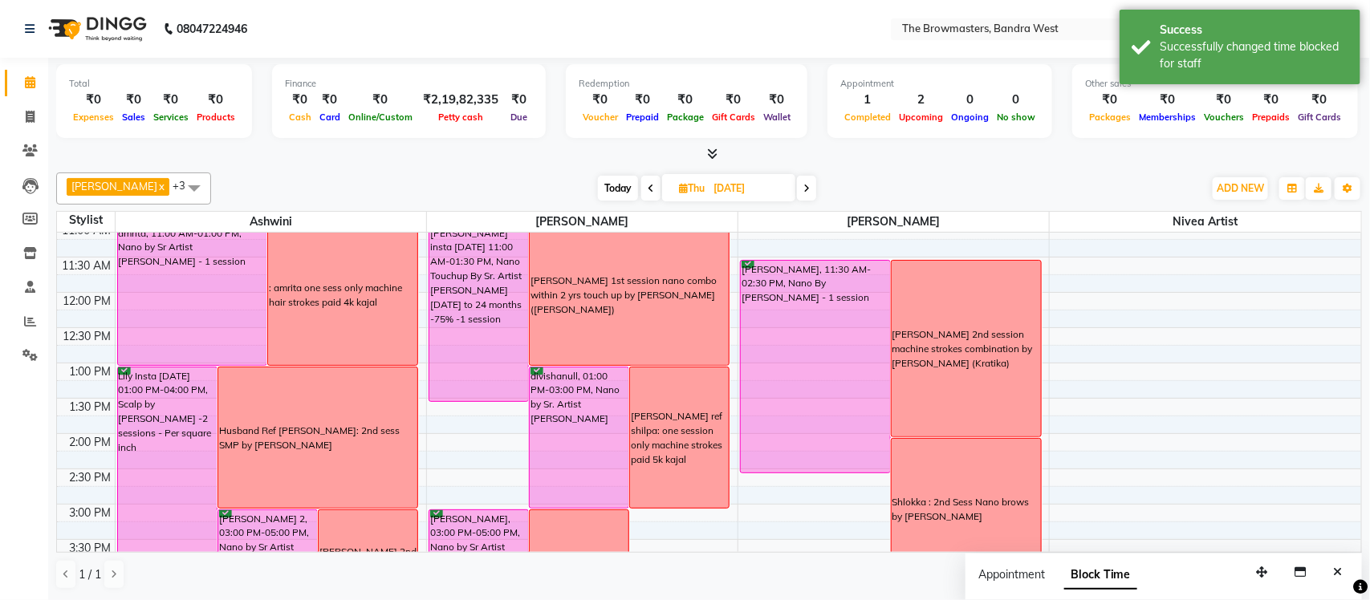
scroll to position [238, 0]
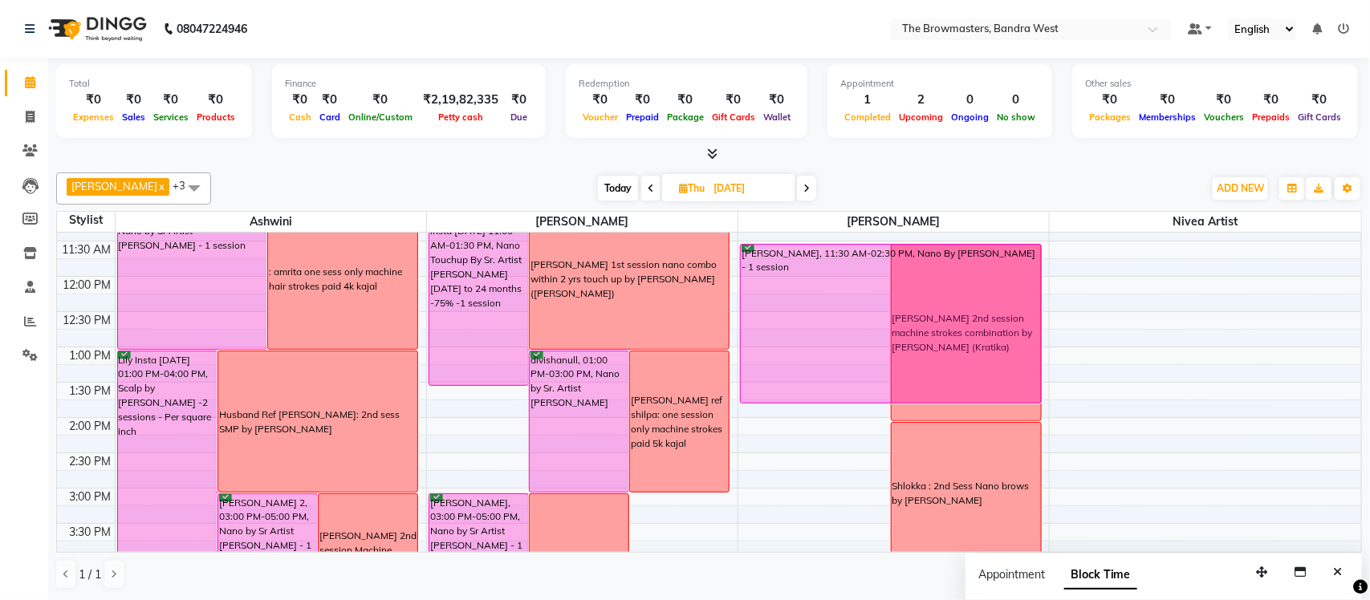
drag, startPoint x: 819, startPoint y: 454, endPoint x: 822, endPoint y: 392, distance: 61.8
click at [822, 392] on div "Sharon, 11:30 AM-02:30 PM, Nano By Ashmi - 1 session Sharon 2nd session machine…" at bounding box center [893, 452] width 311 height 917
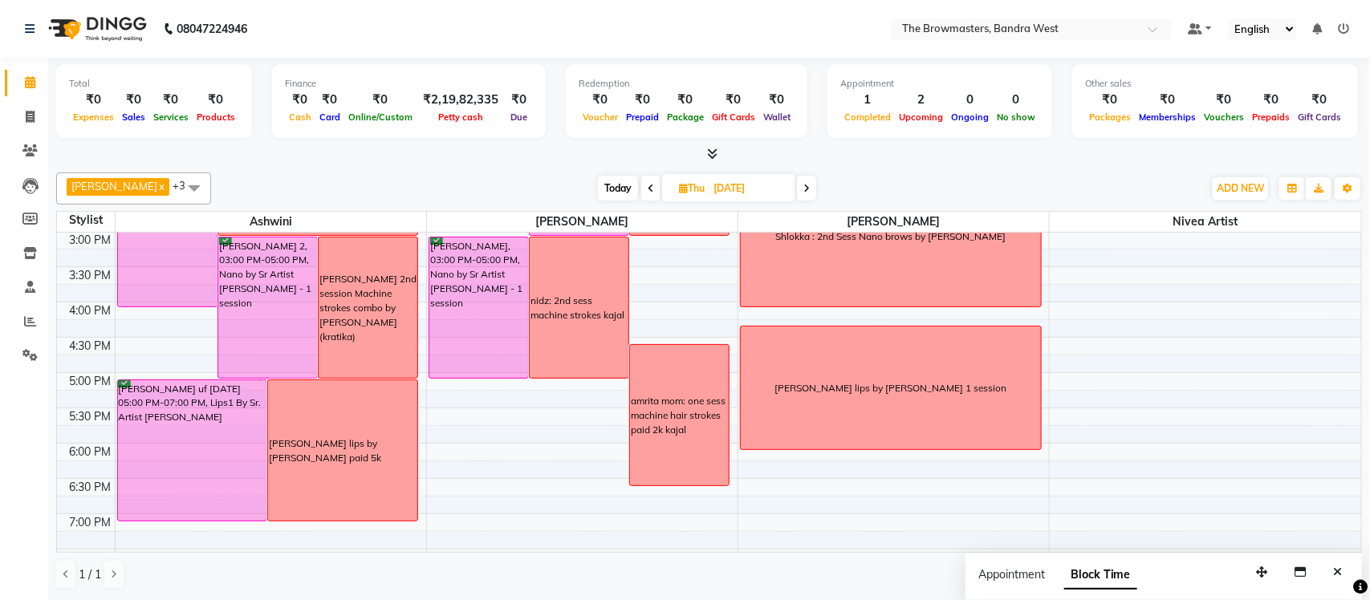
scroll to position [515, 0]
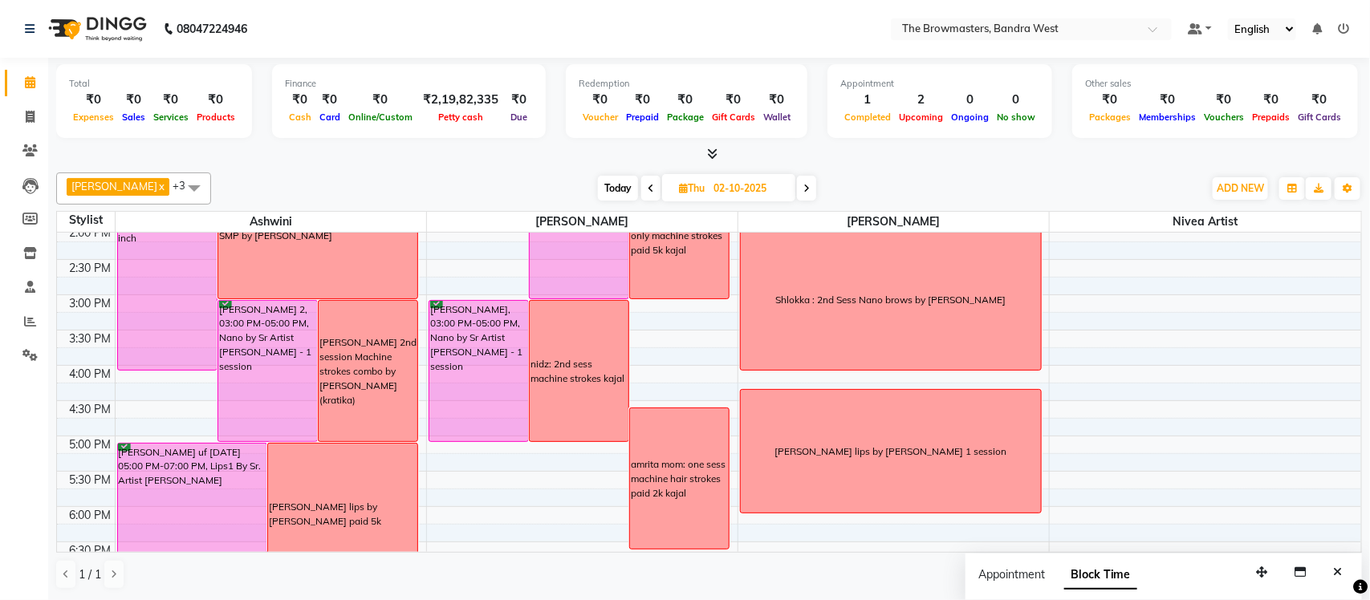
scroll to position [422, 0]
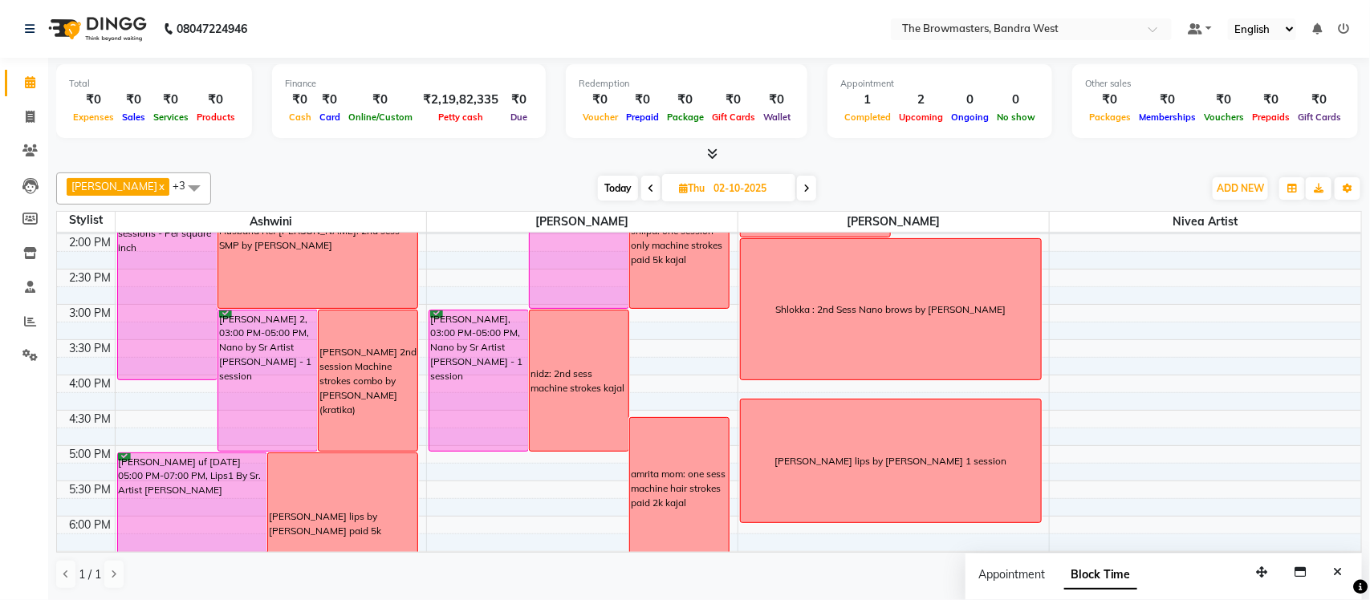
click at [650, 184] on icon at bounding box center [651, 189] width 6 height 10
type input "01-10-2025"
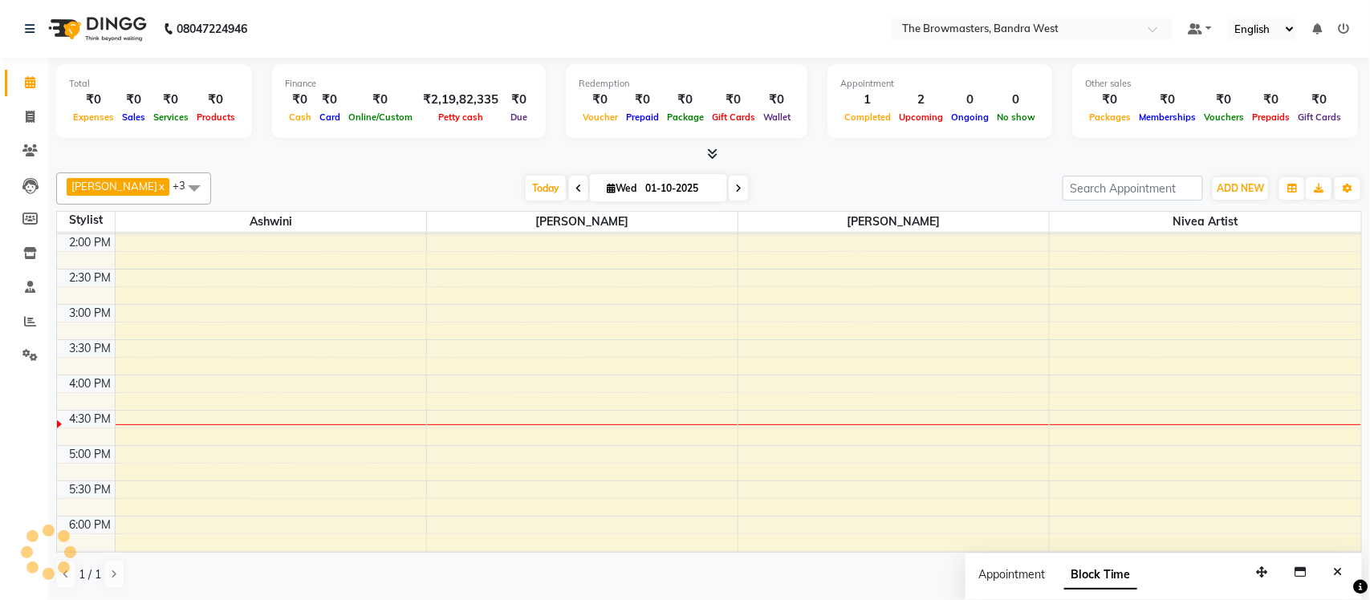
click at [650, 183] on input "01-10-2025" at bounding box center [680, 189] width 80 height 24
select select "10"
select select "2025"
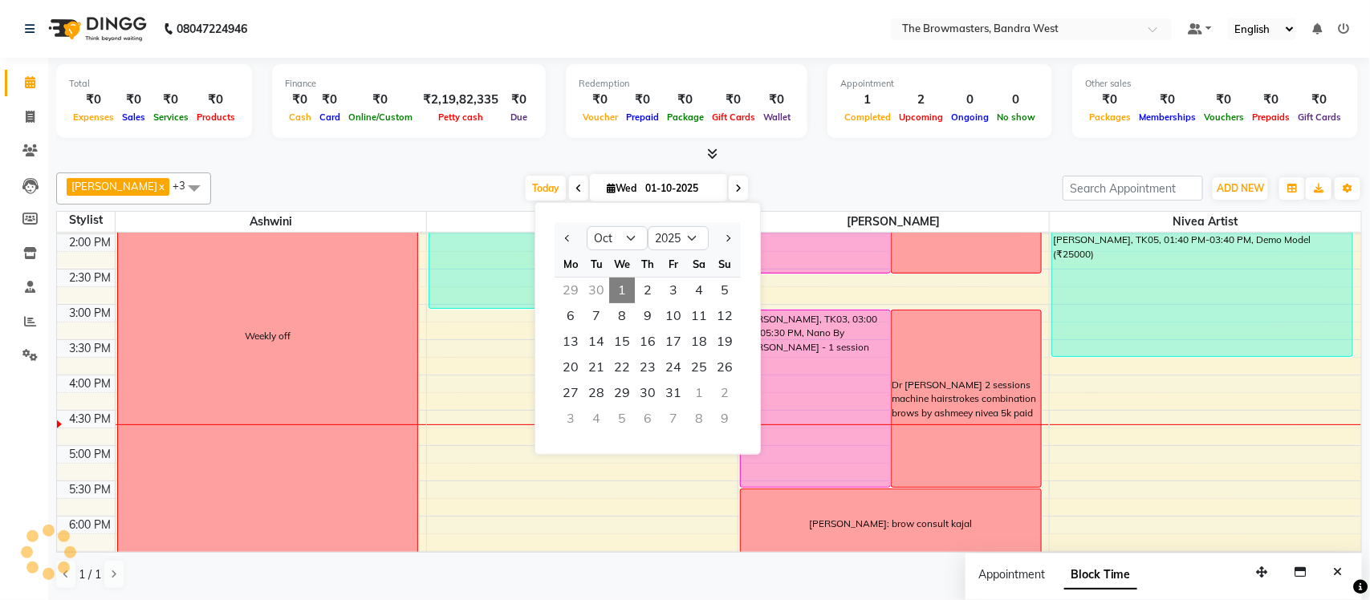
scroll to position [571, 0]
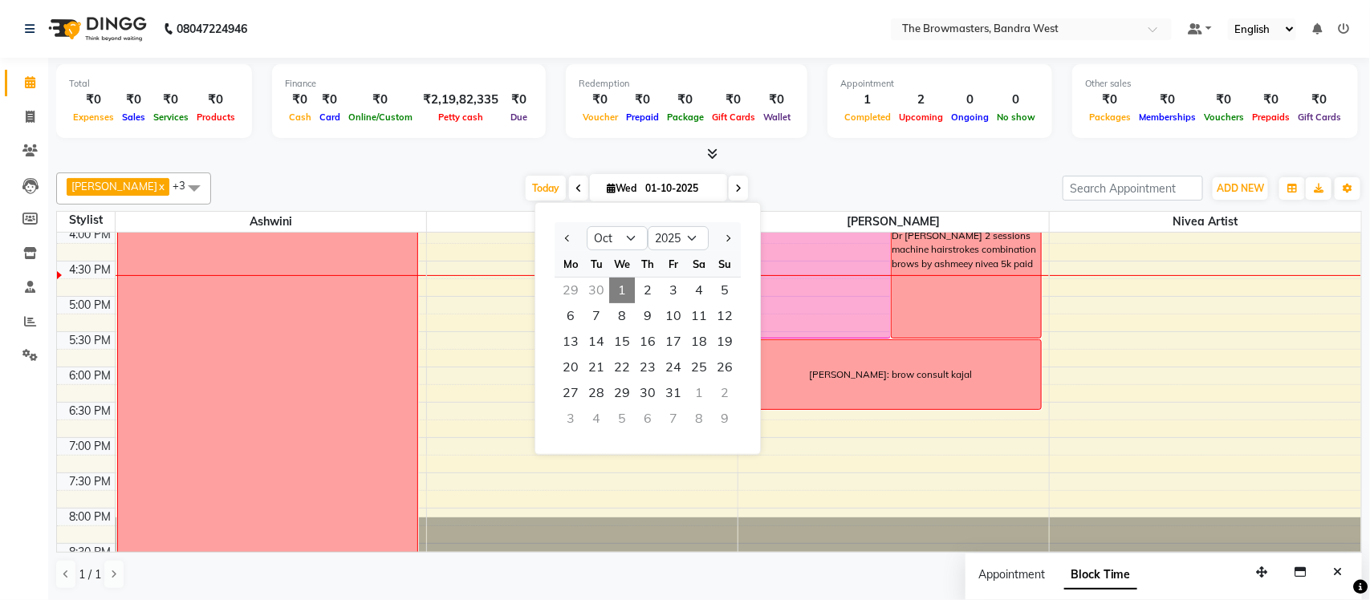
click at [575, 185] on icon at bounding box center [578, 189] width 6 height 10
type input "[DATE]"
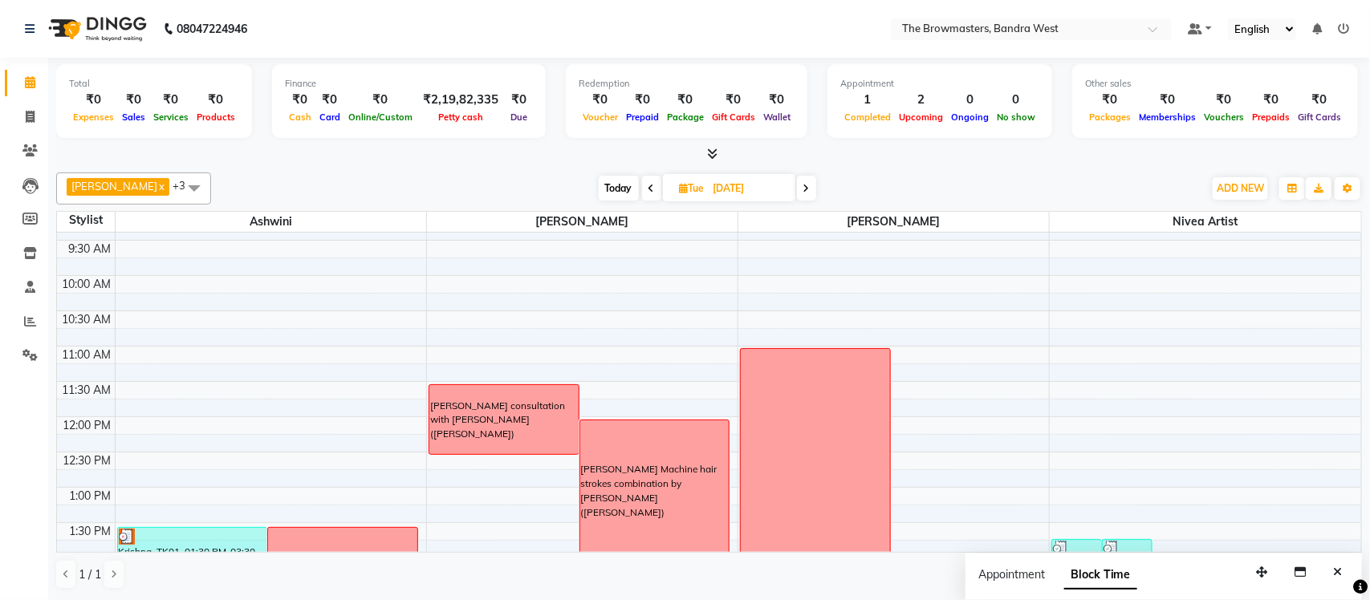
scroll to position [0, 0]
